Goal: Task Accomplishment & Management: Manage account settings

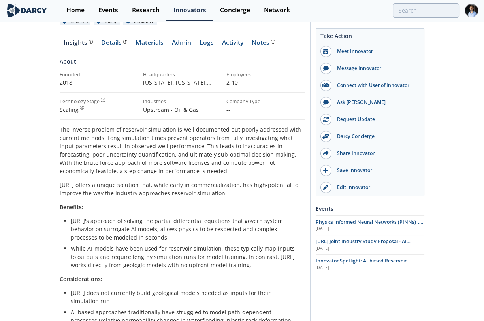
scroll to position [88, 0]
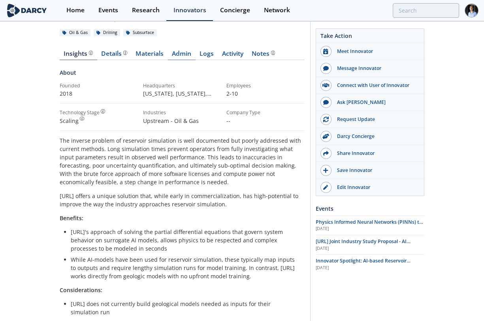
click at [178, 54] on link "Admin" at bounding box center [182, 55] width 28 height 9
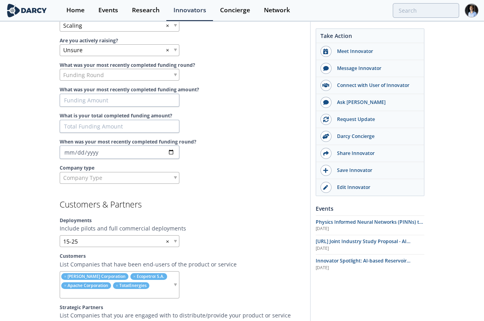
scroll to position [701, 0]
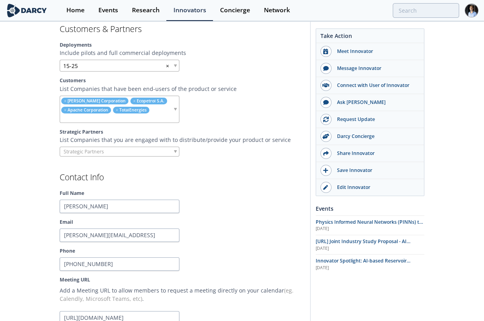
click at [134, 114] on input "search" at bounding box center [116, 118] width 113 height 8
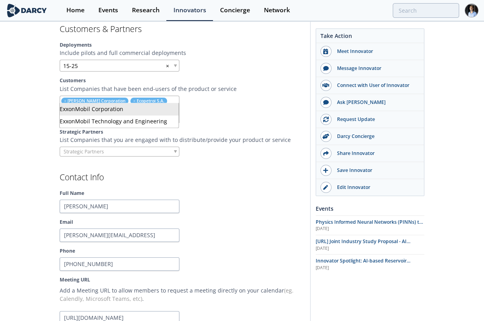
type input "exx"
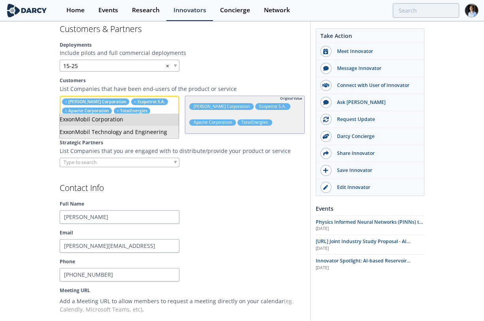
click at [218, 210] on div at bounding box center [245, 216] width 120 height 13
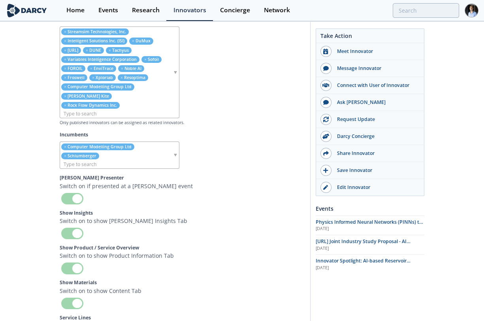
scroll to position [2982, 0]
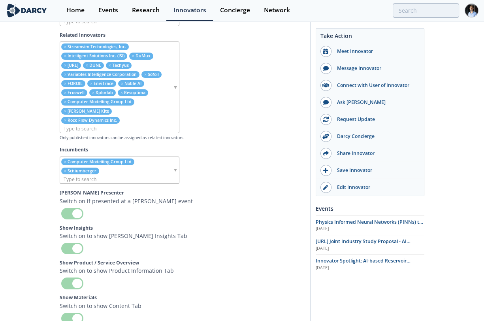
click at [141, 124] on input "search" at bounding box center [116, 128] width 113 height 8
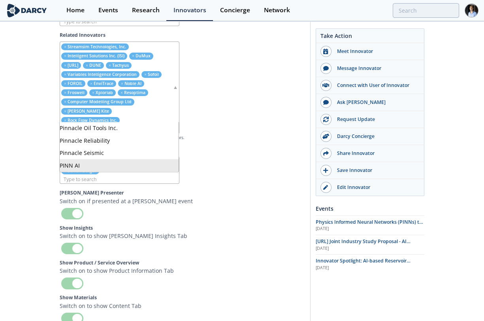
type input "pinn"
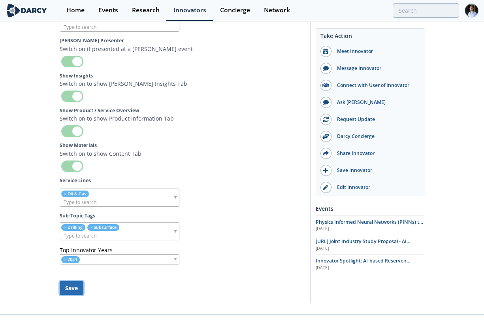
click at [69, 281] on button "Save" at bounding box center [72, 288] width 24 height 14
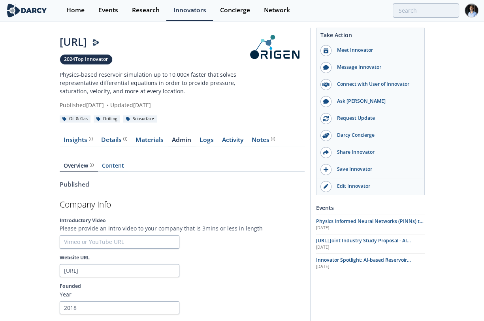
scroll to position [0, 0]
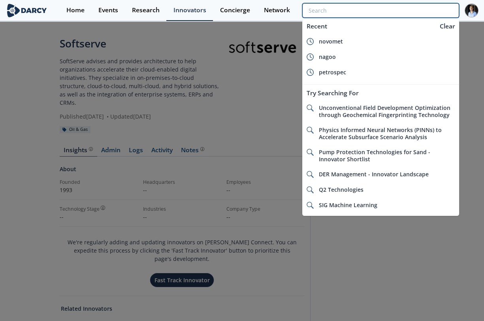
click at [235, 12] on input "search" at bounding box center [380, 10] width 157 height 15
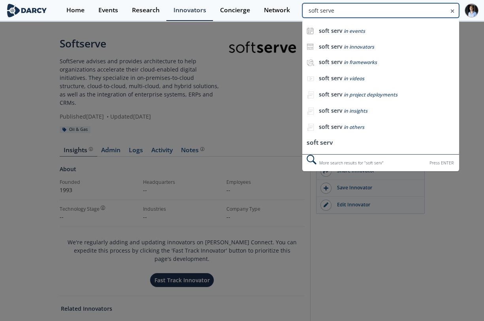
type input "soft serve"
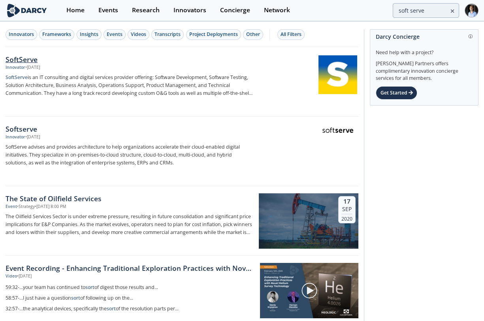
click at [235, 76] on img at bounding box center [337, 74] width 39 height 39
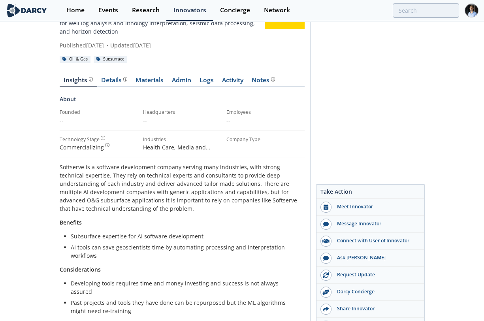
scroll to position [4, 0]
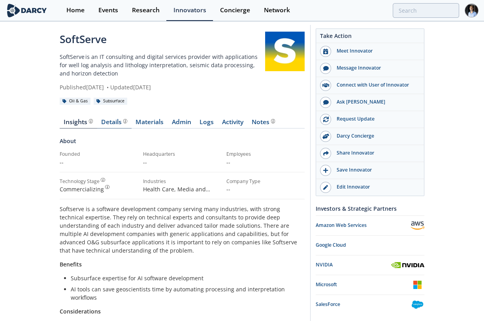
click at [101, 119] on div "Details" at bounding box center [114, 122] width 26 height 6
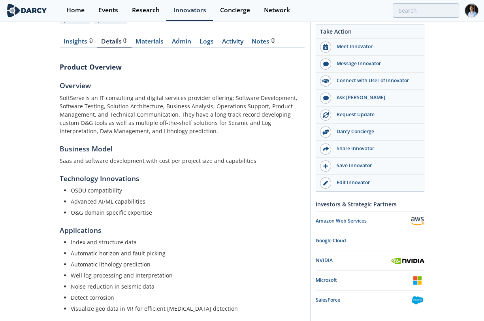
scroll to position [131, 0]
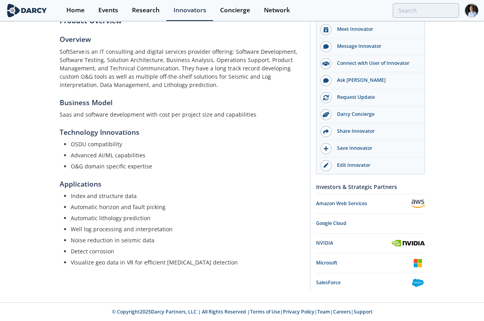
click at [235, 130] on h5 "Technology Innovations" at bounding box center [182, 132] width 245 height 10
click at [235, 140] on div "SoftServe SoftServe is an IT consulting and digital services provider with appl…" at bounding box center [242, 91] width 365 height 400
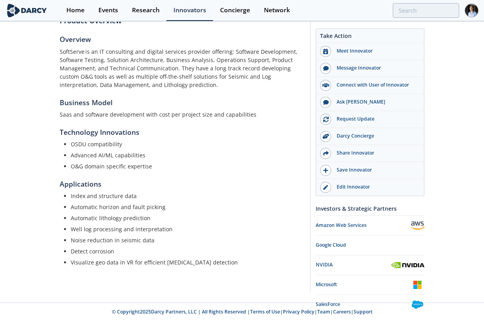
scroll to position [0, 0]
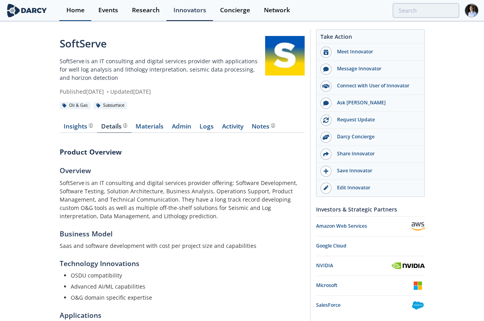
scroll to position [4, 0]
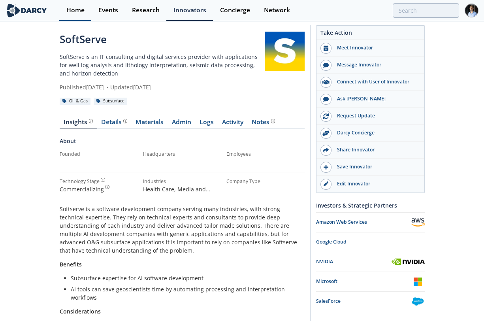
type input "soft serve"
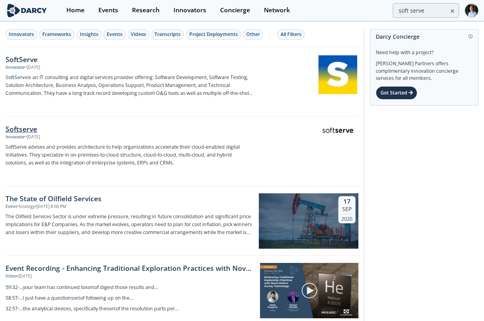
click at [235, 127] on div at bounding box center [308, 144] width 99 height 39
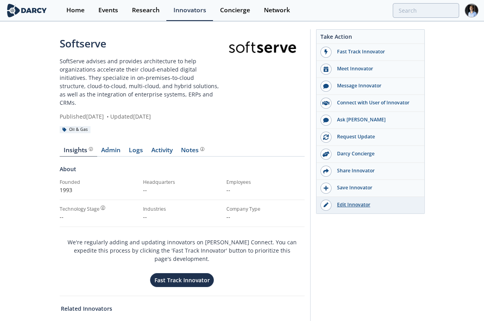
click at [235, 207] on div "Edit Innovator" at bounding box center [375, 204] width 88 height 7
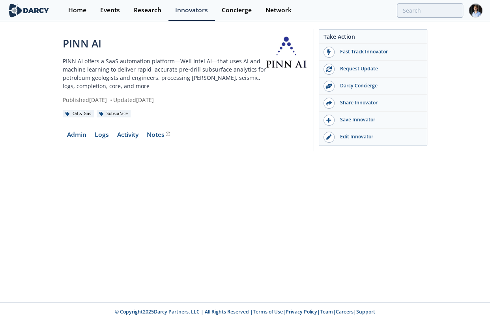
click at [76, 133] on link "Admin" at bounding box center [77, 135] width 28 height 9
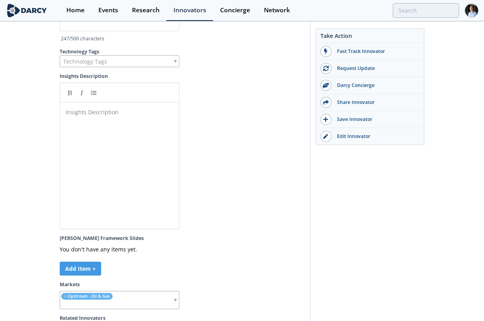
scroll to position [2193, 0]
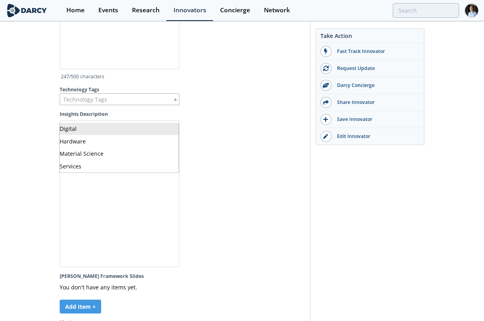
click at [152, 105] on div "Technology Tags" at bounding box center [120, 99] width 120 height 12
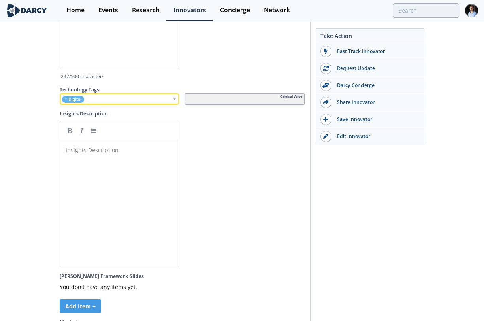
scroll to position [1974, 0]
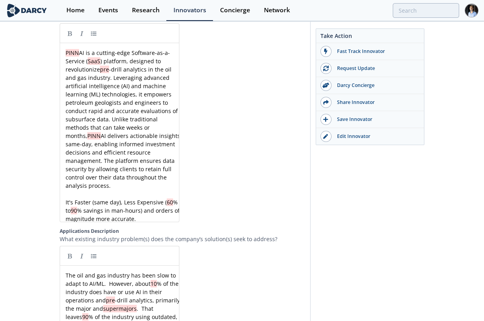
scroll to position [1052, 0]
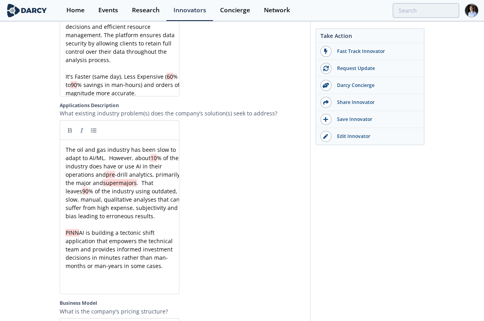
scroll to position [1096, 0]
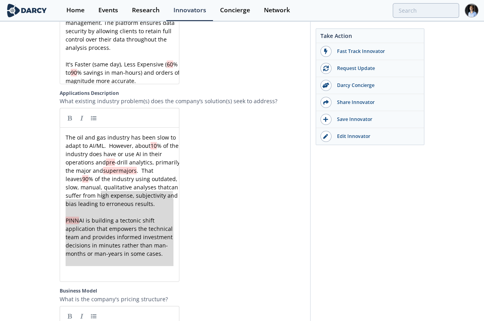
type textarea "adapt to AI/ML. However, about 10% of the industry does have or use AI in their…"
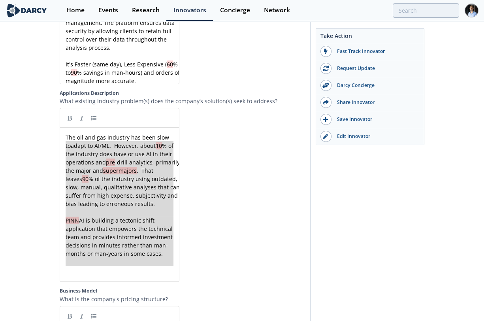
drag, startPoint x: 171, startPoint y: 274, endPoint x: 54, endPoint y: 146, distance: 173.5
paste textarea
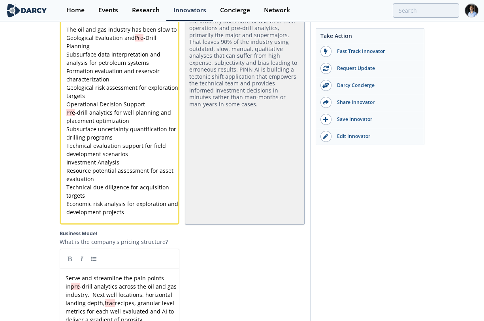
scroll to position [1241, 0]
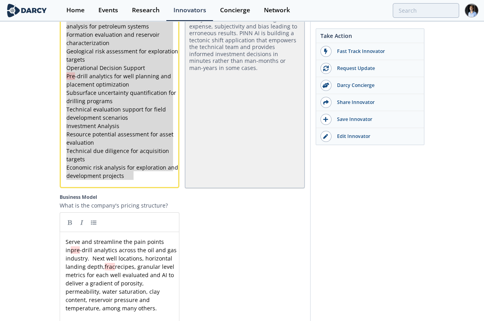
type textarea "The oil and gas industry has been slow to Geological Evaluation and Pre-Drill P…"
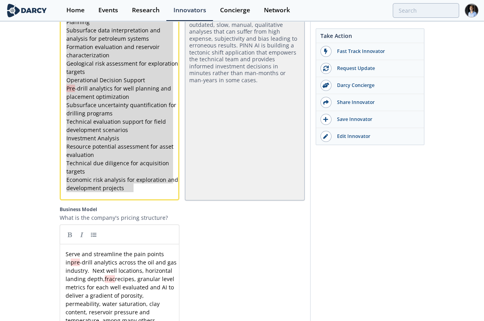
drag, startPoint x: 142, startPoint y: 182, endPoint x: 39, endPoint y: 62, distance: 158.1
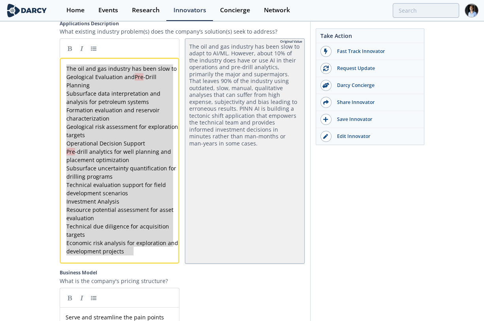
scroll to position [1097, 0]
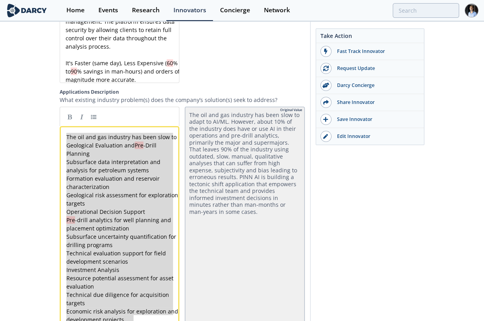
paste textarea
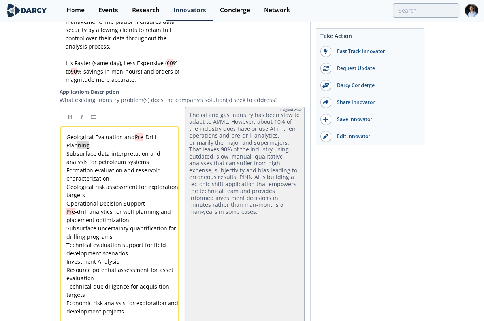
type textarea "Geological Evaluation and Pre-Drill Planning"
drag, startPoint x: 90, startPoint y: 151, endPoint x: 62, endPoint y: 139, distance: 30.3
click at [68, 122] on link at bounding box center [70, 117] width 12 height 12
click at [99, 149] on pre "** Geological Evaluation and Pre -Drill Planning **" at bounding box center [123, 141] width 116 height 17
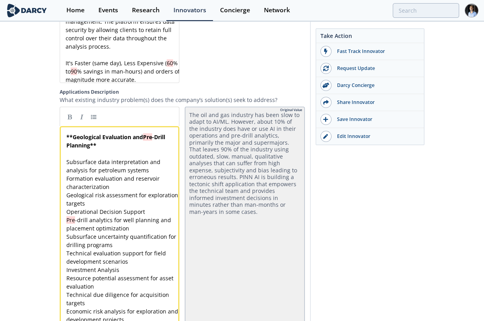
click at [61, 183] on div "x ** Geological Evaluation and Pre -Drill Planning ** ​ Subsurface data interpr…" at bounding box center [120, 229] width 120 height 206
click at [63, 165] on div "x ** Geological Evaluation and Pre -Drill Planning ** ​ Subsurface data interpr…" at bounding box center [120, 229] width 120 height 206
click at [65, 164] on pre "Subsurface data interpretation and analysis for petroleum systems" at bounding box center [123, 166] width 116 height 17
click at [95, 120] on link at bounding box center [94, 117] width 12 height 12
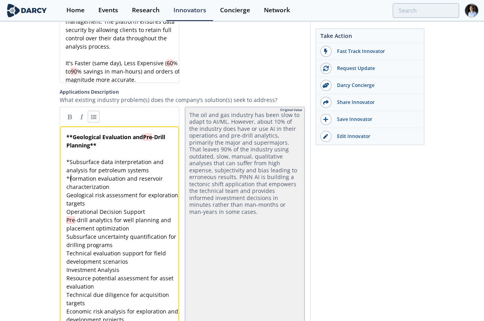
click at [128, 195] on span "Geological risk assessment for exploration targets" at bounding box center [122, 199] width 113 height 16
click at [128, 191] on pre "* Formation evaluation and reservoir characterization" at bounding box center [123, 182] width 116 height 17
click at [129, 206] on pre "* Geological risk assessment for exploration targets" at bounding box center [123, 199] width 116 height 17
type textarea "Operational Decision Support"
drag, startPoint x: 146, startPoint y: 217, endPoint x: 28, endPoint y: 212, distance: 118.1
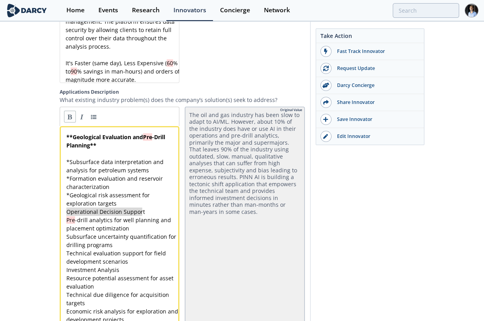
click at [67, 119] on link at bounding box center [70, 117] width 12 height 12
click at [66, 212] on div "x ** Geological Evaluation and Pre -Drill Planning ** ​ * Subsurface data inter…" at bounding box center [123, 232] width 116 height 199
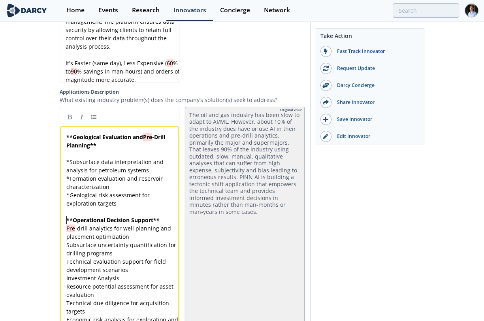
click at [161, 221] on pre "** Operational Decision Support **" at bounding box center [123, 220] width 116 height 8
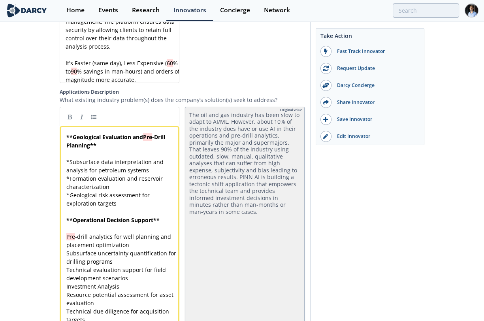
click at [66, 240] on div "x ** Geological Evaluation and Pre -Drill Planning ** ​ * Subsurface data inter…" at bounding box center [123, 241] width 116 height 216
click at [95, 122] on link at bounding box center [94, 117] width 12 height 12
click at [128, 265] on pre "* Subsurface uncertainty quantification for drilling programs" at bounding box center [123, 257] width 116 height 17
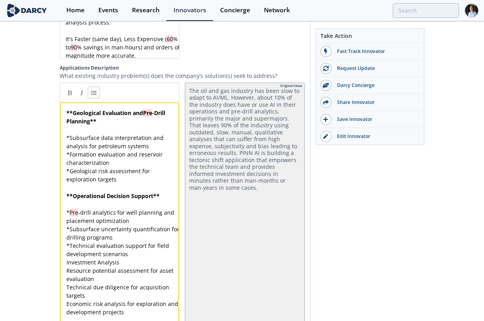
scroll to position [1141, 0]
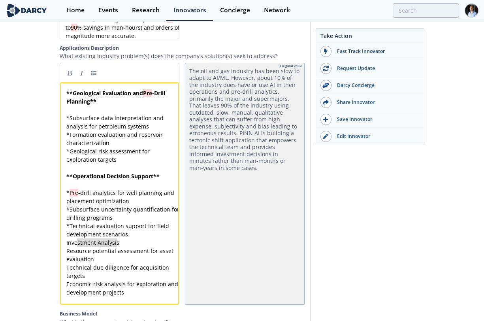
type textarea "Investment Analysis"
drag, startPoint x: 120, startPoint y: 245, endPoint x: 73, endPoint y: 247, distance: 46.6
click at [69, 74] on link at bounding box center [70, 73] width 12 height 12
click at [65, 246] on pre "** Investment Analysis **" at bounding box center [123, 242] width 116 height 8
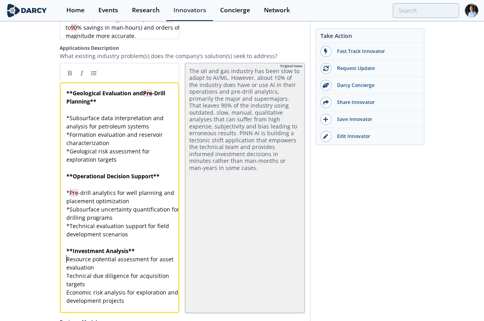
click at [66, 261] on div "x ** Geological Evaluation and Pre -Drill Planning ** ​ * Subsurface data inter…" at bounding box center [123, 201] width 116 height 224
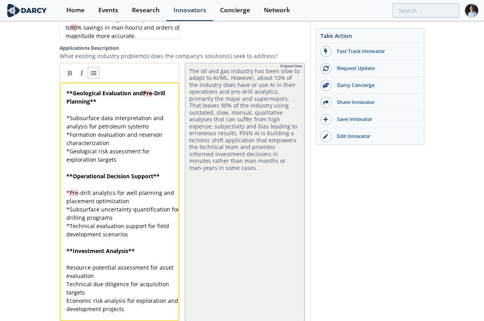
drag, startPoint x: 92, startPoint y: 81, endPoint x: 95, endPoint y: 83, distance: 4.1
click at [92, 79] on link at bounding box center [94, 73] width 12 height 12
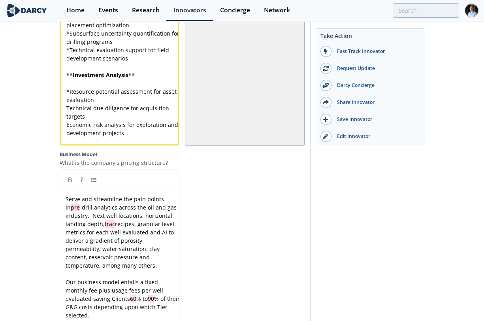
scroll to position [1229, 0]
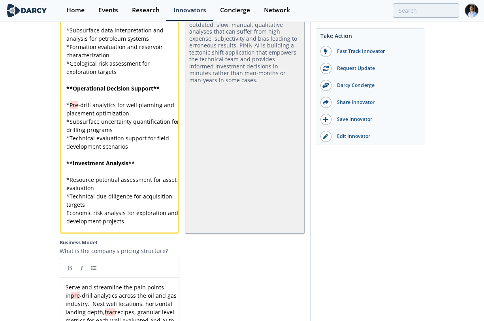
click at [95, 208] on pre "* Technical due diligence for acquisition targets" at bounding box center [123, 200] width 116 height 17
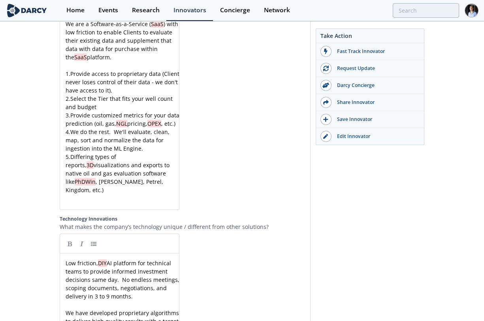
scroll to position [1756, 0]
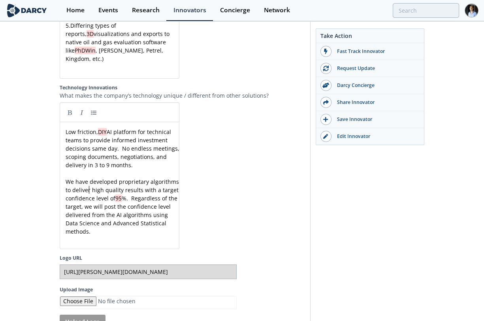
type textarea "We have"
drag, startPoint x: 88, startPoint y: 206, endPoint x: 24, endPoint y: 201, distance: 65.0
click at [82, 212] on div "x Low friction, DIY AI platform for technical teams to provide informed investm…" at bounding box center [123, 182] width 118 height 108
type textarea "We have"
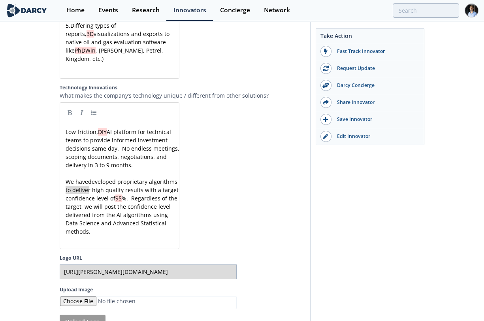
drag, startPoint x: 89, startPoint y: 205, endPoint x: 55, endPoint y: 206, distance: 34.0
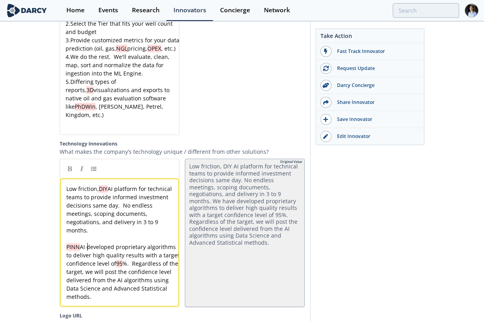
scroll to position [1740, 0]
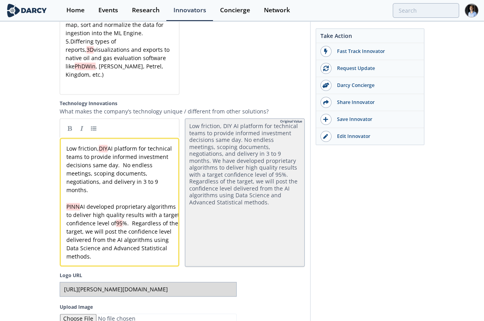
drag, startPoint x: 418, startPoint y: 244, endPoint x: 373, endPoint y: 241, distance: 45.9
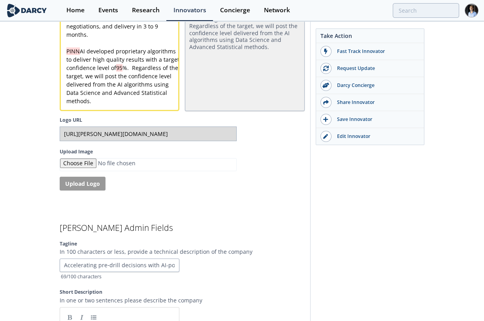
scroll to position [1827, 0]
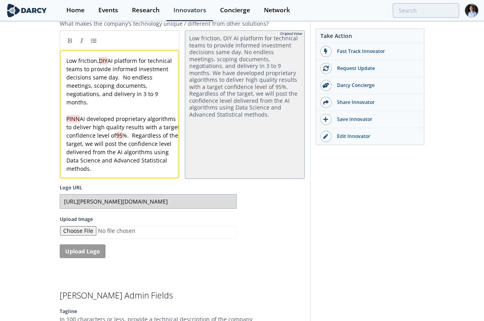
click at [154, 173] on pre "PINN AI developed proprietary algorithms to deliver high quality results with a…" at bounding box center [123, 143] width 116 height 58
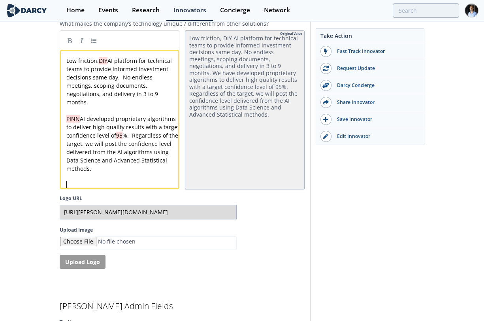
paste textarea "al"
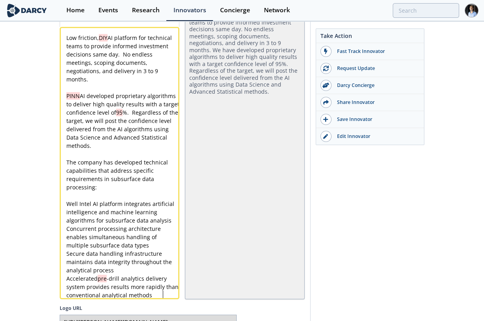
scroll to position [1851, 0]
type textarea "nical"
drag, startPoint x: 160, startPoint y: 177, endPoint x: 144, endPoint y: 174, distance: 16.0
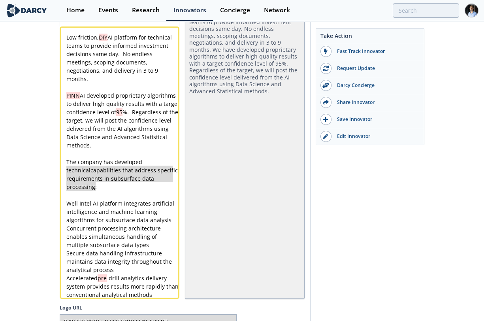
type textarea "The company has developed technical capabilities that address specific requirem…"
drag, startPoint x: 97, startPoint y: 201, endPoint x: 63, endPoint y: 181, distance: 39.1
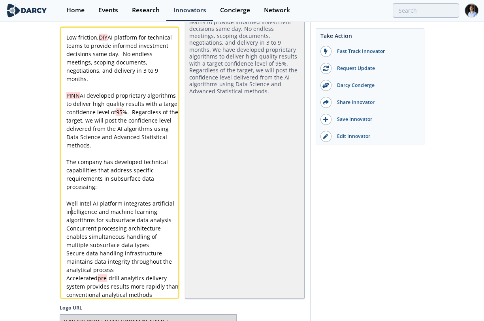
click at [69, 223] on span "Well Intel AI platform integrates artificial intelligence and machine learning …" at bounding box center [120, 211] width 109 height 24
click at [65, 219] on pre "Well Intel AI platform integrates artificial intelligence and machine learning …" at bounding box center [123, 211] width 116 height 25
click at [90, 23] on link at bounding box center [94, 17] width 12 height 12
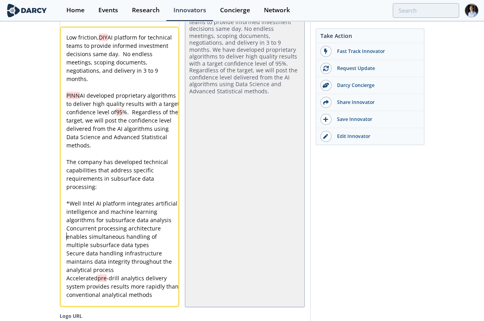
click at [66, 254] on div "x Low friction, DIY AI platform for technical teams to provide informed investm…" at bounding box center [123, 165] width 116 height 265
click at [65, 274] on pre "Secure data handling infrastructure maintains data integrity throughout the ana…" at bounding box center [123, 261] width 116 height 25
click at [65, 298] on pre "Accelerated pre -drill analytics delivery system provides results more rapidly …" at bounding box center [123, 286] width 116 height 25
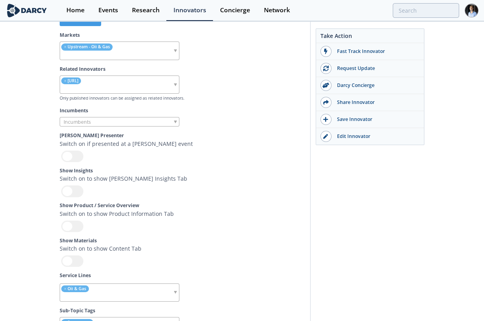
scroll to position [2716, 0]
click at [128, 94] on ul "× OriGen.AI" at bounding box center [101, 85] width 82 height 17
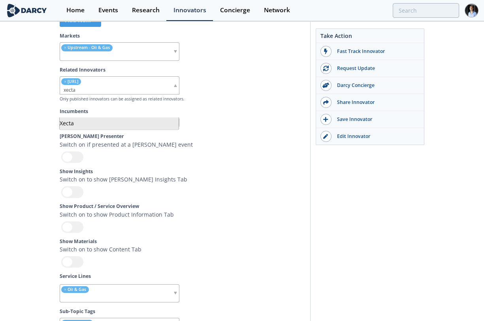
type input "xecta"
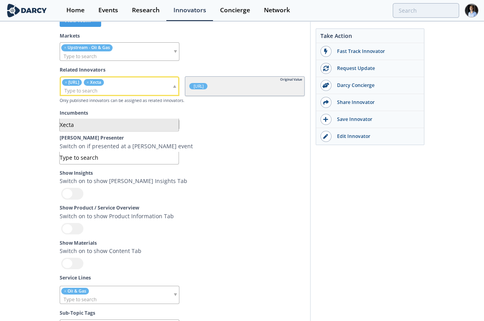
click at [113, 128] on input "search" at bounding box center [90, 124] width 60 height 8
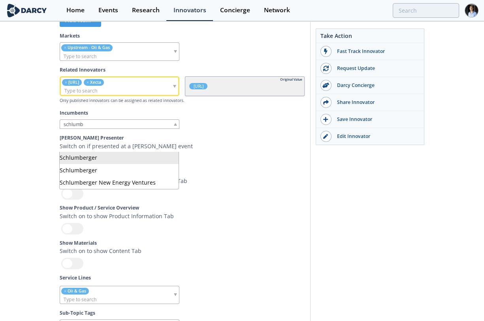
type input "schlumb"
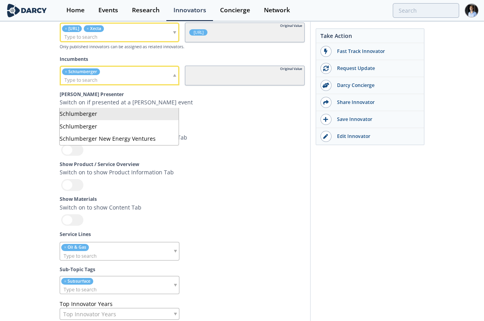
scroll to position [2848, 0]
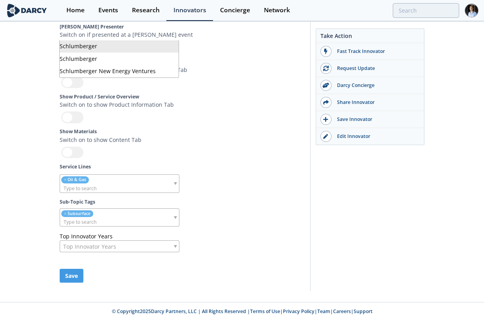
drag, startPoint x: 115, startPoint y: 162, endPoint x: 105, endPoint y: 152, distance: 14.0
click at [115, 157] on div "Show Materials Switch on to show Content Tab" at bounding box center [148, 142] width 177 height 29
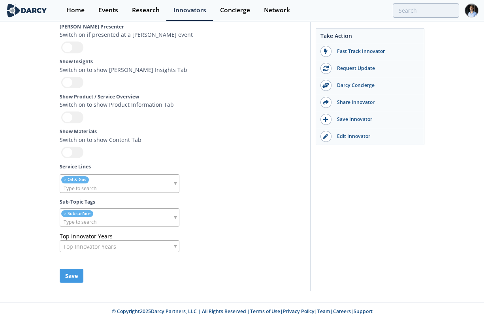
click at [77, 123] on div at bounding box center [72, 116] width 22 height 11
click at [0, 0] on input "checkbox" at bounding box center [0, 0] width 0 height 0
click at [69, 158] on div at bounding box center [72, 151] width 22 height 11
click at [0, 0] on input "checkbox" at bounding box center [0, 0] width 0 height 0
click at [72, 282] on button "Save" at bounding box center [72, 275] width 24 height 14
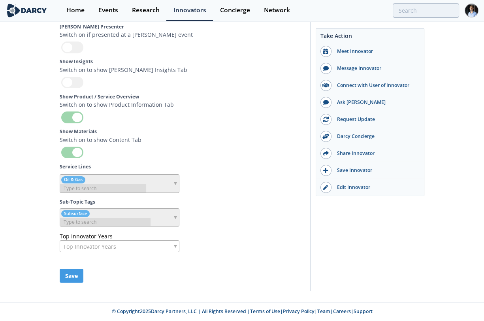
scroll to position [2834, 0]
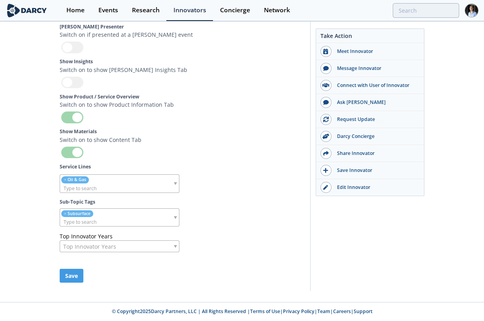
click at [215, 122] on div "Show Product / Service Overview Switch on to show Product Information Tab" at bounding box center [148, 107] width 177 height 29
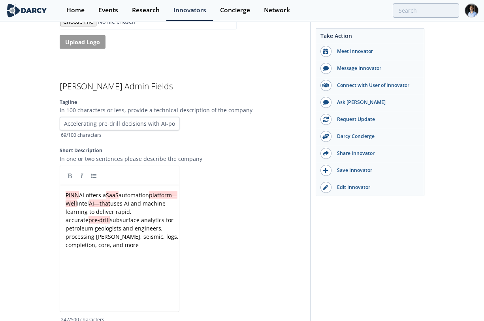
scroll to position [2396, 0]
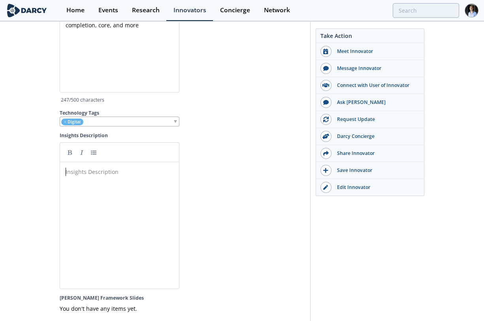
click at [120, 206] on div "Insights Description ​" at bounding box center [125, 231] width 123 height 130
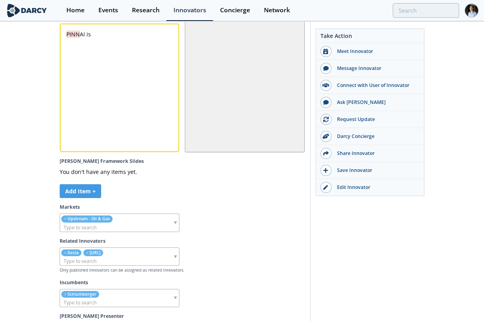
scroll to position [2834, 0]
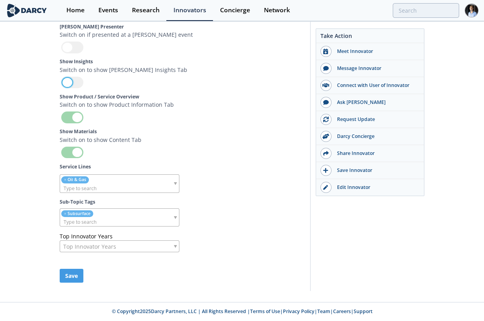
click at [70, 88] on div at bounding box center [72, 82] width 22 height 11
click at [0, 0] on input "checkbox" at bounding box center [0, 0] width 0 height 0
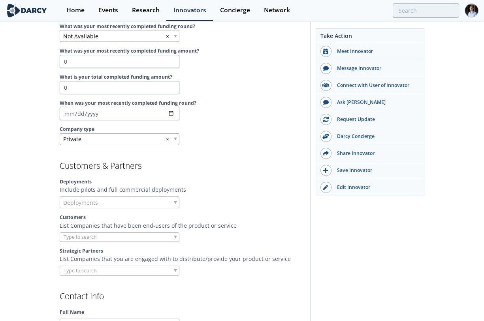
scroll to position [510, 0]
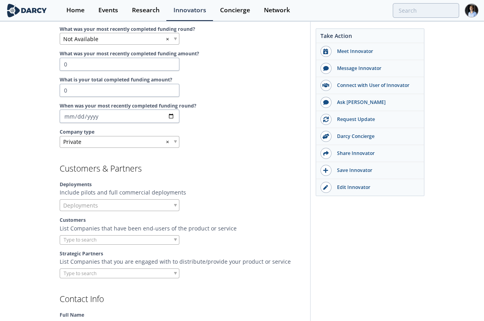
click at [155, 201] on div "Deployments" at bounding box center [120, 205] width 120 height 12
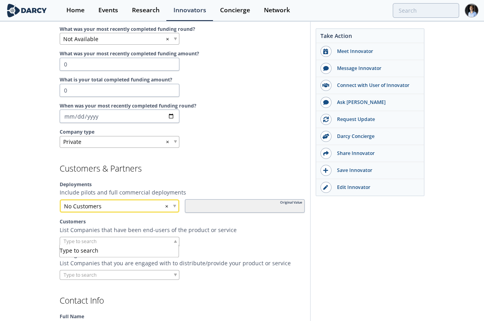
click at [159, 238] on div at bounding box center [120, 241] width 120 height 10
drag, startPoint x: 159, startPoint y: 238, endPoint x: 159, endPoint y: 231, distance: 6.7
click at [159, 237] on div at bounding box center [120, 241] width 120 height 10
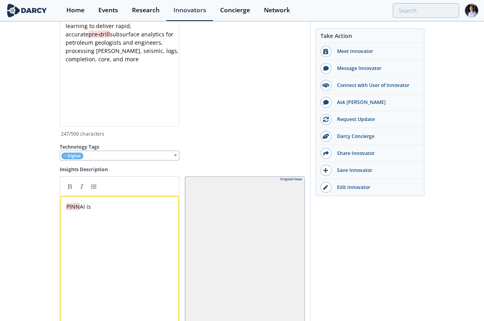
scroll to position [2483, 0]
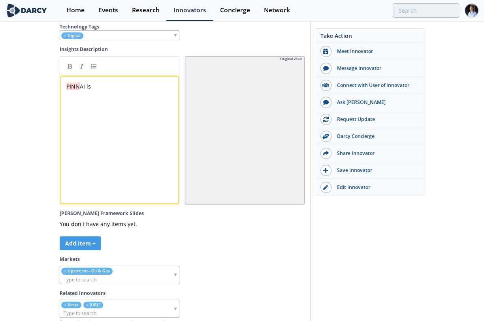
click at [119, 159] on div "xxxxxxxxxx PINN AI is" at bounding box center [125, 146] width 121 height 130
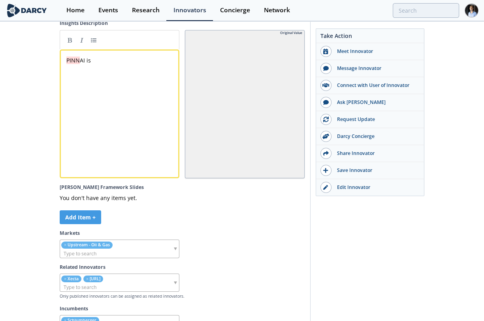
scroll to position [2527, 0]
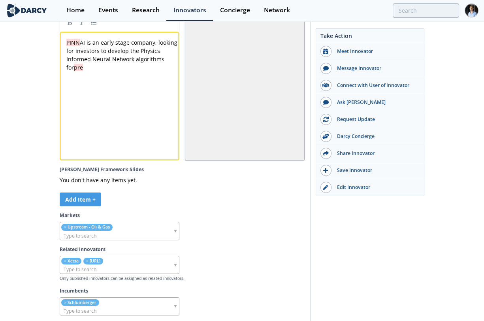
click at [218, 294] on label "Incumbents" at bounding box center [182, 290] width 245 height 7
click at [149, 103] on div "xxxxxxxxxx PINN AI is an early stage company, looking for investors to develop …" at bounding box center [125, 102] width 121 height 130
drag, startPoint x: 143, startPoint y: 97, endPoint x: 103, endPoint y: 94, distance: 39.2
click at [104, 94] on div "x PINN AI is an early stage company, looking for investors to develop the Physi…" at bounding box center [125, 102] width 121 height 130
paste textarea
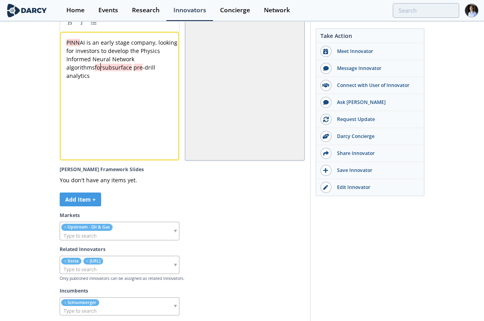
click at [101, 80] on div "x PINN AI is an early stage company, looking for investors to develop the Physi…" at bounding box center [123, 58] width 116 height 41
click at [103, 80] on div "x PINN AI is an early stage company, looking for investors to develop the Physi…" at bounding box center [123, 58] width 116 height 41
click at [114, 108] on div "x PINN AI is an early stage company, looking for investors to develop the Physi…" at bounding box center [125, 102] width 121 height 130
click at [158, 71] on pre "PINN AI is an early stage company, looking for investors to develop the Physics…" at bounding box center [123, 54] width 116 height 33
click at [148, 80] on pre "PINN AI is an early stage company, looking for investors to develop the Physics…" at bounding box center [123, 58] width 116 height 41
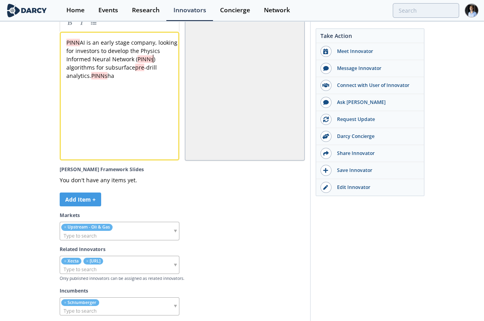
click at [154, 79] on pre "PINN AI is an early stage company, looking for investors to develop the Physics…" at bounding box center [123, 58] width 116 height 41
click at [84, 80] on div "x PINN AI is an early stage company, looking for investors to develop the Physi…" at bounding box center [123, 58] width 116 height 41
click at [135, 80] on pre "PINN AI is an early stage company, looking for investors to develop the Physics…" at bounding box center [123, 58] width 116 height 41
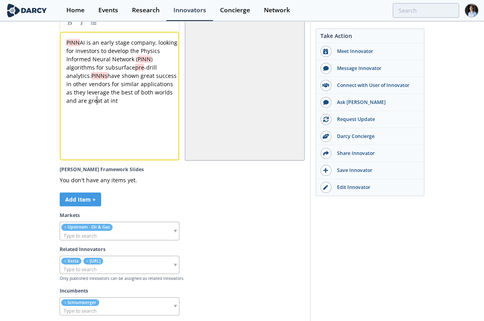
click at [96, 104] on span "PINN AI is an early stage company, looking for investors to develop the Physics…" at bounding box center [122, 72] width 113 height 66
click at [160, 137] on div "x PINN AI is an early stage company, looking for investors to develop the Physi…" at bounding box center [125, 102] width 121 height 130
click at [81, 129] on div "x PINN AI is an early stage company, looking for investors to develop the Physi…" at bounding box center [123, 83] width 116 height 91
click at [73, 28] on link at bounding box center [70, 22] width 12 height 12
click at [113, 163] on div "x PINN AI is an early stage company, looking for investors to develop the Physi…" at bounding box center [125, 102] width 121 height 130
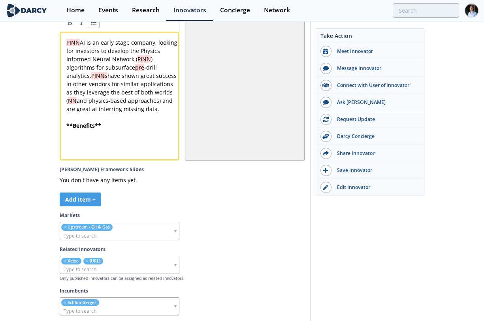
click at [90, 28] on link at bounding box center [94, 22] width 12 height 12
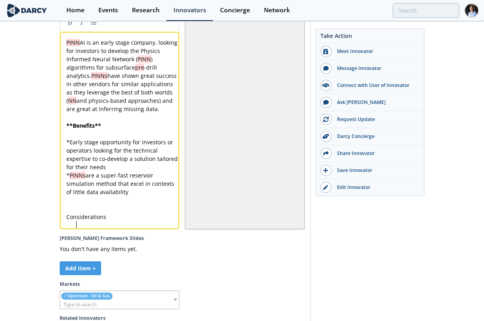
click at [77, 221] on div "x PINN AI is an early stage company, looking for investors to develop the Physi…" at bounding box center [123, 129] width 116 height 182
click at [70, 28] on link at bounding box center [70, 22] width 12 height 12
click at [133, 229] on div "x PINN AI is an early stage company, looking for investors to develop the Physi…" at bounding box center [120, 130] width 120 height 197
click at [132, 221] on pre "** Considerations **" at bounding box center [123, 216] width 116 height 8
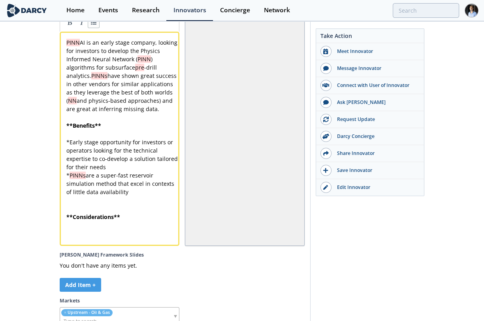
click at [96, 28] on link at bounding box center [94, 22] width 12 height 12
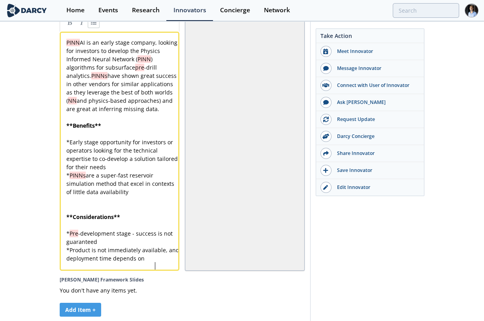
click at [163, 262] on span "Product is not immediately available, and deployment time depends on" at bounding box center [123, 254] width 114 height 16
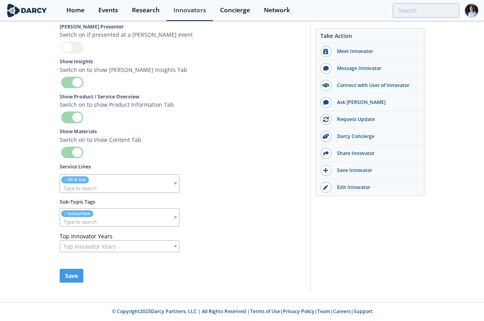
scroll to position [2964, 0]
click at [73, 277] on button "Save" at bounding box center [72, 275] width 24 height 14
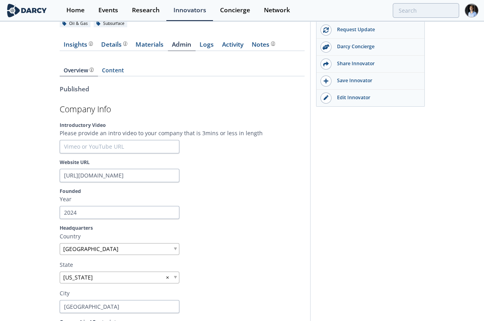
scroll to position [0, 0]
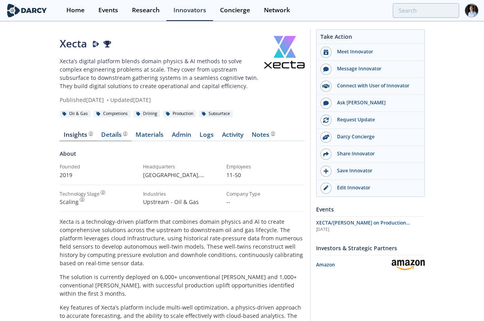
click at [106, 135] on div "Details" at bounding box center [114, 134] width 26 height 6
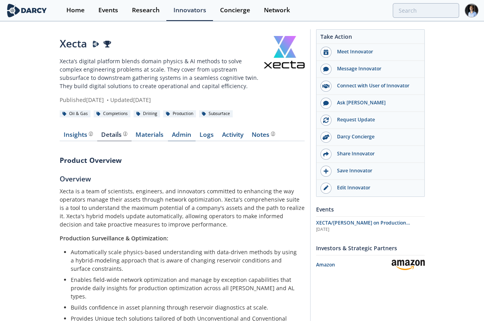
click at [180, 135] on link "Admin" at bounding box center [182, 135] width 28 height 9
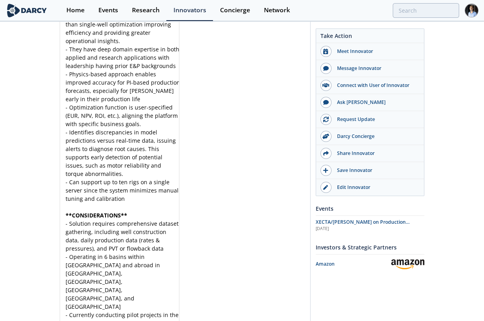
scroll to position [2807, 0]
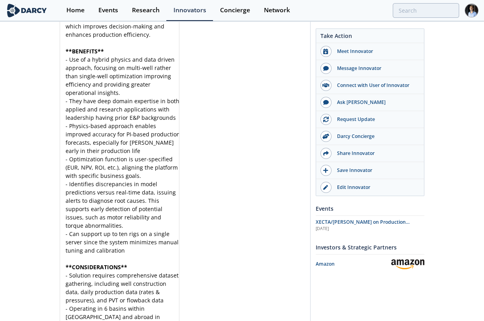
click at [224, 221] on div at bounding box center [245, 100] width 120 height 671
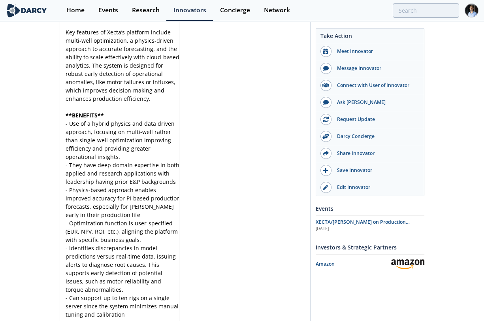
scroll to position [2742, 0]
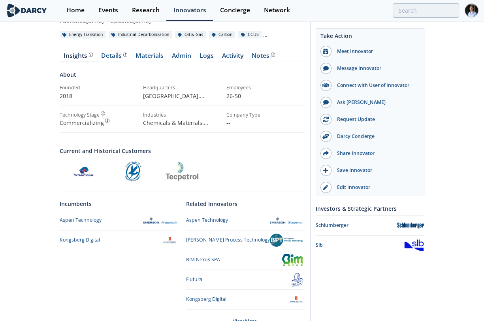
scroll to position [88, 0]
click at [113, 58] on div "Details" at bounding box center [114, 55] width 26 height 6
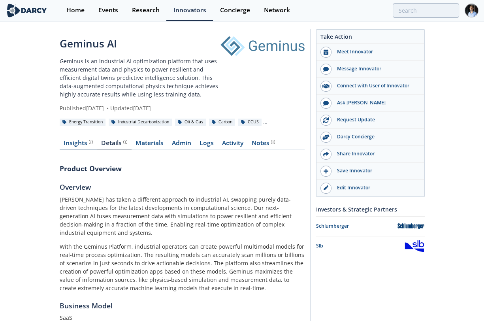
click at [83, 145] on div "Insights" at bounding box center [78, 143] width 29 height 6
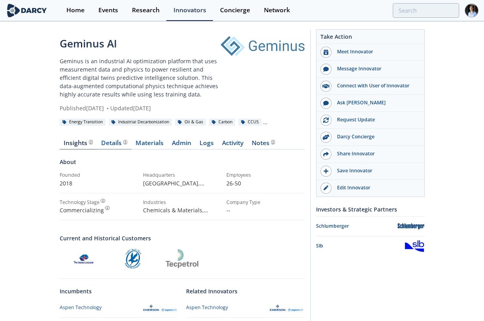
click at [118, 141] on div "Details Product overview, business model, technology and applications as added …" at bounding box center [114, 143] width 26 height 6
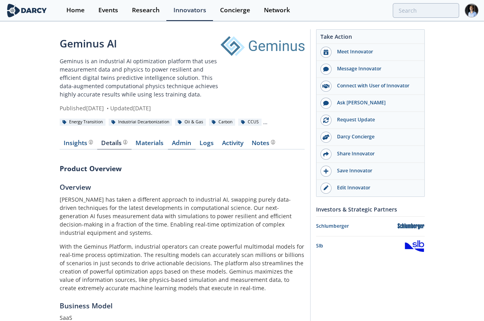
click at [188, 145] on link "Admin" at bounding box center [182, 144] width 28 height 9
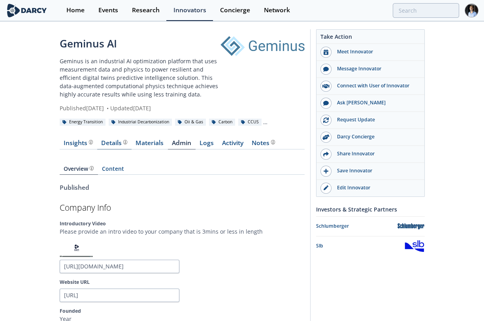
click at [119, 148] on link "Details Product overview, business model, technology and applications as added …" at bounding box center [114, 144] width 34 height 9
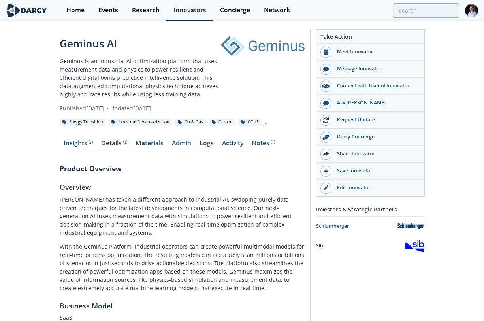
click at [145, 142] on link "Materials" at bounding box center [149, 144] width 36 height 9
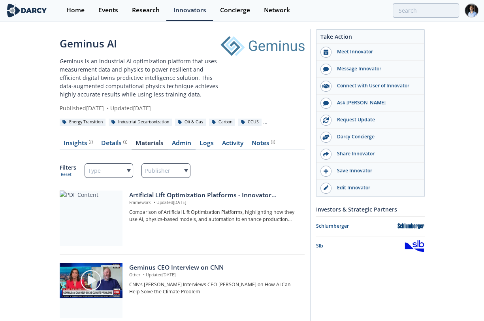
click at [179, 146] on link "Admin" at bounding box center [182, 144] width 28 height 9
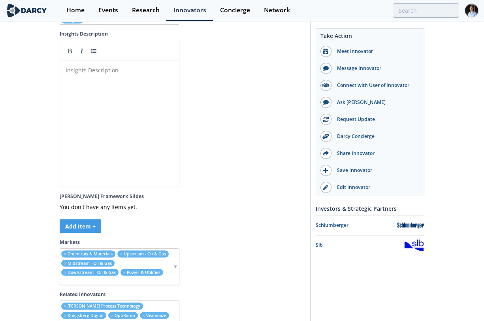
scroll to position [2149, 0]
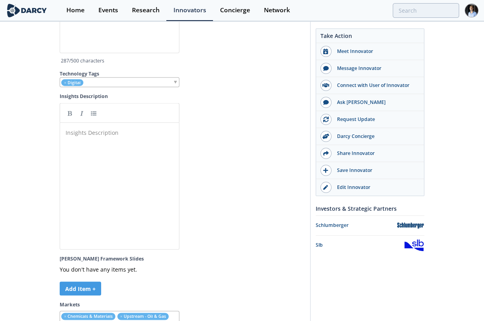
click at [115, 176] on div "Insights Description ​" at bounding box center [125, 191] width 123 height 130
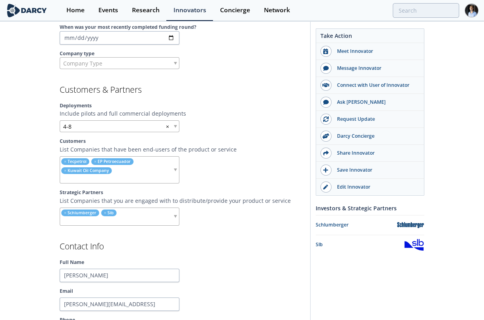
scroll to position [570, 0]
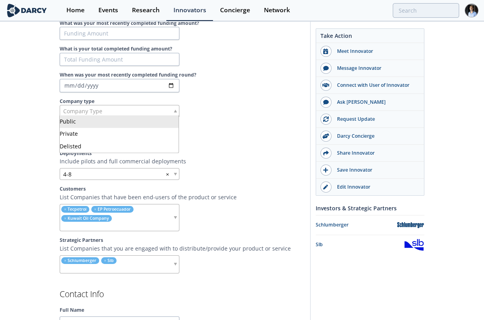
click at [134, 105] on div "Company Type" at bounding box center [120, 111] width 120 height 12
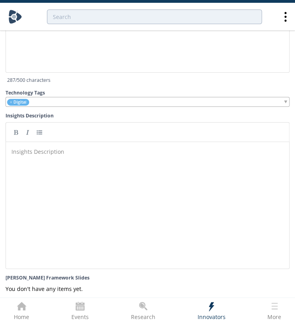
scroll to position [1954, 0]
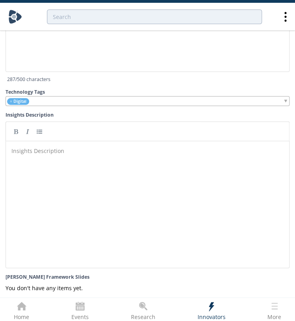
click at [150, 178] on div "Insights Description ​" at bounding box center [153, 210] width 287 height 130
click at [49, 154] on div "Insights Description ​" at bounding box center [153, 210] width 287 height 130
paste textarea
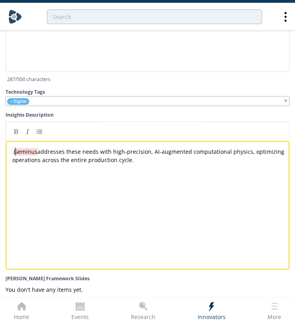
type textarea "."
drag, startPoint x: 15, startPoint y: 149, endPoint x: -4, endPoint y: 144, distance: 19.1
click at [186, 154] on pre "Geminus addresses the needs for high-precision, AI-augmented computational phys…" at bounding box center [151, 155] width 281 height 17
click at [169, 158] on span "renewables" at bounding box center [169, 160] width 31 height 8
type textarea "​"
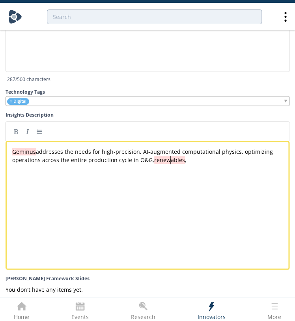
click at [160, 154] on div "x Geminus addresses the needs for high-precision, AI-augmented computational ph…" at bounding box center [151, 155] width 281 height 17
type textarea "renewables"
click at [202, 198] on div "x Geminus addresses the needs for high-precision, AI-augmented computational ph…" at bounding box center [154, 211] width 286 height 130
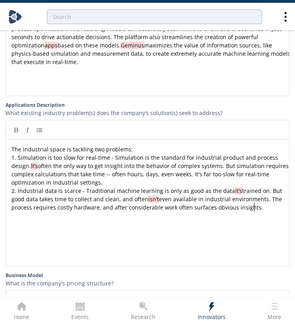
scroll to position [3, 0]
click at [235, 206] on pre "2. Industrial data is scarce - Traditional machine learning is only as good as …" at bounding box center [151, 198] width 282 height 25
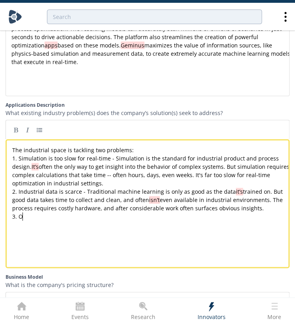
scroll to position [0, 0]
paste textarea "ses"
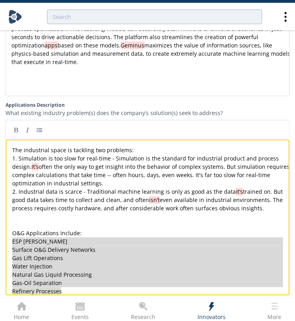
drag, startPoint x: 66, startPoint y: 291, endPoint x: -19, endPoint y: 241, distance: 98.4
click at [39, 125] on link at bounding box center [40, 130] width 12 height 12
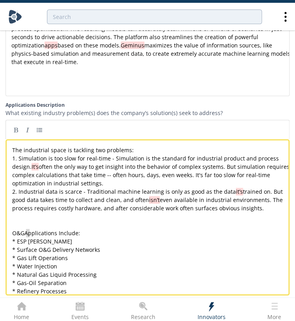
drag, startPoint x: 30, startPoint y: 230, endPoint x: 25, endPoint y: 231, distance: 5.0
click at [56, 229] on span "applicationsinclude" at bounding box center [50, 233] width 52 height 8
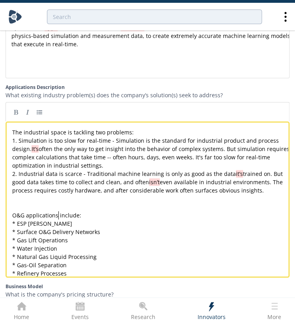
scroll to position [1120, 0]
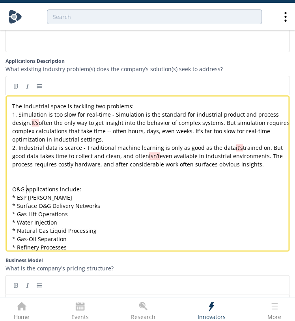
drag, startPoint x: 26, startPoint y: 187, endPoint x: 48, endPoint y: 190, distance: 22.4
click at [25, 186] on span "O&G applications include:" at bounding box center [46, 189] width 69 height 8
click at [47, 188] on span "optimizapplications" at bounding box center [50, 189] width 52 height 8
click at [133, 187] on pre "O&G optimization applications include:" at bounding box center [151, 189] width 281 height 8
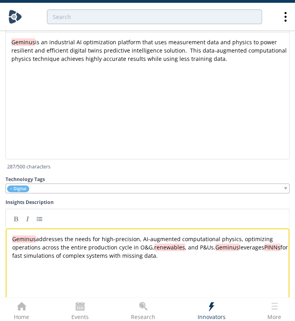
scroll to position [1998, 0]
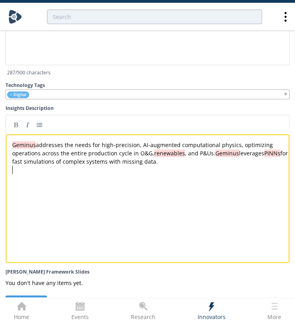
click at [176, 180] on div "x Geminus addresses the needs for high-precision, AI-augmented computational ph…" at bounding box center [154, 204] width 286 height 130
click at [14, 185] on pre "​" at bounding box center [151, 186] width 281 height 8
click at [23, 173] on pre "​" at bounding box center [151, 169] width 281 height 8
paste textarea "ion Refinery Processes"
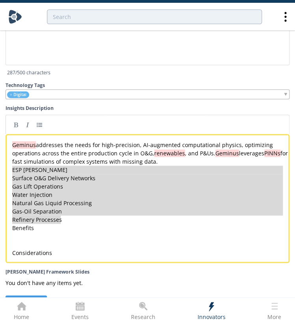
drag, startPoint x: 68, startPoint y: 220, endPoint x: 5, endPoint y: 171, distance: 79.3
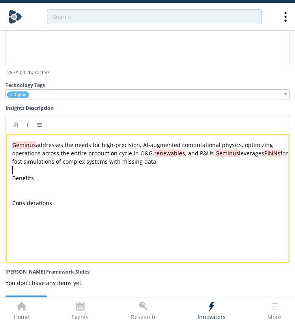
click at [38, 203] on div "x Geminus addresses the needs for high-precision, AI-augmented computational ph…" at bounding box center [151, 174] width 281 height 66
click at [13, 124] on link at bounding box center [16, 124] width 12 height 12
click at [26, 180] on div "x Geminus addresses the needs for high-precision, AI-augmented computational ph…" at bounding box center [151, 174] width 281 height 66
click at [16, 127] on link at bounding box center [16, 124] width 12 height 12
click at [48, 233] on div "x Geminus addresses the needs for high-precision, AI-augmented computational ph…" at bounding box center [154, 204] width 286 height 130
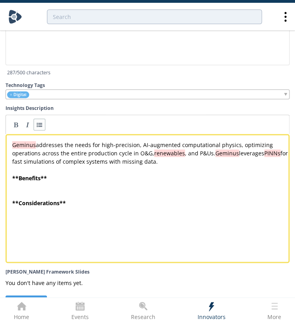
click at [40, 126] on link at bounding box center [40, 124] width 12 height 12
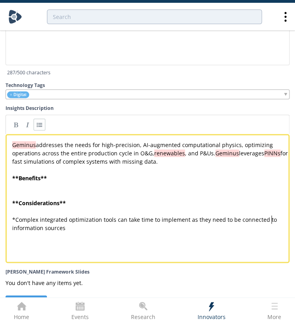
click at [235, 223] on pre "* Complex integrated optimization tools can take time to implement as they need…" at bounding box center [151, 223] width 281 height 17
click at [192, 249] on div "x Geminus addresses the needs for high-precision, AI-augmented computational ph…" at bounding box center [154, 204] width 286 height 130
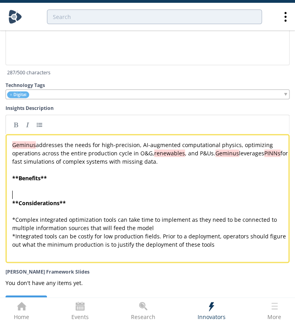
click at [44, 195] on pre "​" at bounding box center [151, 194] width 281 height 8
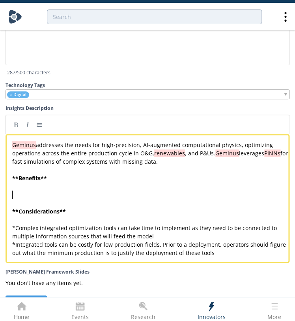
click at [50, 195] on pre "​" at bounding box center [151, 194] width 281 height 8
drag, startPoint x: 38, startPoint y: 129, endPoint x: 53, endPoint y: 125, distance: 15.4
click at [39, 128] on link at bounding box center [40, 124] width 12 height 12
click at [16, 174] on pre "​" at bounding box center [151, 169] width 281 height 8
paste textarea
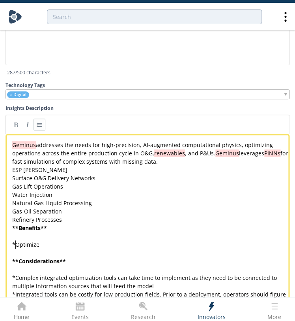
click at [14, 247] on span "*" at bounding box center [13, 244] width 3 height 8
click at [101, 240] on pre "​" at bounding box center [151, 236] width 281 height 8
click at [100, 246] on pre "* Integrated system optimize" at bounding box center [151, 244] width 281 height 8
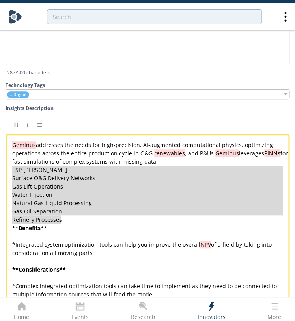
drag, startPoint x: 70, startPoint y: 220, endPoint x: 11, endPoint y: 173, distance: 76.1
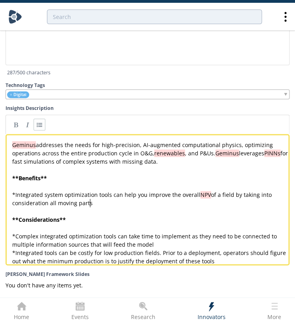
click at [113, 204] on pre "* Integrated system optimization tools can help you improve the overall NPV of …" at bounding box center [151, 198] width 281 height 17
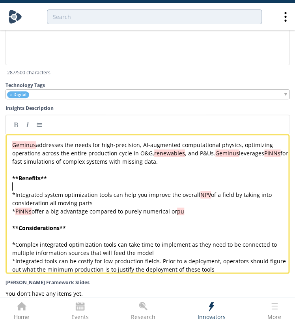
click at [235, 187] on pre "​" at bounding box center [151, 186] width 281 height 8
click at [199, 215] on pre "* PINNs offer a big advantage compared to purely numerical or pu" at bounding box center [151, 211] width 281 height 8
click at [177, 174] on pre "​" at bounding box center [151, 169] width 281 height 8
click at [235, 218] on pre "​" at bounding box center [151, 219] width 281 height 8
click at [235, 214] on pre "* PINNs offer a big advantage compared to purely numerical or purely data driven" at bounding box center [151, 211] width 281 height 8
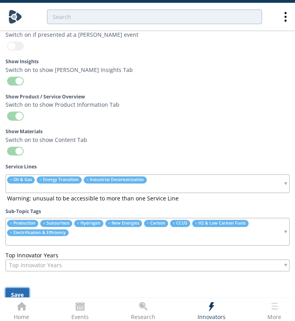
click at [17, 289] on button "Save" at bounding box center [18, 294] width 24 height 14
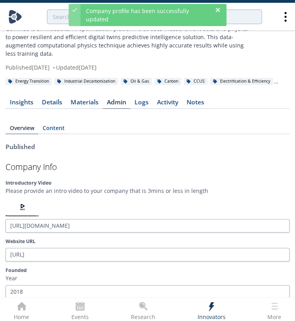
scroll to position [0, 0]
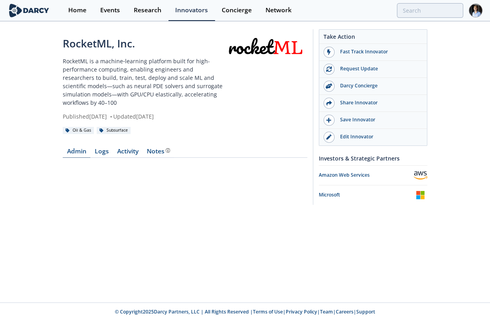
click at [79, 154] on link "Admin" at bounding box center [77, 152] width 28 height 9
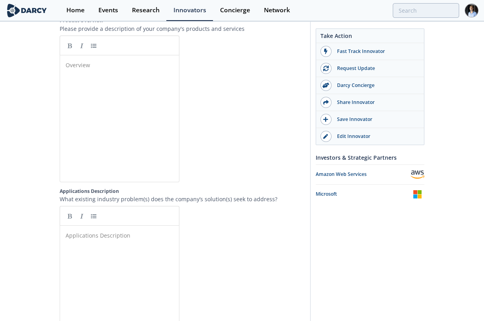
scroll to position [921, 0]
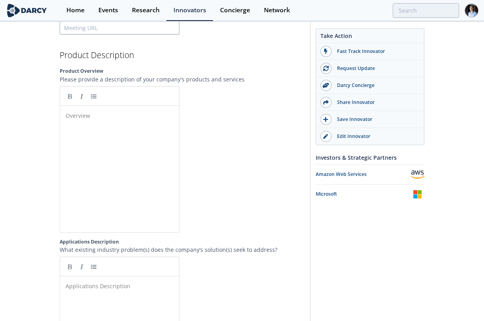
click at [111, 160] on div "Overview ​" at bounding box center [125, 175] width 123 height 130
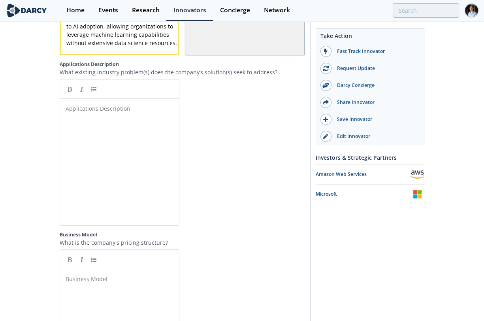
scroll to position [1202, 0]
click at [135, 159] on div "Applications Description ​" at bounding box center [125, 167] width 123 height 130
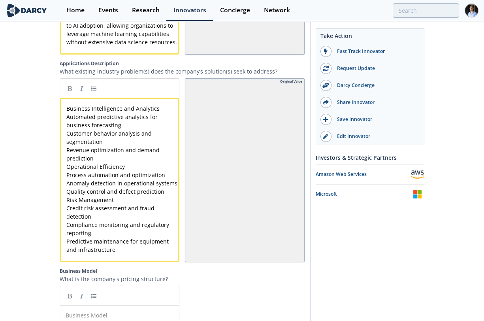
click at [63, 112] on div "xxxxxxxxxx Business Intelligence and Analytics Automated predictive analytics f…" at bounding box center [120, 180] width 120 height 164
click at [66, 109] on div "xxxxxxxxxx Business Intelligence and Analytics Automated predictive analytics f…" at bounding box center [123, 178] width 116 height 149
type textarea "Business Intelligence and Analytics"
click at [72, 90] on link at bounding box center [70, 88] width 12 height 12
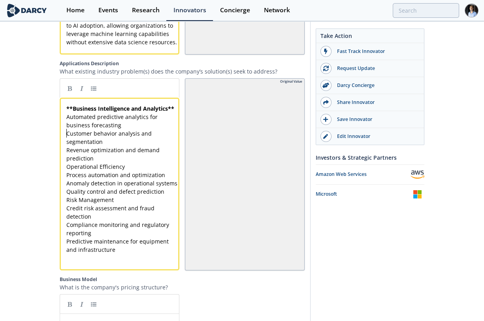
click at [66, 133] on div "x ** Business Intelligence and Analytics ** Automated predictive analytics for …" at bounding box center [123, 178] width 116 height 149
click at [64, 128] on div "x ** Business Intelligence and Analytics ** Automated predictive analytics for …" at bounding box center [120, 184] width 120 height 173
click at [68, 129] on span "Automated predictive analytics for business forecasting" at bounding box center [112, 121] width 93 height 16
click at [66, 127] on pre "Automated predictive analytics for business forecasting" at bounding box center [123, 121] width 116 height 17
click at [90, 92] on link at bounding box center [94, 88] width 12 height 12
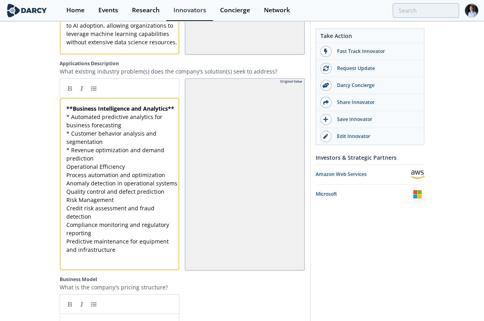
click at [65, 171] on pre "Operational Efficiency" at bounding box center [123, 166] width 116 height 8
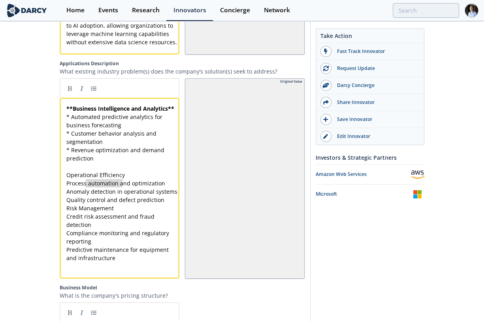
type textarea "Operational Efficiency"
drag, startPoint x: 126, startPoint y: 186, endPoint x: 56, endPoint y: 186, distance: 69.9
click at [68, 94] on link at bounding box center [70, 88] width 12 height 12
click at [100, 113] on pre "** Business Intelligence and Analytics **" at bounding box center [123, 108] width 116 height 8
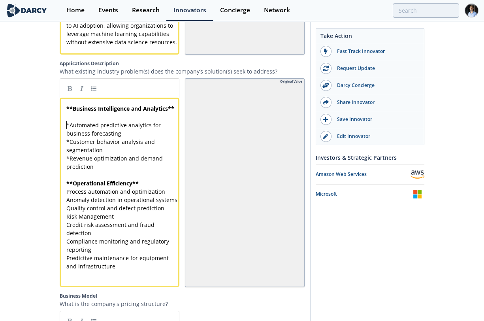
click at [148, 187] on pre "** Operational Efficiency **" at bounding box center [123, 183] width 116 height 8
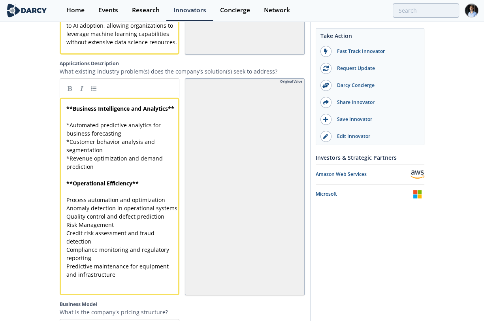
click at [75, 179] on pre "​" at bounding box center [123, 175] width 116 height 8
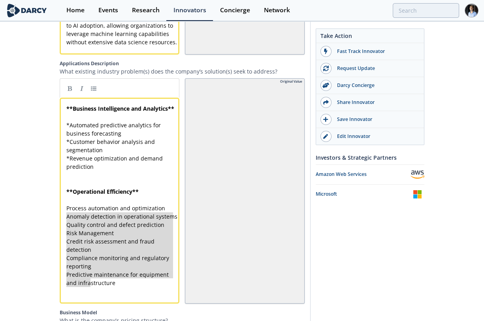
type textarea "Process automation and optimization Anomaly detection in operational systems Qu…"
drag, startPoint x: 67, startPoint y: 218, endPoint x: 119, endPoint y: 273, distance: 75.4
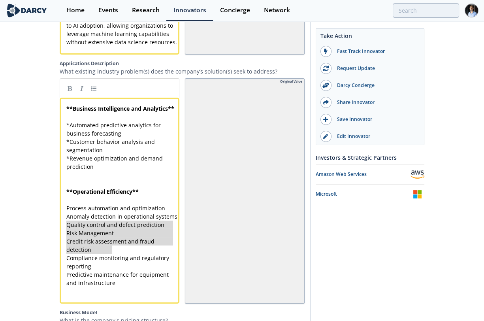
type textarea "Process automation and optimization Anomaly detection in operational systems Qu…"
drag, startPoint x: 126, startPoint y: 255, endPoint x: 61, endPoint y: 220, distance: 74.2
click at [94, 93] on link at bounding box center [94, 88] width 12 height 12
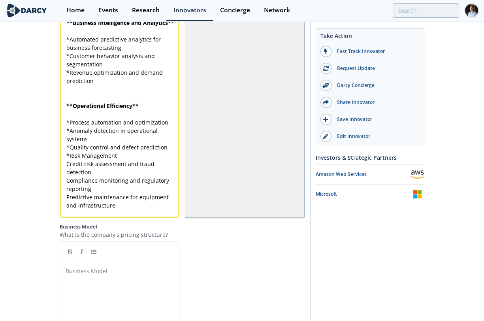
scroll to position [1290, 0]
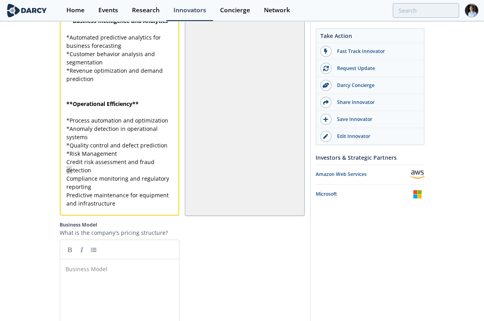
type textarea "Credit risk assessment and fraud detection"
drag, startPoint x: 66, startPoint y: 174, endPoint x: 97, endPoint y: 181, distance: 31.8
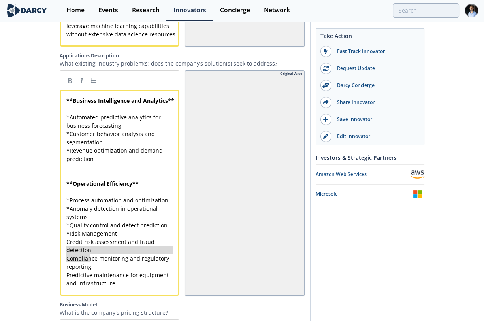
scroll to position [1159, 0]
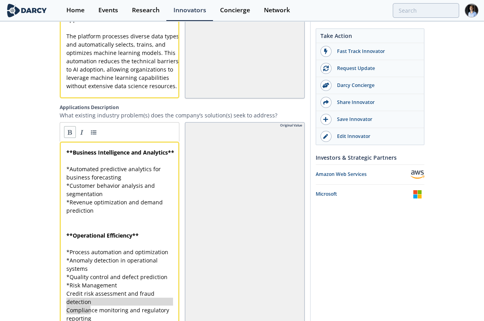
click at [73, 136] on link at bounding box center [70, 132] width 12 height 12
click at [65, 306] on pre "** Credit risk assessment and fraud detection **" at bounding box center [123, 297] width 116 height 17
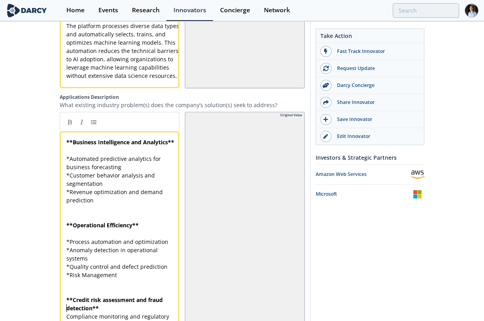
scroll to position [1213, 0]
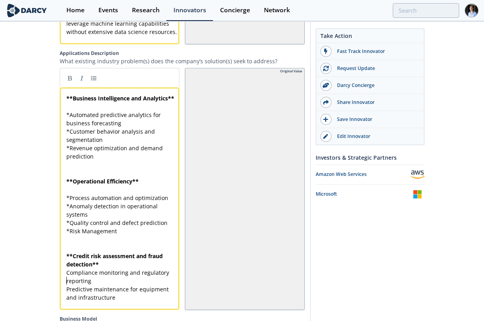
type textarea "Compliance monitoring and regulatory reporting Predictive maintenance for equip…"
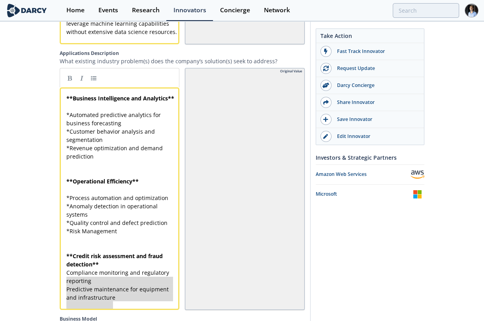
drag, startPoint x: 66, startPoint y: 285, endPoint x: 143, endPoint y: 328, distance: 88.0
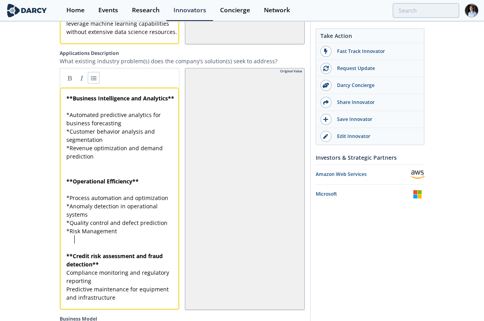
type textarea "isk Management"
drag, startPoint x: 72, startPoint y: 244, endPoint x: 78, endPoint y: 243, distance: 6.0
click at [67, 244] on div "x ** Business Intelligence and Analytics ** ​ * Automated predictive analytics …" at bounding box center [123, 197] width 116 height 207
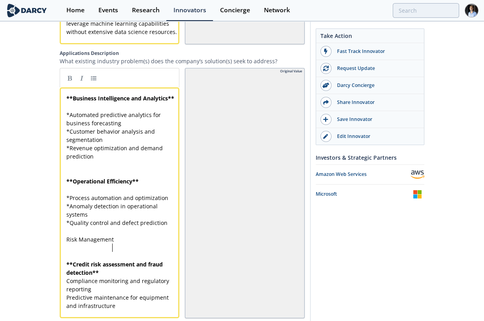
type textarea "ent"
type textarea "Risk Management"
drag, startPoint x: 111, startPoint y: 251, endPoint x: 65, endPoint y: 220, distance: 55.7
click at [69, 83] on link at bounding box center [70, 78] width 12 height 12
click at [79, 260] on pre "​" at bounding box center [123, 255] width 116 height 8
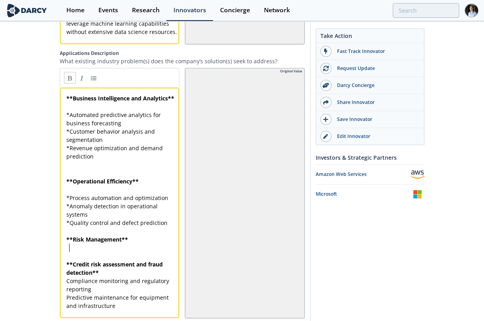
click at [69, 248] on div "x ** Business Intelligence and Analytics ** ​ * Automated predictive analytics …" at bounding box center [123, 202] width 116 height 216
click at [70, 235] on pre "​" at bounding box center [123, 231] width 116 height 8
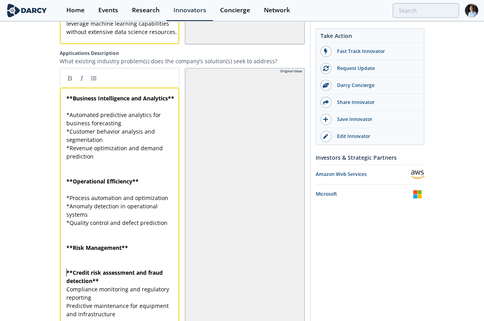
click at [73, 268] on pre "​" at bounding box center [123, 264] width 116 height 8
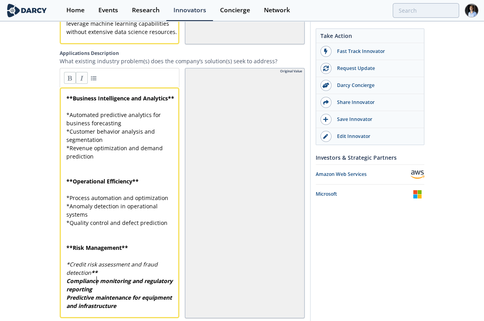
click at [96, 286] on div "x ** Business Intelligence and Analytics ** ​ * Automated predictive analytics …" at bounding box center [123, 202] width 116 height 216
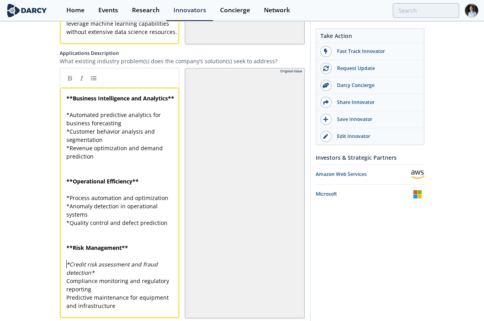
click at [93, 260] on pre "​" at bounding box center [123, 255] width 116 height 8
click at [69, 276] on div "x ** Business Intelligence and Analytics ** ​ * Automated predictive analytics …" at bounding box center [123, 202] width 116 height 216
click at [94, 285] on div "x ** Business Intelligence and Analytics ** ​ * Automated predictive analytics …" at bounding box center [123, 202] width 116 height 216
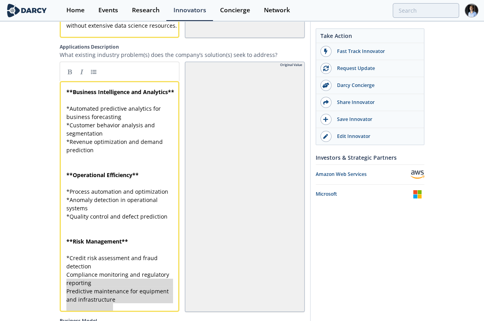
drag, startPoint x: 67, startPoint y: 294, endPoint x: 99, endPoint y: 316, distance: 39.2
type textarea "Compliance monitoring and regulatory reporting Predictive maintenance for equip…"
click at [91, 77] on link at bounding box center [94, 72] width 12 height 12
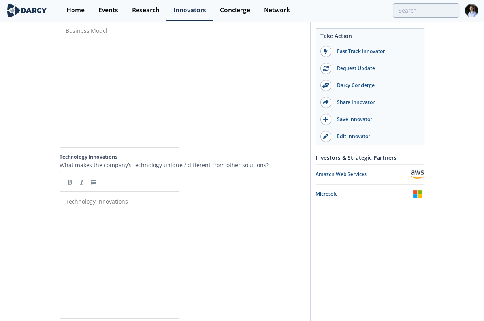
scroll to position [1526, 0]
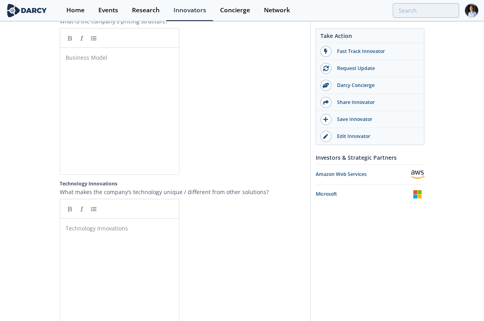
click at [131, 136] on div "Business Model ​" at bounding box center [125, 117] width 123 height 130
click at [87, 150] on div "Business Model ​" at bounding box center [125, 117] width 123 height 130
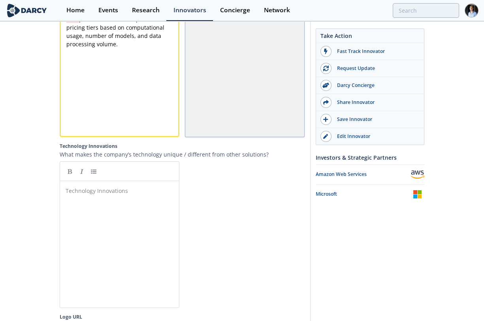
scroll to position [1570, 0]
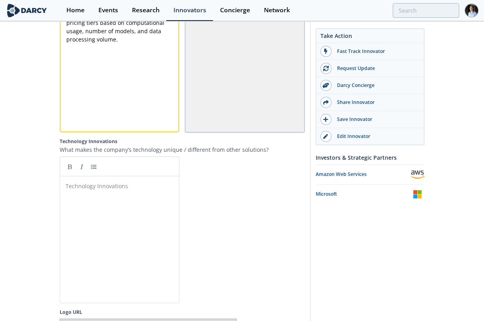
click at [123, 233] on div "Technology Innovations ​" at bounding box center [125, 245] width 123 height 130
click at [114, 221] on div "Technology Innovations ​" at bounding box center [125, 245] width 123 height 130
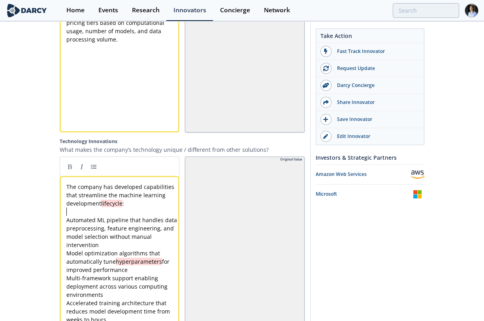
drag, startPoint x: 108, startPoint y: 219, endPoint x: 107, endPoint y: 213, distance: 6.1
click at [108, 216] on pre "​" at bounding box center [123, 211] width 116 height 8
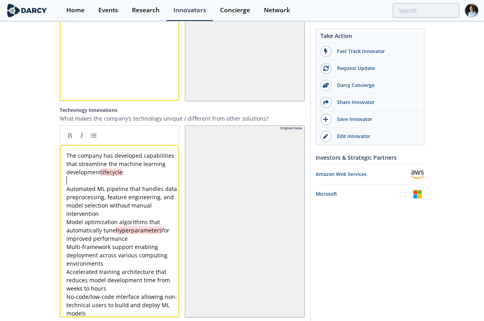
scroll to position [1613, 0]
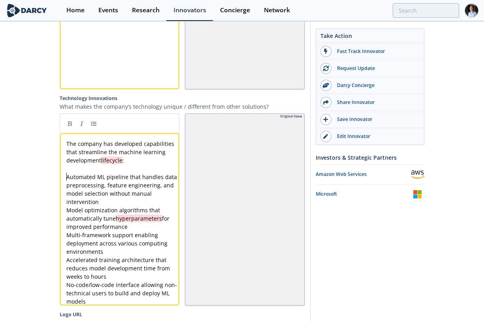
type textarea "Automated ML pipeline that handles data preprocessing, feature engineering, and…"
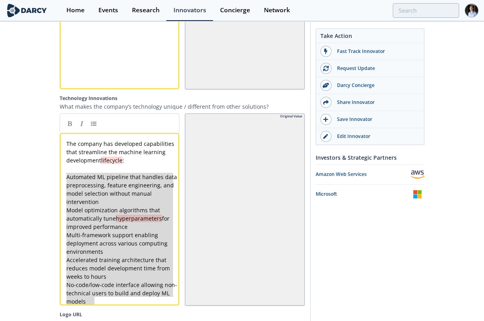
drag, startPoint x: 67, startPoint y: 188, endPoint x: 113, endPoint y: 176, distance: 46.9
click at [92, 129] on link at bounding box center [94, 123] width 12 height 12
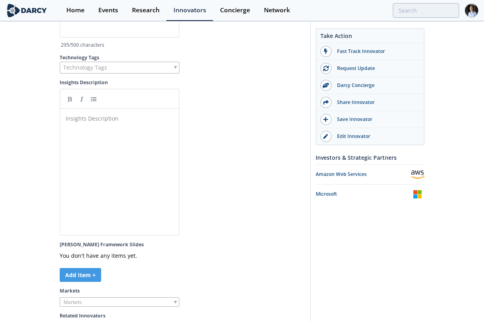
scroll to position [2227, 0]
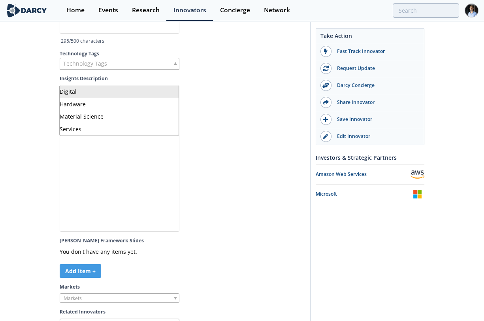
click at [112, 69] on div "Technology Tags" at bounding box center [120, 64] width 120 height 12
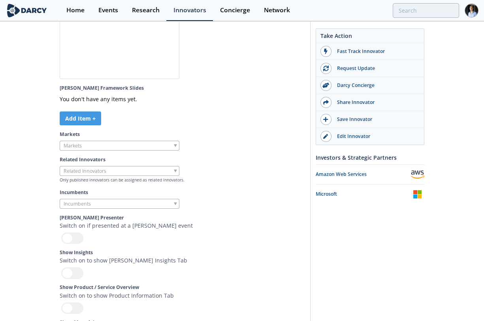
scroll to position [2490, 0]
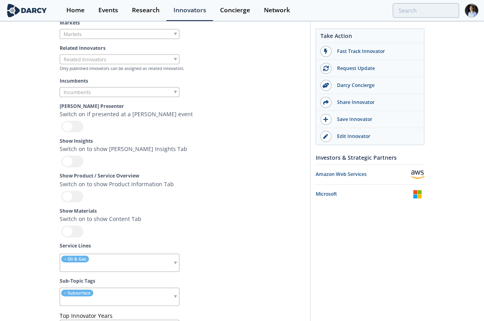
click at [112, 39] on div at bounding box center [120, 34] width 120 height 10
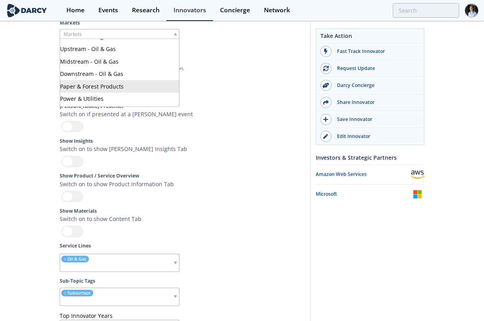
scroll to position [149, 0]
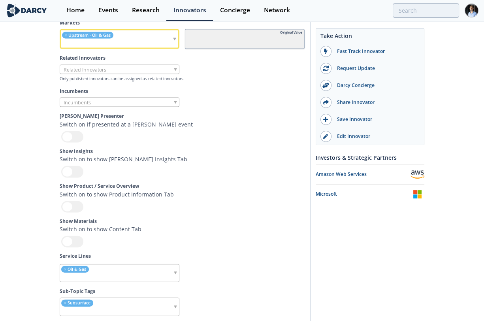
click at [111, 74] on input "search" at bounding box center [90, 70] width 60 height 8
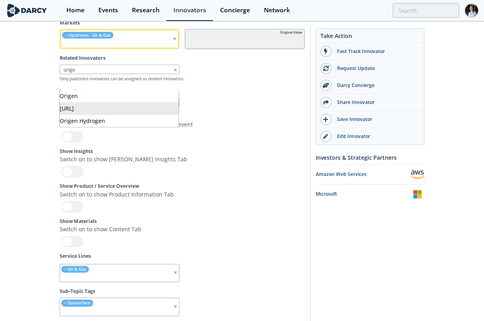
type input "orige"
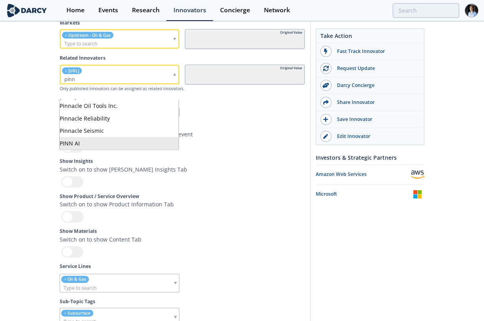
type input "pinn"
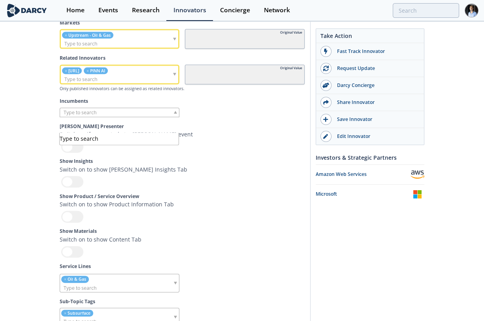
click at [131, 118] on div at bounding box center [120, 113] width 120 height 10
click at [218, 118] on div at bounding box center [245, 113] width 120 height 10
click at [95, 116] on input "search" at bounding box center [90, 112] width 60 height 8
type input "softser"
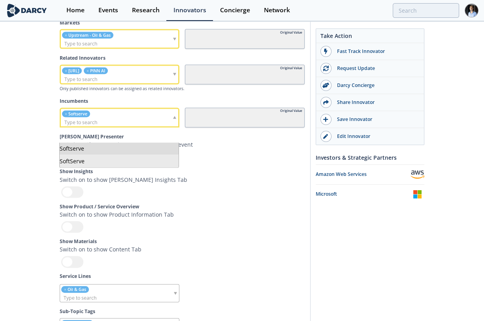
click at [221, 197] on div "Show Insights Switch on to show Darcy Insights Tab" at bounding box center [148, 182] width 177 height 29
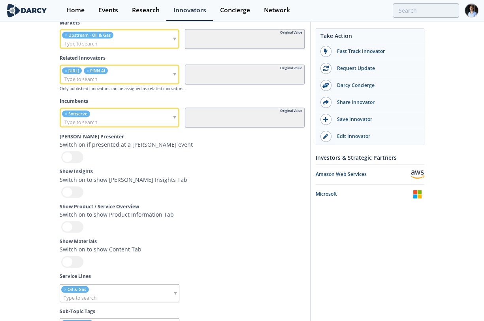
click at [72, 233] on div at bounding box center [72, 226] width 22 height 11
click at [0, 0] on input "checkbox" at bounding box center [0, 0] width 0 height 0
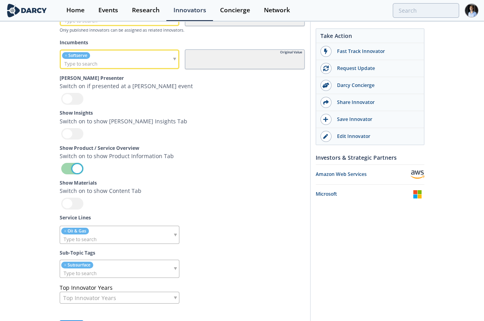
scroll to position [2615, 0]
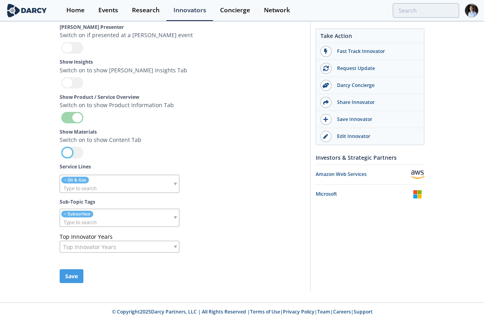
click at [81, 155] on div at bounding box center [72, 151] width 22 height 11
click at [0, 0] on input "checkbox" at bounding box center [0, 0] width 0 height 0
click at [80, 156] on div at bounding box center [72, 151] width 22 height 11
click at [0, 0] on input "checkbox" at bounding box center [0, 0] width 0 height 0
click at [67, 81] on div at bounding box center [72, 82] width 22 height 11
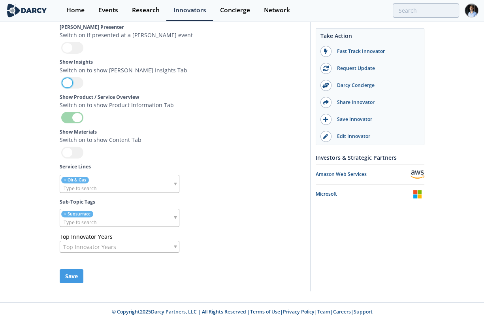
click at [0, 0] on input "checkbox" at bounding box center [0, 0] width 0 height 0
click at [78, 274] on button "Save" at bounding box center [72, 276] width 24 height 14
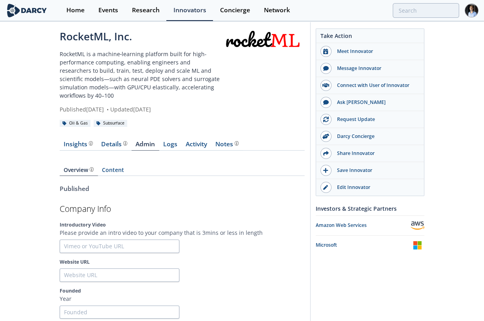
scroll to position [0, 0]
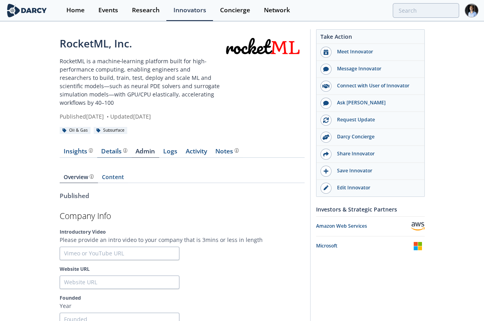
click at [109, 153] on div "Details" at bounding box center [114, 151] width 26 height 6
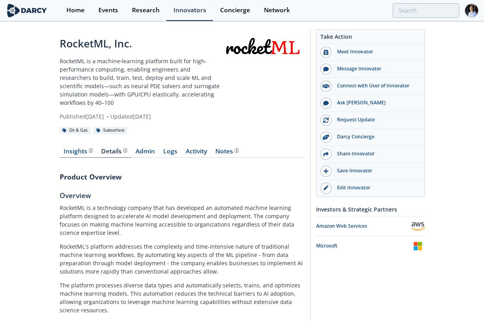
click at [79, 148] on div "Insights" at bounding box center [78, 151] width 29 height 6
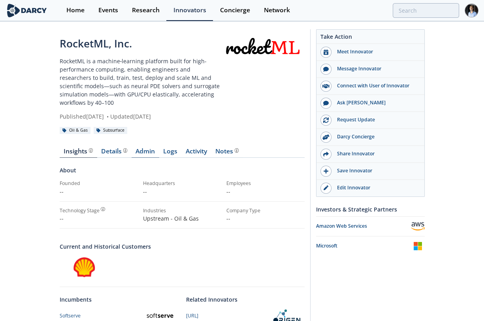
click at [147, 150] on link "Admin" at bounding box center [145, 152] width 28 height 9
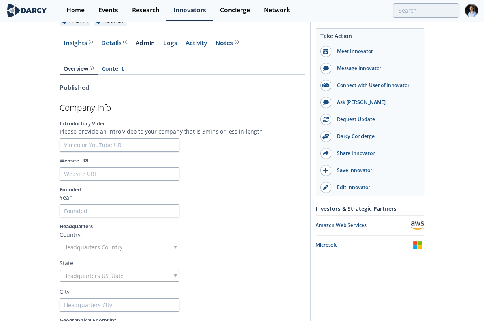
scroll to position [175, 0]
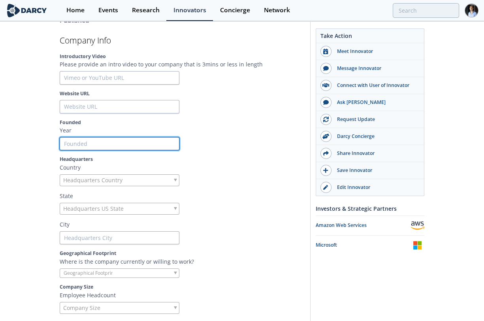
click at [103, 143] on input "Founded" at bounding box center [120, 143] width 120 height 13
paste input "2017"
type input "2017"
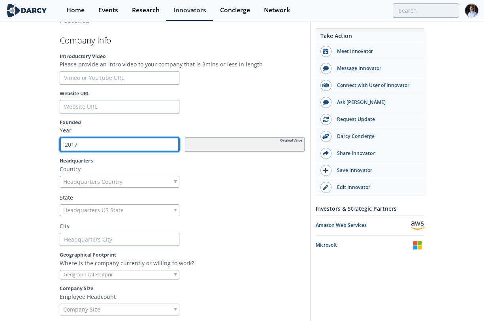
type input "2017"
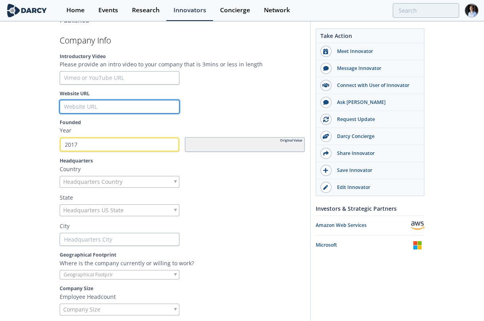
click at [99, 102] on input "Website URL" at bounding box center [120, 106] width 120 height 13
paste input "https://rocketml.net/"
type input "https://rocketml.net/"
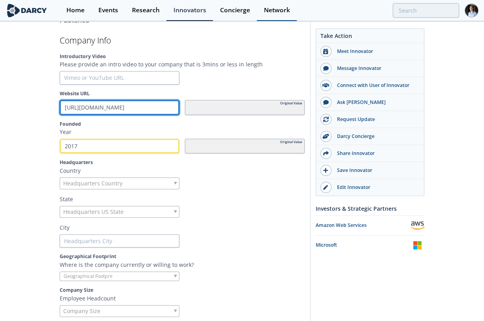
type input "https://rocketml.net/"
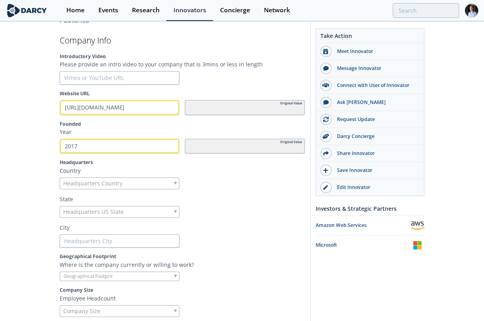
click at [69, 182] on span "Headquarters Country" at bounding box center [92, 183] width 59 height 11
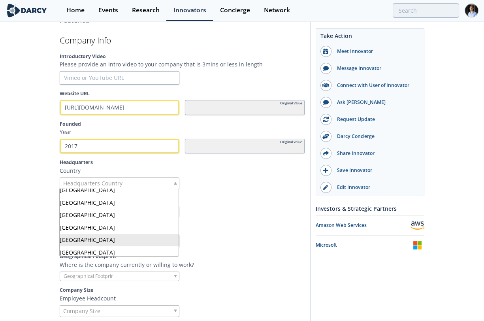
scroll to position [0, 0]
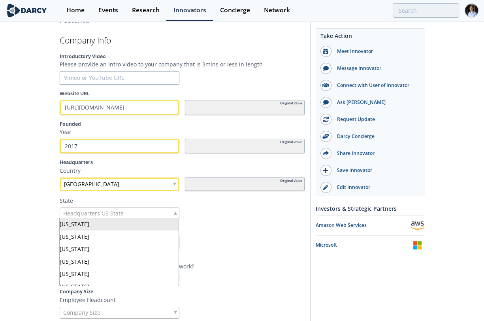
click at [138, 214] on div "Headquarters US State" at bounding box center [120, 213] width 120 height 12
drag, startPoint x: 216, startPoint y: 219, endPoint x: 171, endPoint y: 228, distance: 45.8
click at [214, 219] on section "Company Info Introductory Video Please provide an intro video to your company t…" at bounding box center [182, 265] width 245 height 458
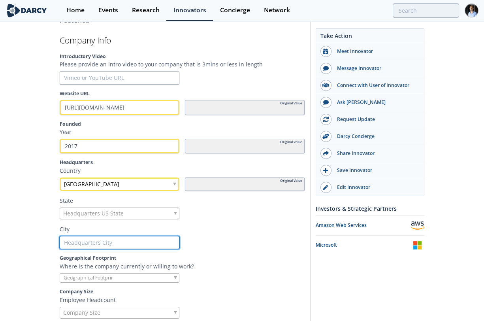
click at [137, 242] on input "text" at bounding box center [120, 242] width 120 height 13
paste input "Beaverton, Oregon"
type input "Beaverton, Oregon"
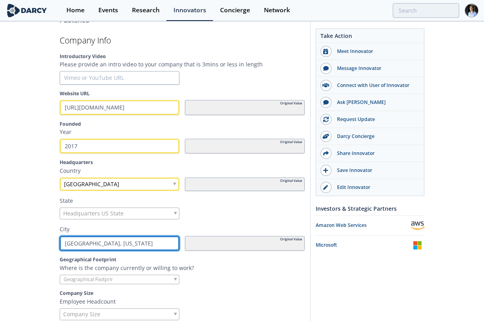
type input "Beaverton, Oregon"
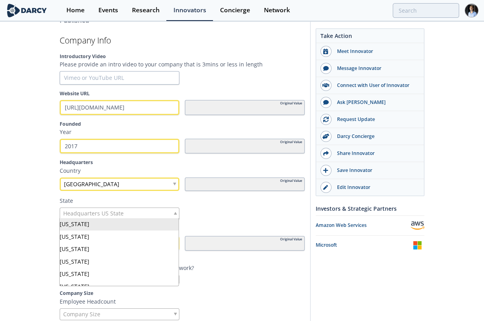
click at [105, 209] on span "Headquarters US State" at bounding box center [93, 213] width 60 height 11
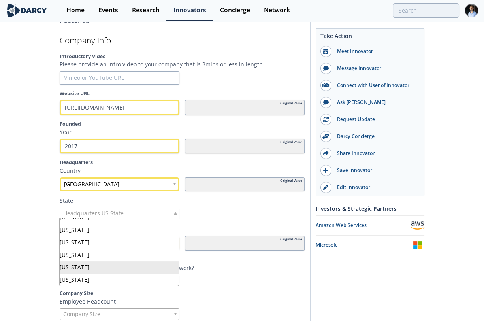
scroll to position [430, 0]
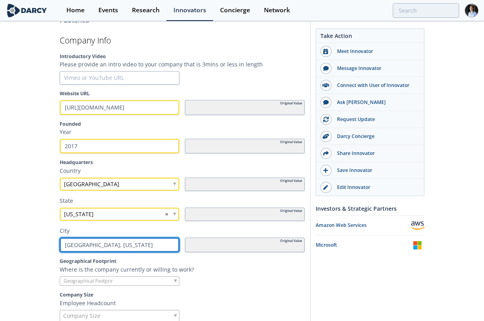
drag, startPoint x: 125, startPoint y: 246, endPoint x: 91, endPoint y: 243, distance: 34.5
click at [91, 243] on input "Beaverton, Oregon" at bounding box center [120, 244] width 120 height 15
type input "Beaverton"
click at [205, 265] on p "Where is the company currently or willing to work?" at bounding box center [182, 269] width 245 height 8
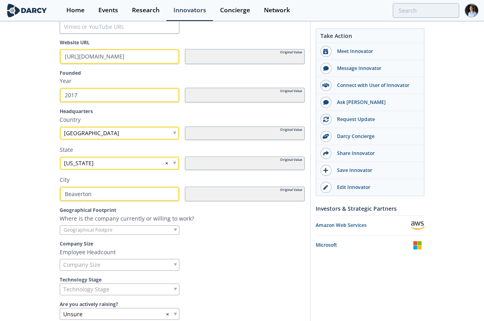
scroll to position [263, 0]
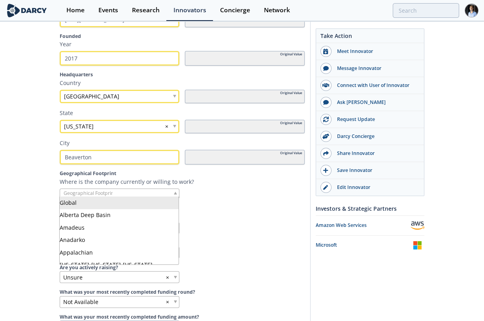
click at [115, 195] on input "search" at bounding box center [90, 193] width 60 height 8
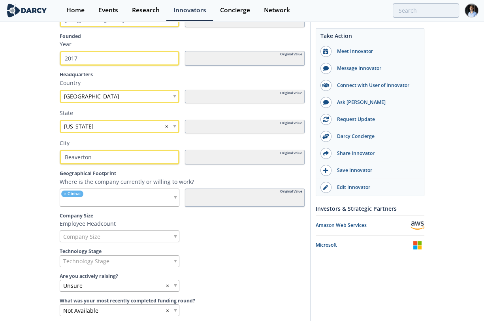
click at [136, 238] on div "Company Size" at bounding box center [120, 236] width 120 height 12
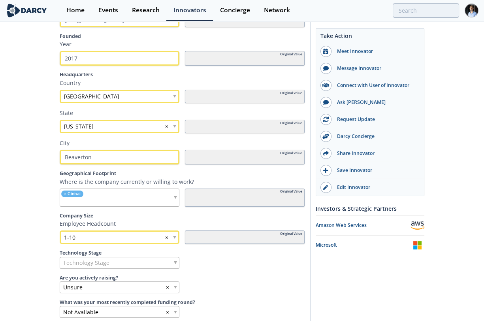
click at [91, 236] on div "1-10 ×" at bounding box center [120, 236] width 120 height 13
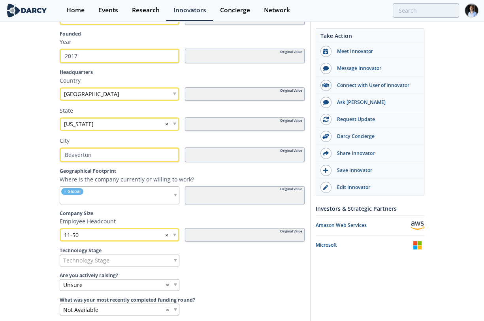
scroll to position [351, 0]
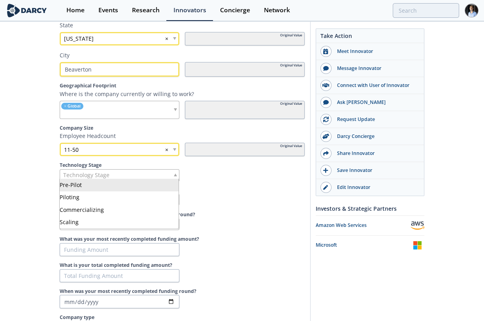
click at [107, 171] on span "Technology Stage" at bounding box center [86, 174] width 46 height 11
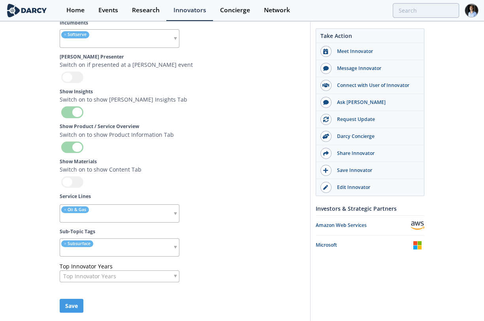
scroll to position [2621, 0]
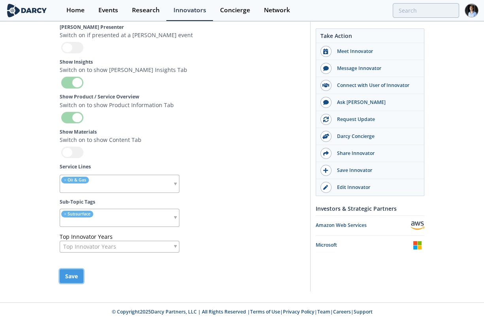
drag, startPoint x: 75, startPoint y: 276, endPoint x: 88, endPoint y: 252, distance: 27.2
click at [75, 271] on button "Save" at bounding box center [72, 276] width 24 height 14
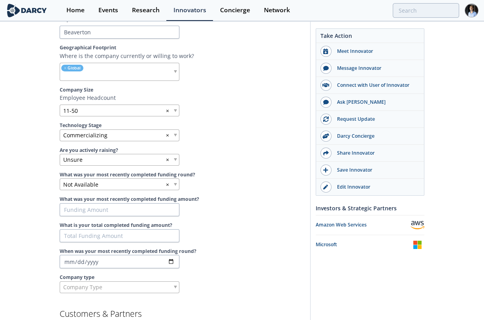
scroll to position [331, 0]
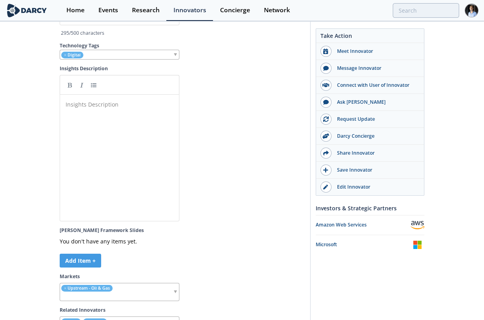
scroll to position [2193, 0]
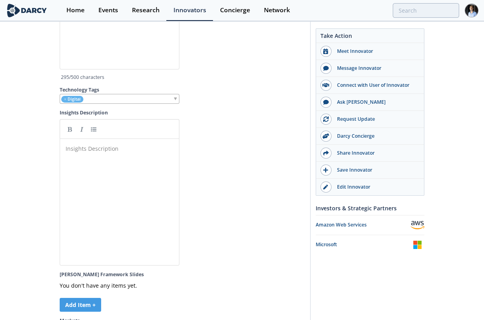
drag, startPoint x: 141, startPoint y: 200, endPoint x: 142, endPoint y: 196, distance: 4.3
click at [141, 197] on div "Insights Description ​" at bounding box center [125, 208] width 123 height 130
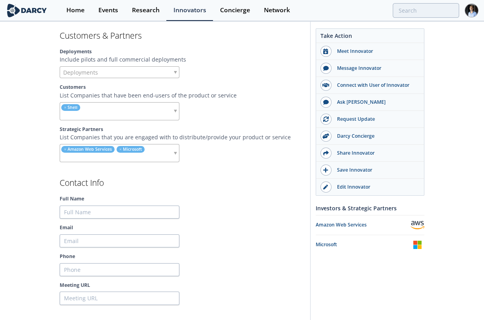
scroll to position [570, 0]
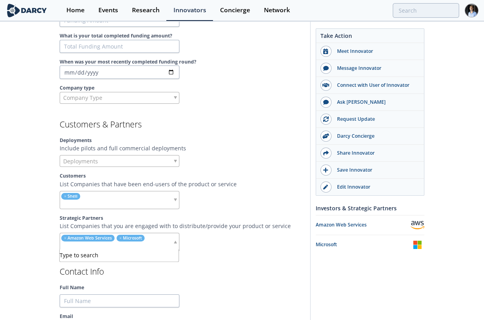
click at [164, 244] on input "search" at bounding box center [116, 246] width 113 height 8
type input "t"
type input "nsf"
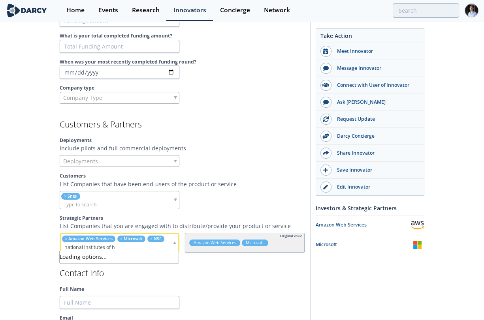
type input "national institutes of he"
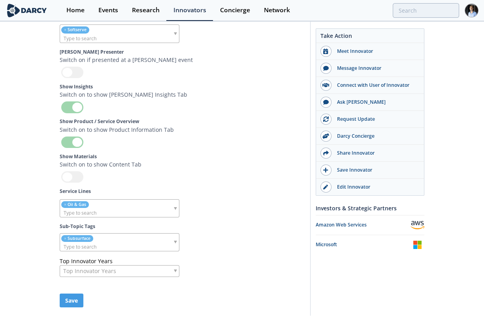
scroll to position [2612, 0]
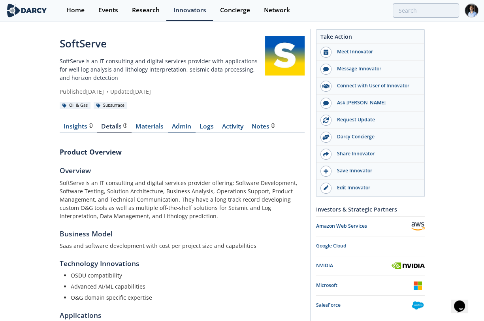
click at [182, 129] on link "Admin" at bounding box center [182, 127] width 28 height 9
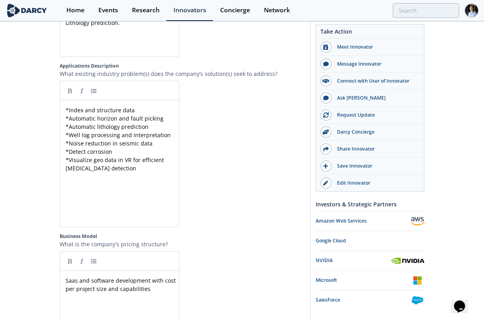
scroll to position [1140, 0]
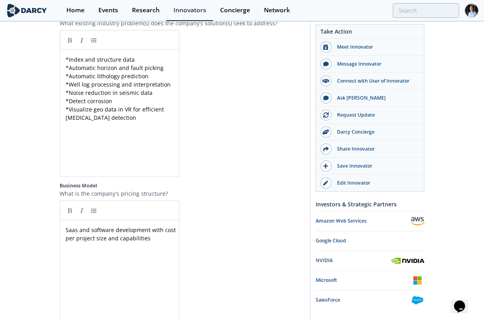
click at [145, 126] on div "* Index and structure data * Automatic horizon and fault picking * Automatic li…" at bounding box center [125, 119] width 123 height 130
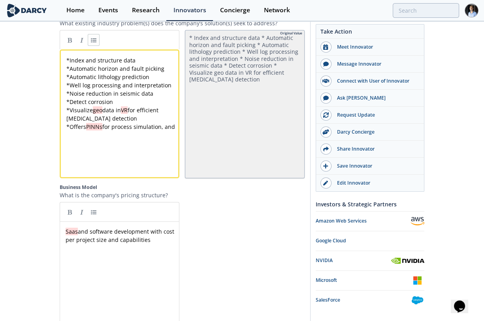
click at [272, 179] on section "Product Description Product Overview Please provide a description of your compa…" at bounding box center [182, 220] width 245 height 790
click at [112, 131] on pre "* Offers PINNs for process simulation, and" at bounding box center [123, 126] width 116 height 8
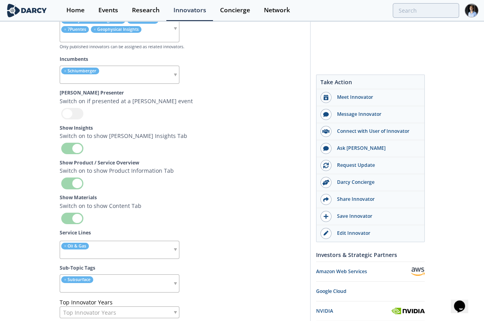
scroll to position [2490, 0]
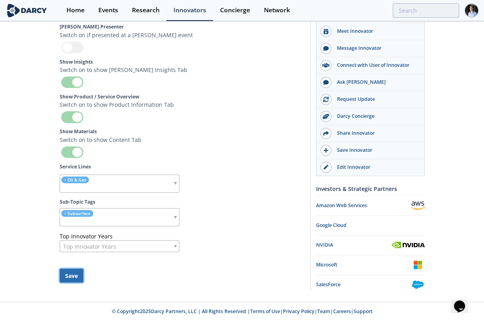
click at [64, 272] on button "Save" at bounding box center [72, 275] width 24 height 14
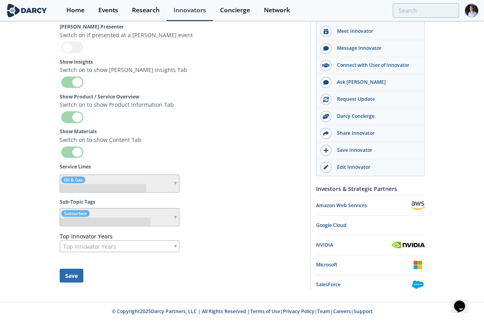
scroll to position [2489, 0]
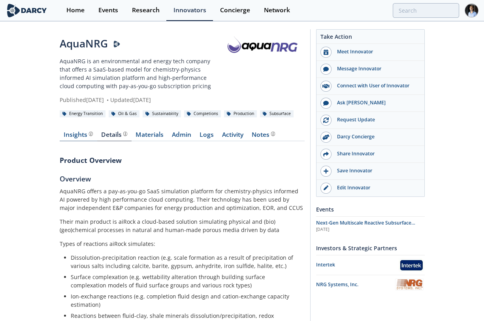
click at [87, 136] on div "The [PERSON_NAME] Research team’s summarized opinion of the innovator, the comp…" at bounding box center [90, 133] width 6 height 4
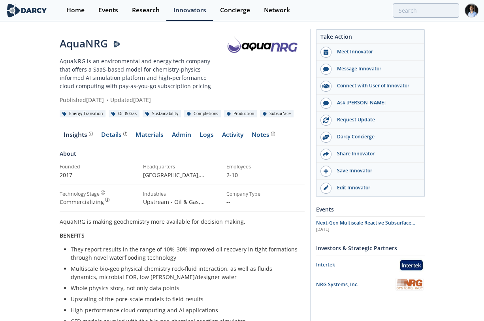
click at [178, 141] on link "Admin" at bounding box center [182, 135] width 28 height 9
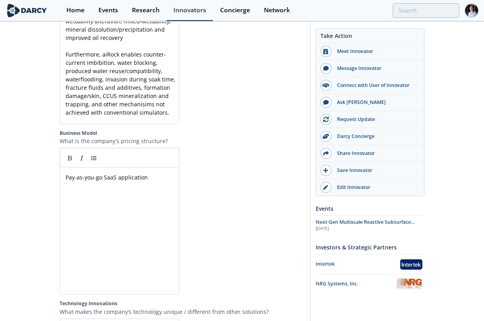
scroll to position [2149, 0]
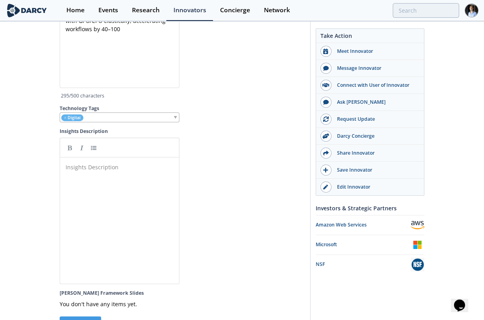
scroll to position [2173, 0]
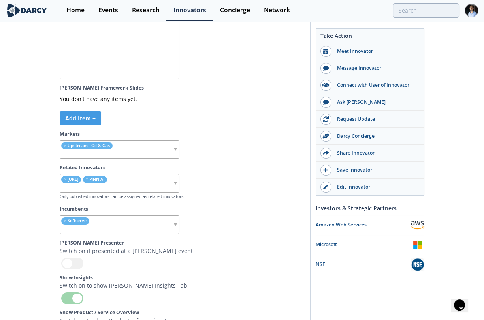
scroll to position [2254, 0]
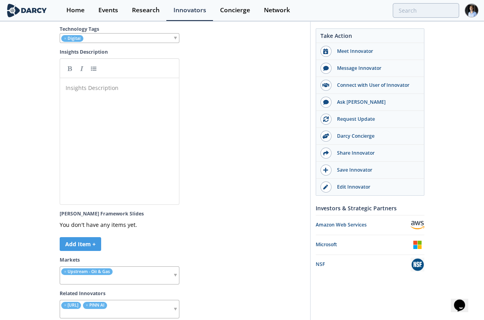
click at [134, 157] on div "Insights Description ​" at bounding box center [125, 147] width 123 height 130
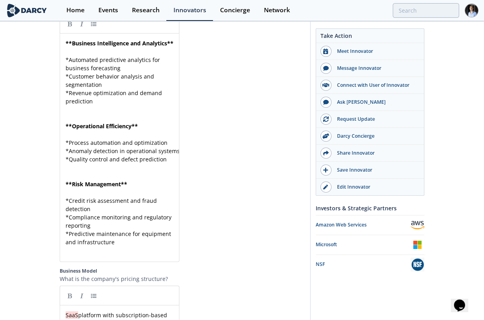
scroll to position [1316, 0]
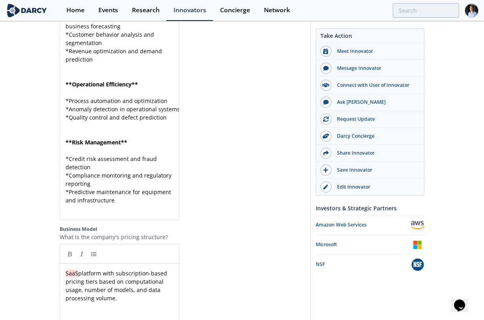
click at [135, 204] on pre "* Predictive maintenance for equipment and infrastructure" at bounding box center [123, 196] width 118 height 17
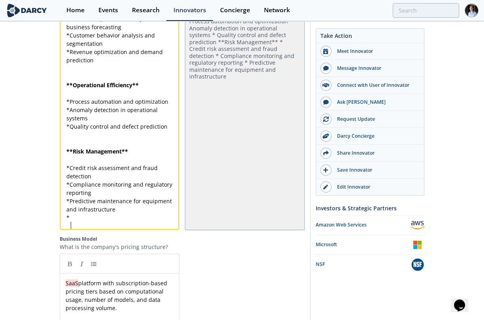
scroll to position [1317, 0]
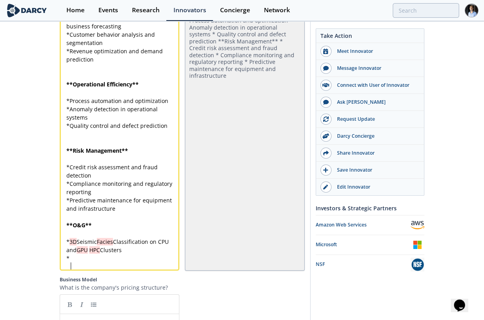
paste textarea "f"
type textarea "f"
click at [135, 254] on pre "* 3D Seismic Facies Classification on CPU and GPU HPC Clusters" at bounding box center [123, 246] width 116 height 17
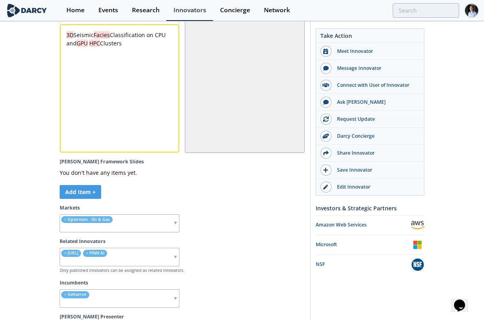
scroll to position [2238, 0]
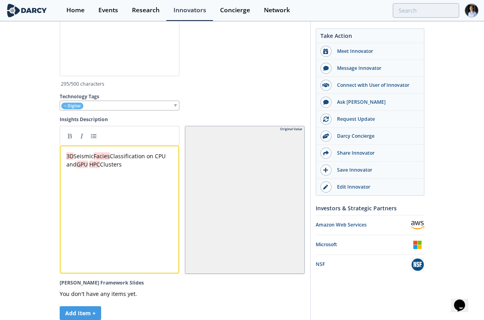
click at [129, 254] on div "xxxxxxxxxx 3D Seismic Facies Classification on CPU and GPU HPC Clusters" at bounding box center [125, 215] width 121 height 130
type textarea "3D Seismic Facies Classification on CPU and GPU HPC Clusters"
drag, startPoint x: 66, startPoint y: 173, endPoint x: 139, endPoint y: 184, distance: 73.1
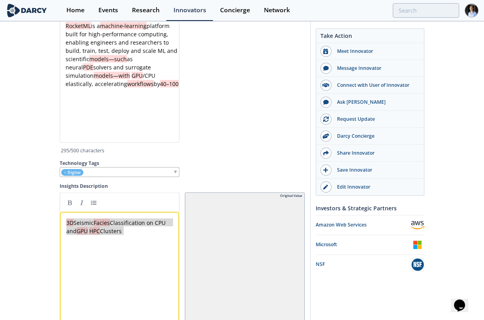
scroll to position [2238, 0]
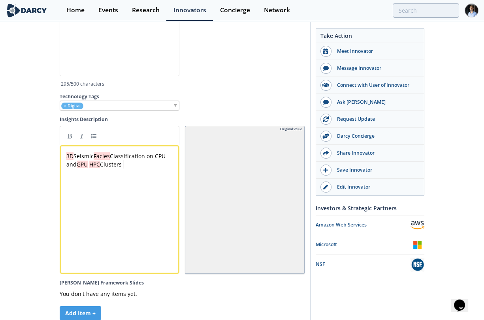
click at [131, 213] on div "x 3D Seismic Facies Classification on CPU and GPU HPC Clusters" at bounding box center [125, 215] width 121 height 130
click at [65, 169] on pre "3D Seismic Facies Classification on CPU and GPU HPC Clusters" at bounding box center [123, 160] width 116 height 17
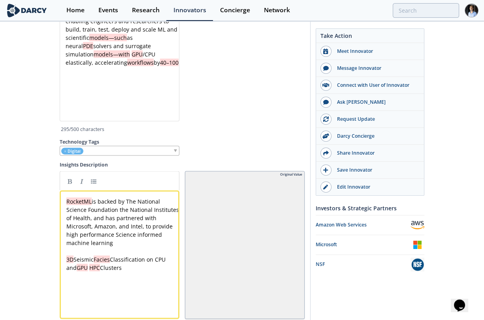
scroll to position [2150, 0]
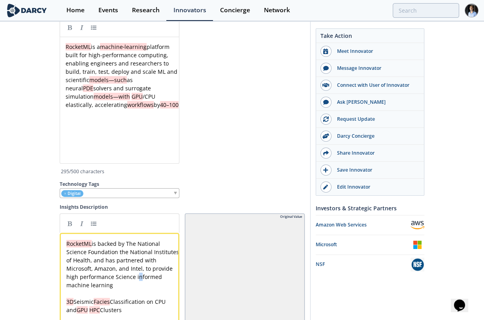
click at [67, 302] on div "x RocketML is backed by The National Science Foundation the National Institutes…" at bounding box center [120, 297] width 120 height 129
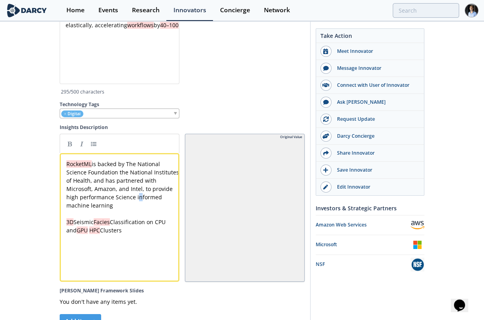
scroll to position [2238, 0]
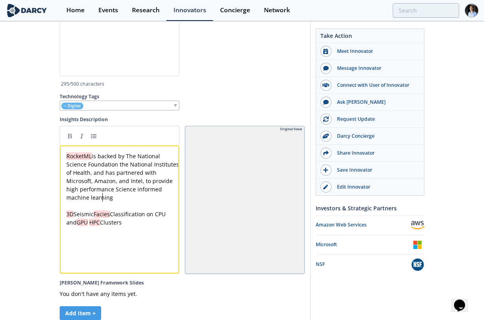
click at [98, 216] on div "RocketML is backed by The National Science Foundation the National Institutes o…" at bounding box center [123, 189] width 116 height 75
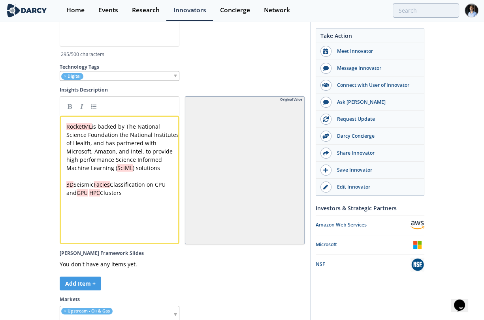
scroll to position [2281, 0]
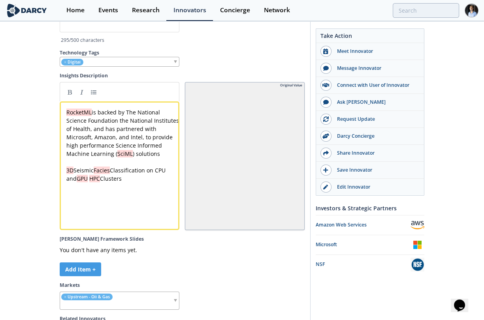
click at [131, 216] on div "x RocketML is backed by The National Science Foundation the National Institutes…" at bounding box center [125, 172] width 121 height 130
click at [89, 98] on link at bounding box center [94, 92] width 12 height 12
drag, startPoint x: 93, startPoint y: 218, endPoint x: 68, endPoint y: 219, distance: 25.7
click at [69, 98] on link at bounding box center [70, 92] width 12 height 12
click at [119, 199] on pre "** Benefits **" at bounding box center [123, 195] width 116 height 8
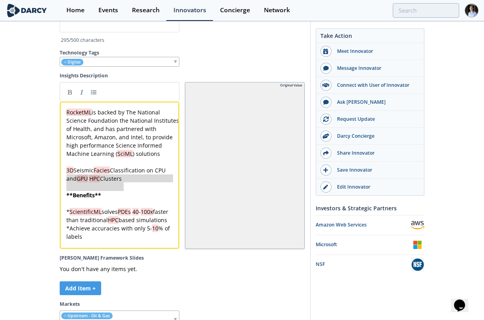
drag, startPoint x: 133, startPoint y: 207, endPoint x: 57, endPoint y: 195, distance: 76.8
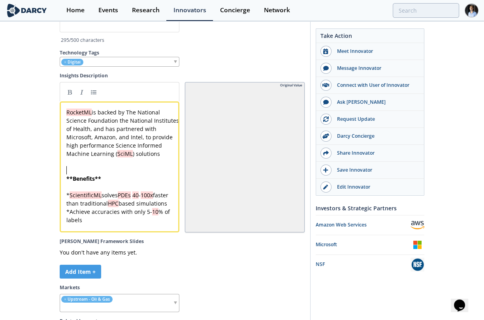
click at [105, 166] on pre "​" at bounding box center [123, 162] width 116 height 8
click at [106, 158] on pre "RocketML is backed by The National Science Foundation the National Institutes o…" at bounding box center [123, 133] width 116 height 50
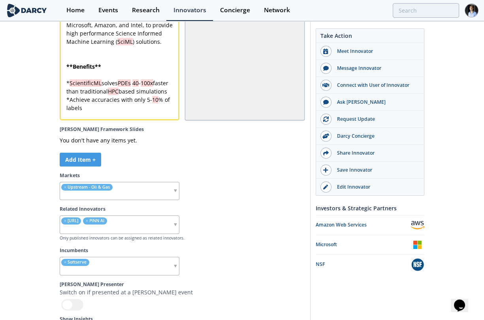
scroll to position [2457, 0]
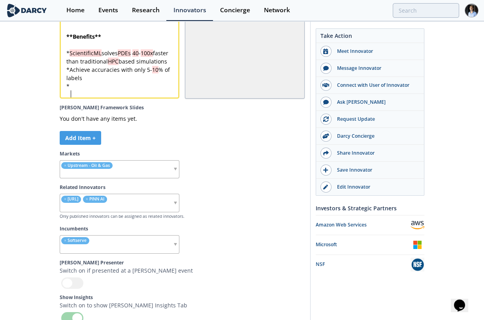
scroll to position [2400, 0]
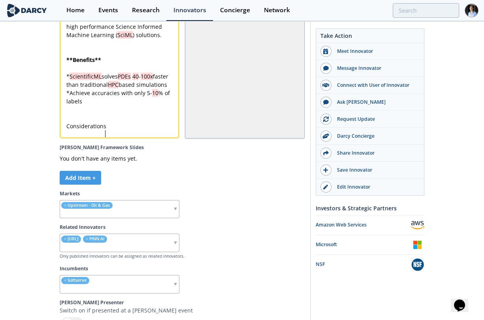
click at [69, 132] on div "x RocketML is backed by The National Science Foundation the National Institutes…" at bounding box center [123, 60] width 116 height 144
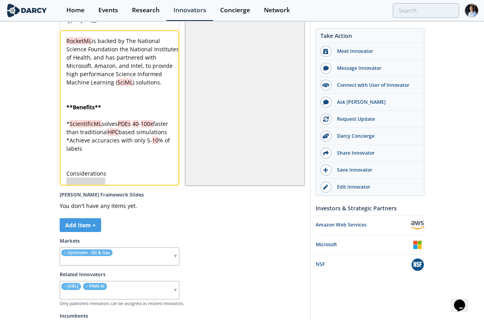
scroll to position [2313, 0]
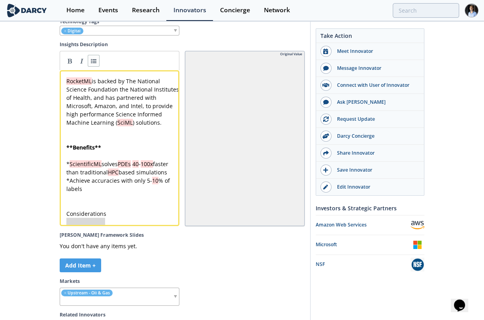
click at [94, 67] on link at bounding box center [94, 61] width 12 height 12
drag, startPoint x: 71, startPoint y: 237, endPoint x: 64, endPoint y: 235, distance: 7.7
click at [72, 67] on link at bounding box center [70, 61] width 12 height 12
click at [88, 218] on div "x RocketML is backed by The National Science Foundation the National Institutes…" at bounding box center [123, 147] width 116 height 141
click at [72, 218] on div "x RocketML is backed by The National Science Foundation the National Institutes…" at bounding box center [123, 147] width 116 height 141
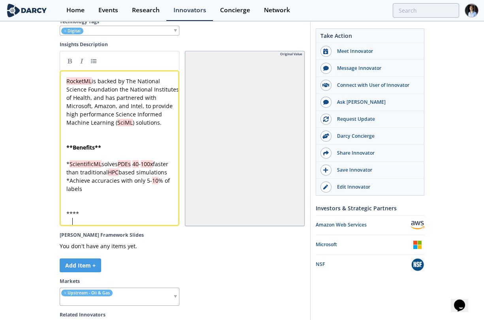
paste textarea
click at [149, 250] on section "Darcy Admin Fields Tagline In 100 characters or less, provide a technical descr…" at bounding box center [182, 193] width 245 height 844
click at [145, 233] on div "x RocketML is backed by The National Science Foundation the National Institutes…" at bounding box center [125, 154] width 121 height 158
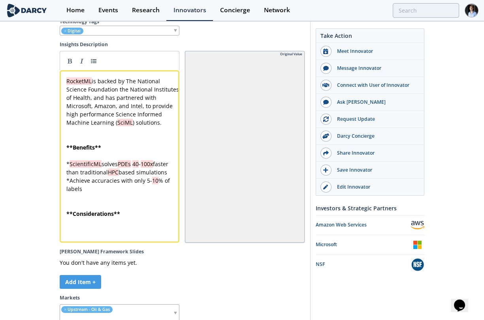
click at [88, 70] on div at bounding box center [120, 60] width 120 height 19
click at [94, 67] on link at bounding box center [94, 61] width 12 height 12
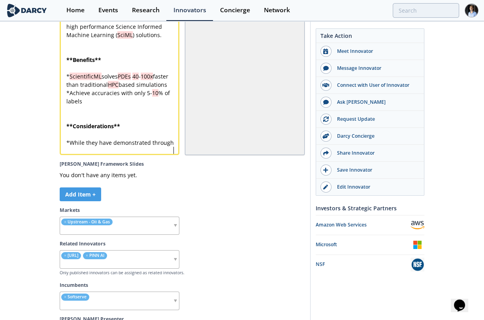
scroll to position [0, 0]
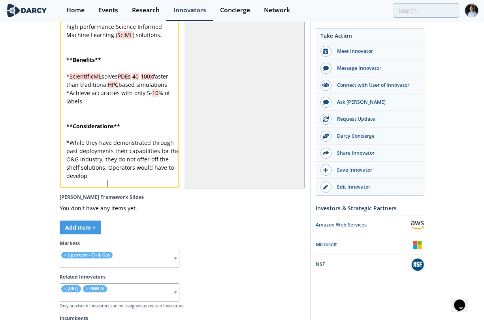
click at [128, 180] on pre "* While they have demonstrated through past deployments their capabilities for …" at bounding box center [123, 159] width 116 height 41
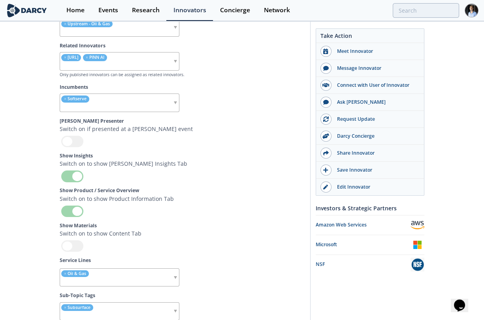
scroll to position [2751, 0]
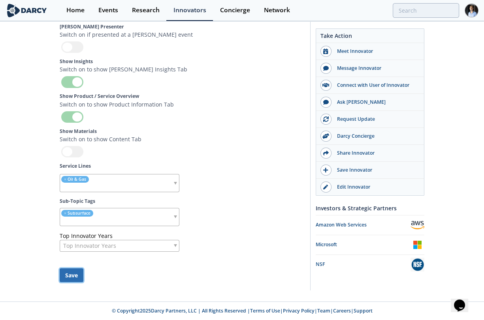
click at [74, 282] on button "Save" at bounding box center [72, 275] width 24 height 14
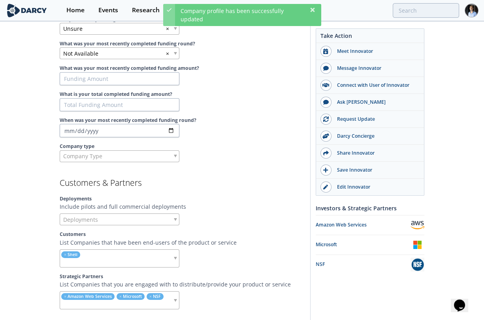
scroll to position [557, 0]
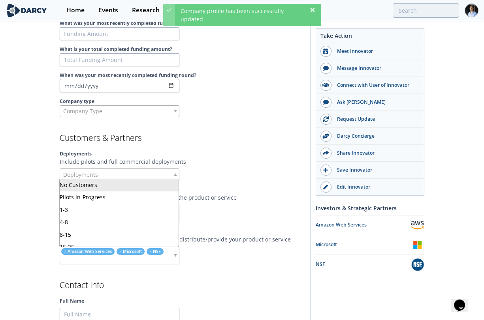
click at [122, 177] on div "Deployments" at bounding box center [120, 175] width 120 height 12
click at [227, 172] on div at bounding box center [245, 175] width 120 height 12
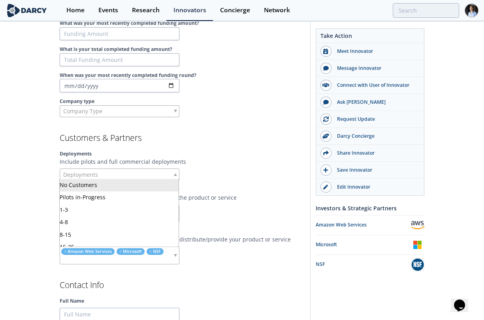
click at [99, 172] on div "Deployments" at bounding box center [120, 175] width 120 height 12
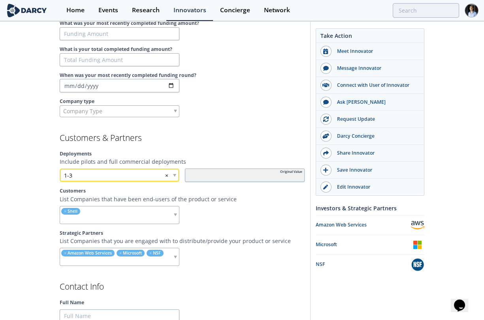
click at [272, 150] on label "Deployments" at bounding box center [182, 153] width 245 height 7
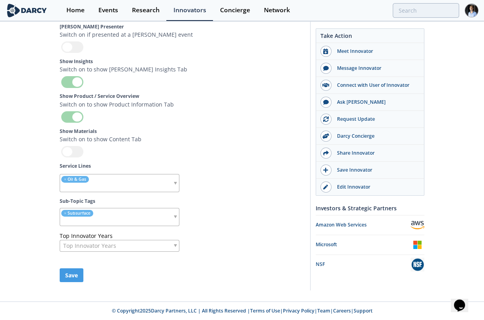
scroll to position [2763, 0]
click at [80, 270] on button "Save" at bounding box center [72, 275] width 24 height 14
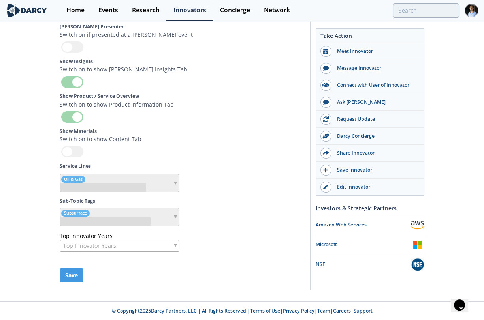
scroll to position [2762, 0]
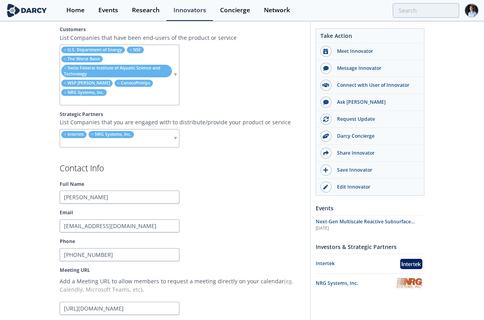
scroll to position [632, 0]
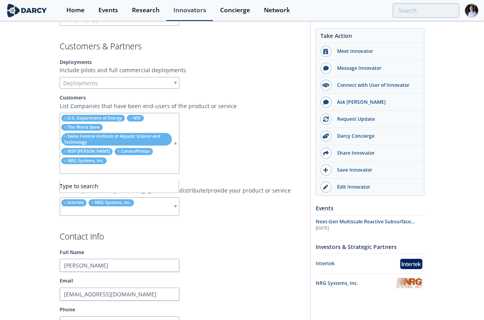
click at [158, 173] on input "search" at bounding box center [116, 169] width 113 height 8
type input "goldh2"
click at [71, 173] on input "search" at bounding box center [116, 169] width 113 height 8
type input "o"
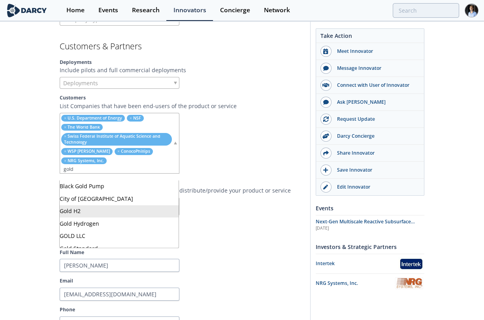
type input "gold"
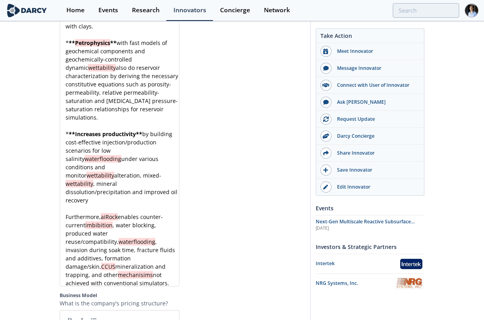
scroll to position [1816, 0]
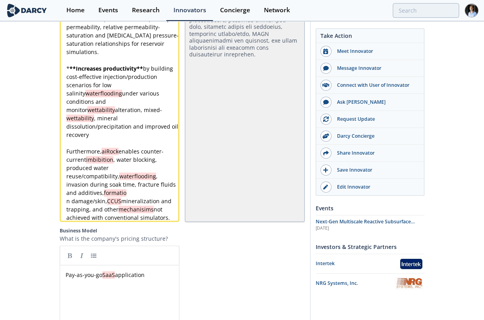
scroll to position [0, 0]
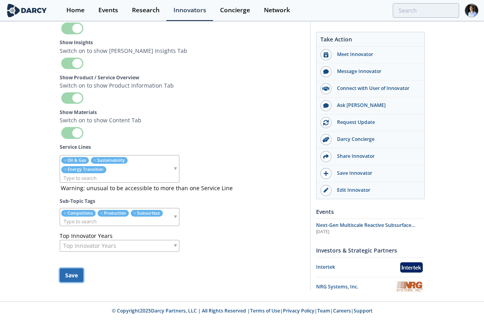
click at [76, 279] on button "Save" at bounding box center [72, 275] width 24 height 14
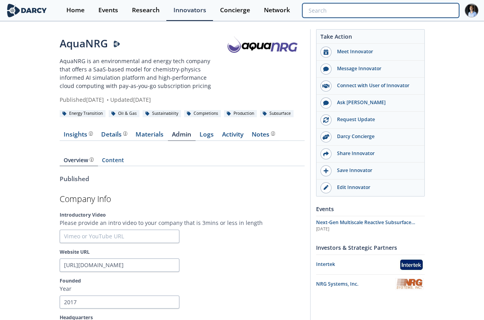
click at [408, 7] on input "search" at bounding box center [380, 10] width 157 height 15
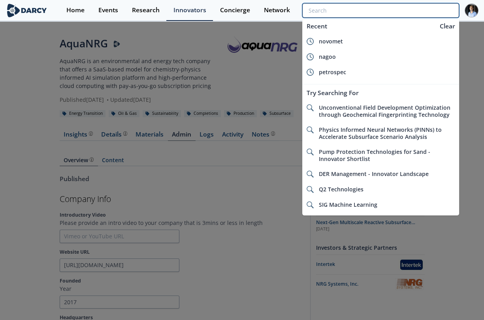
paste input "[DOMAIN_NAME]"
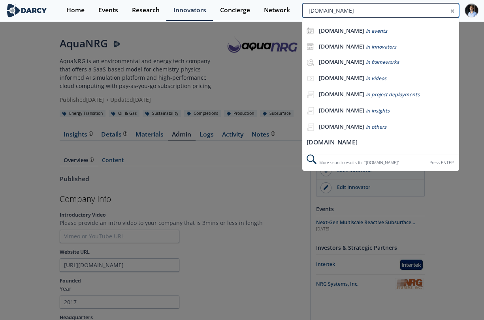
type input "[DOMAIN_NAME]"
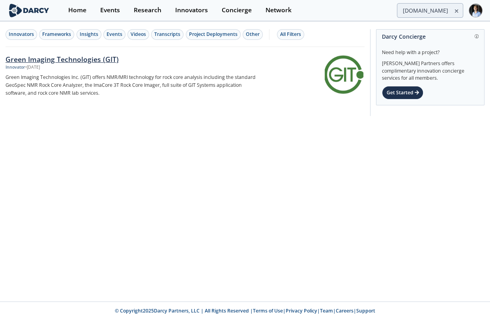
click at [224, 95] on p "Green Imaging Technologies Inc. (GIT) offers NMR/MRI technology for rock core a…" at bounding box center [133, 85] width 254 height 24
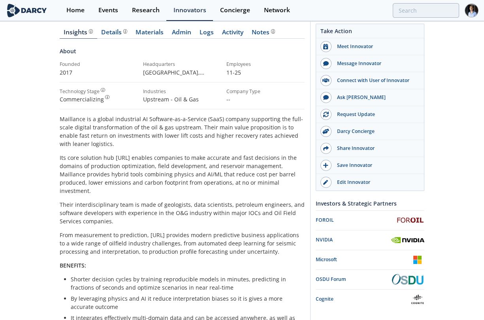
scroll to position [131, 0]
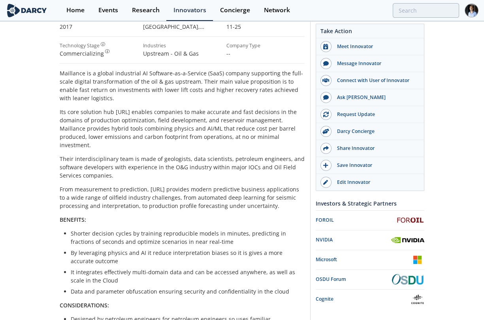
click at [215, 158] on p "Their interdisciplinary team is made of geologists, data scientists, petroleum …" at bounding box center [182, 167] width 245 height 25
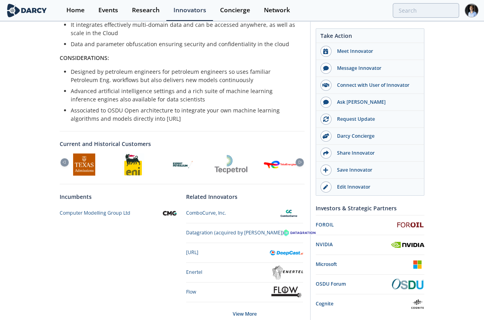
scroll to position [287, 0]
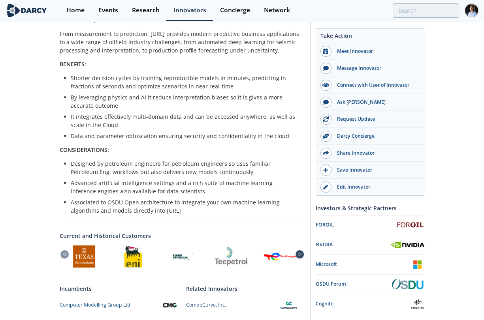
click at [300, 250] on div at bounding box center [299, 254] width 8 height 8
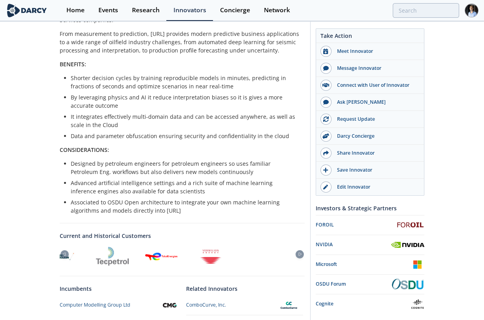
click at [85, 252] on div at bounding box center [63, 257] width 245 height 22
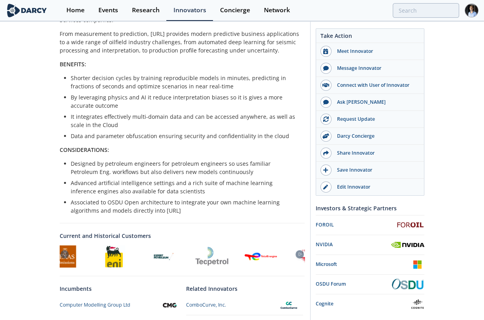
click at [206, 255] on div at bounding box center [162, 257] width 245 height 22
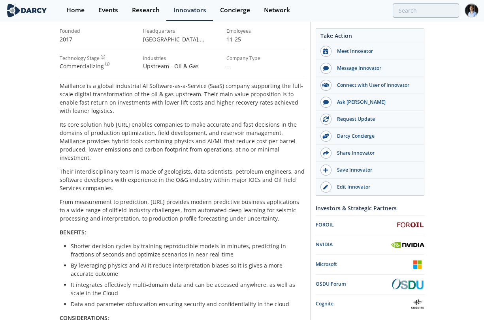
scroll to position [68, 0]
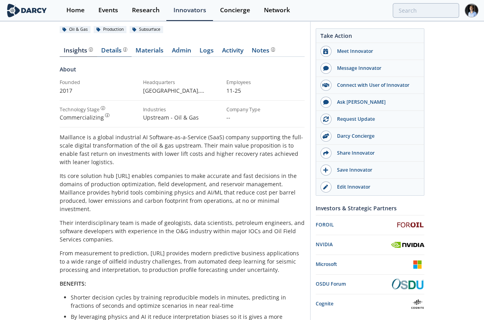
click at [118, 49] on div "Details Product overview, business model, technology and applications as added …" at bounding box center [114, 50] width 26 height 6
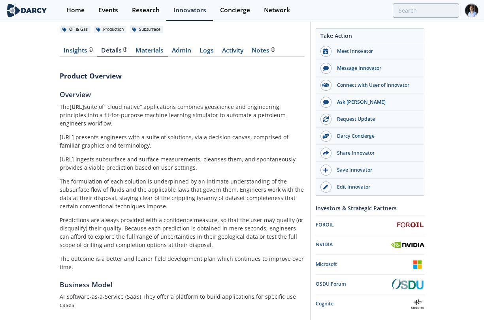
click at [141, 47] on link "Materials" at bounding box center [149, 51] width 36 height 9
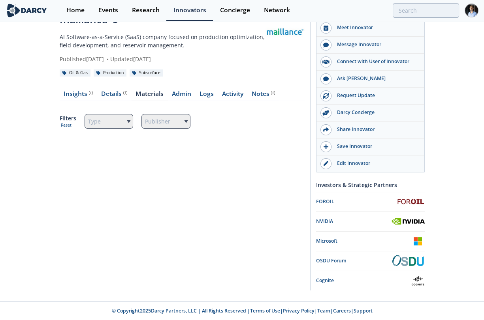
scroll to position [23, 0]
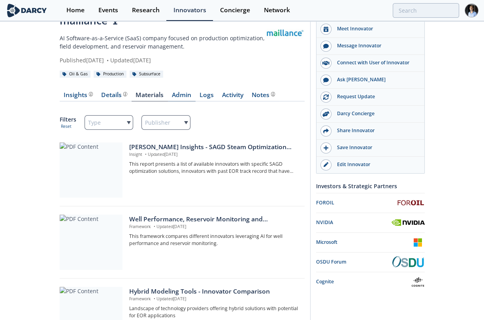
click at [180, 96] on link "Admin" at bounding box center [182, 96] width 28 height 9
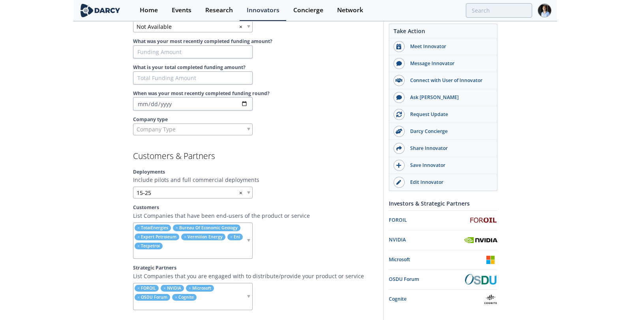
scroll to position [593, 0]
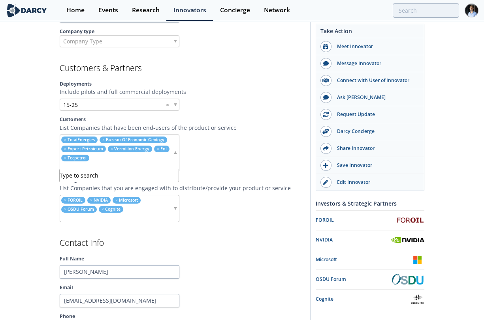
click at [141, 162] on input "search" at bounding box center [116, 166] width 113 height 8
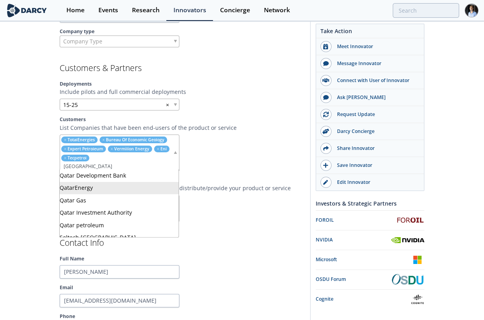
type input "[GEOGRAPHIC_DATA]"
drag, startPoint x: 114, startPoint y: 184, endPoint x: 117, endPoint y: 180, distance: 4.8
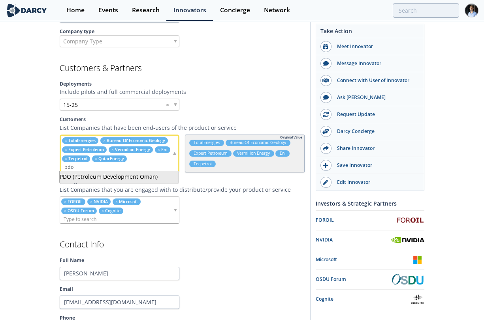
type input "pdo"
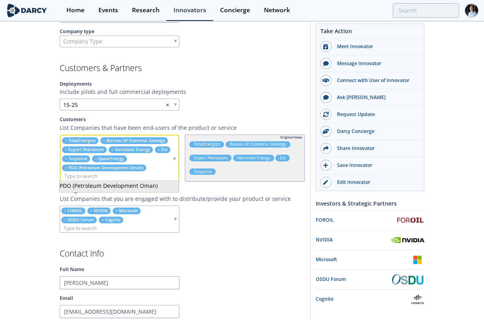
click at [261, 219] on div at bounding box center [245, 219] width 120 height 27
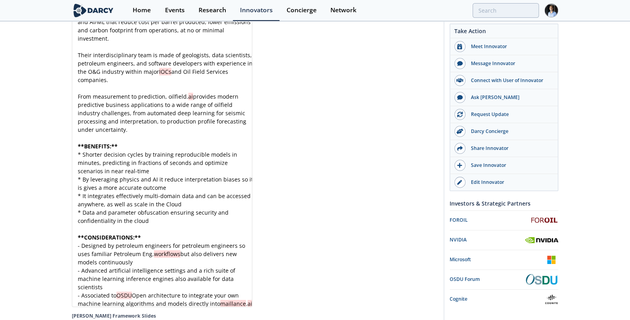
scroll to position [2523, 0]
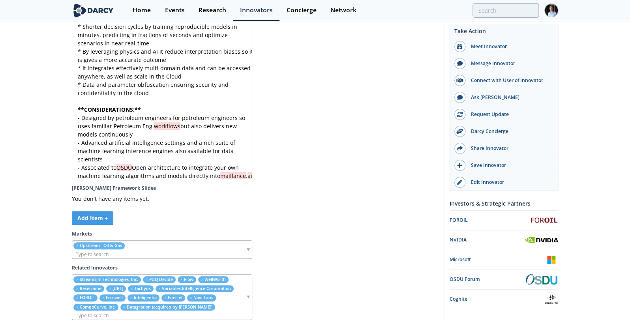
click at [174, 259] on input "search" at bounding box center [128, 254] width 113 height 8
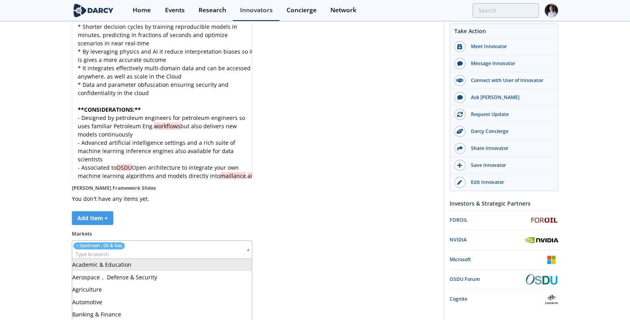
click at [299, 226] on section "[PERSON_NAME] Admin Fields Tagline In 100 characters or less, provide a technic…" at bounding box center [255, 48] width 366 height 1092
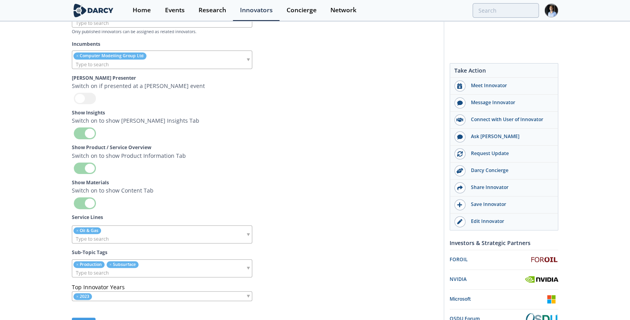
scroll to position [2873, 0]
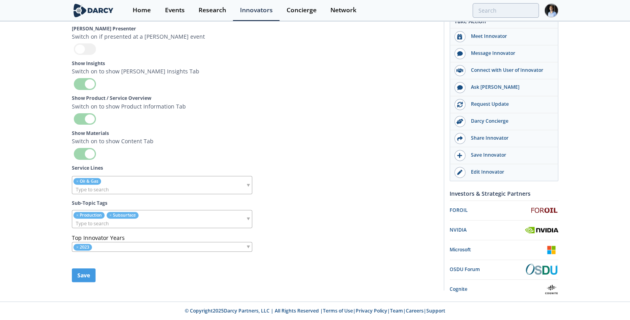
click at [151, 186] on input "search" at bounding box center [117, 190] width 90 height 8
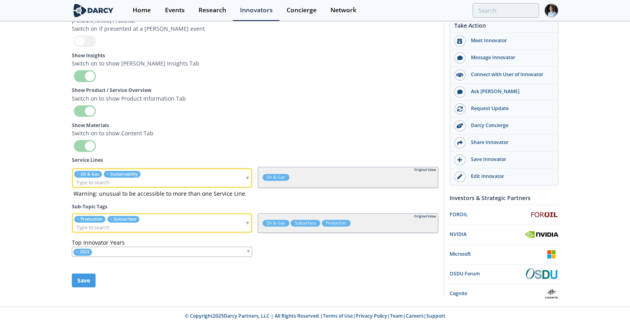
click at [199, 225] on ul "× Production × Subsurface" at bounding box center [136, 222] width 127 height 17
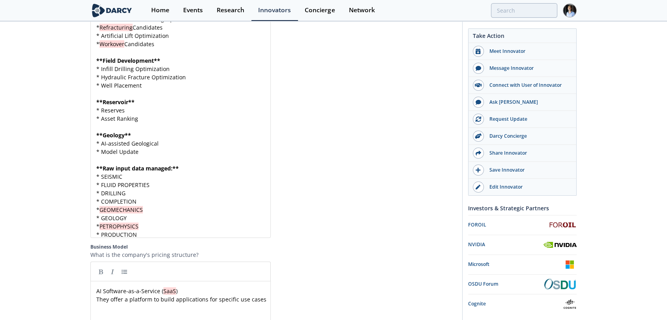
scroll to position [1425, 0]
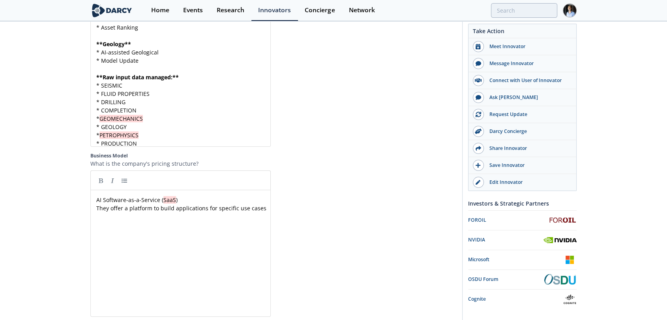
click at [160, 143] on div "xxxxxxxxxx ** Production Optimization ** * Primary Recovery * Multi-Well Optimi…" at bounding box center [184, 23] width 178 height 252
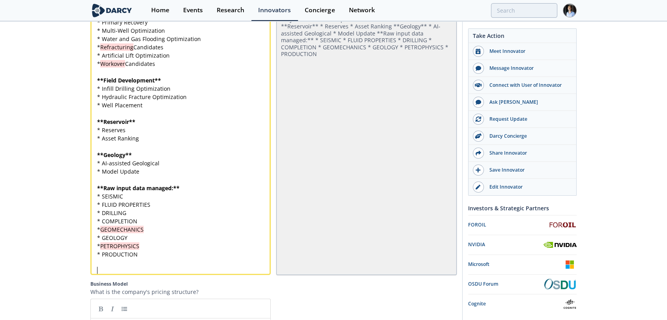
scroll to position [0, 0]
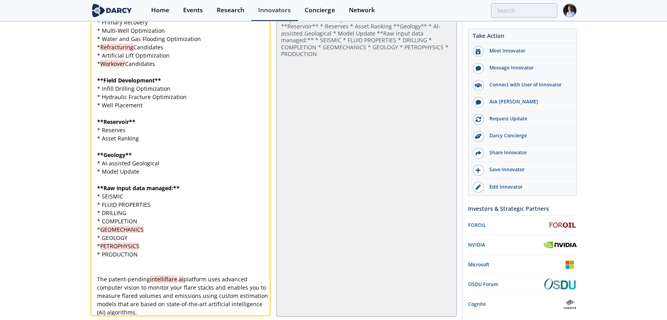
click at [100, 268] on pre "​" at bounding box center [184, 271] width 177 height 8
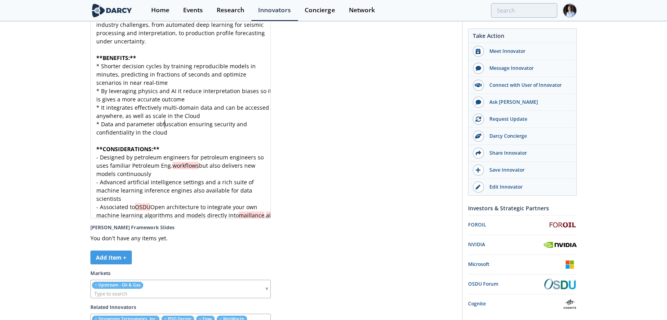
scroll to position [3, 0]
click at [190, 123] on pre "* Data and parameter obfuscation ensuring security and confidentiality in the c…" at bounding box center [184, 128] width 178 height 17
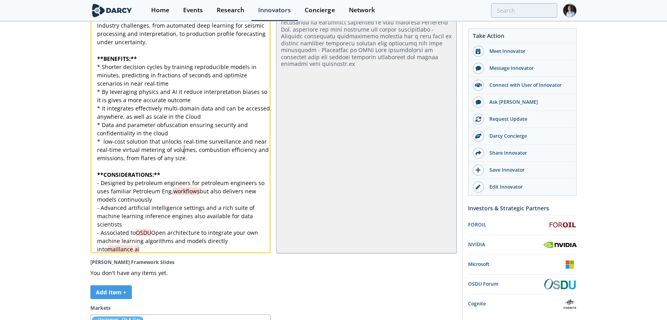
scroll to position [0, 0]
click at [104, 136] on div "xxxxxxxxxx Maillance is a global industrial AI Software-as-a-Service ( SaaS ) c…" at bounding box center [184, 50] width 177 height 406
click at [132, 135] on div "xxxxxxxxxx Maillance is a global industrial AI Software-as-a-Service ( SaaS ) c…" at bounding box center [184, 50] width 177 height 406
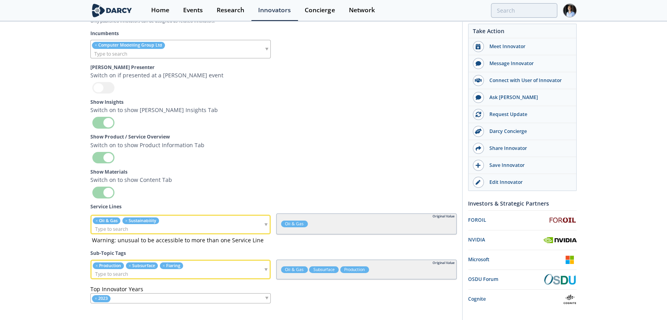
scroll to position [2971, 0]
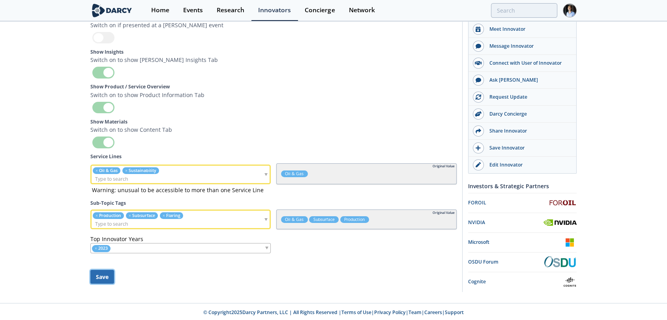
click at [101, 274] on button "Save" at bounding box center [102, 277] width 24 height 14
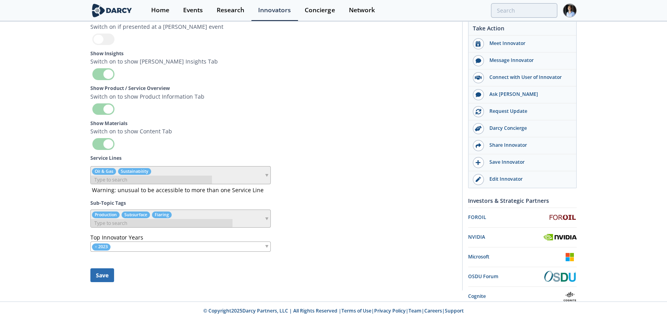
scroll to position [2964, 0]
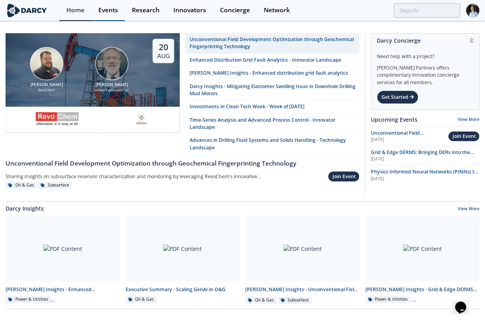
click at [108, 8] on div "Events" at bounding box center [108, 10] width 20 height 6
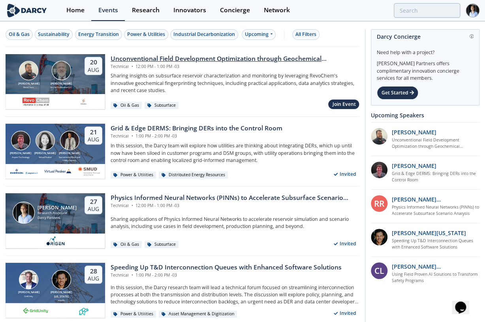
click at [77, 88] on div "[PERSON_NAME] RevoChem [PERSON_NAME] [PERSON_NAME] Exploration LLC" at bounding box center [44, 75] width 73 height 28
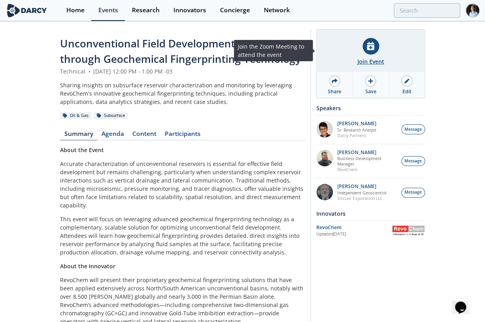
click at [365, 41] on div at bounding box center [370, 46] width 17 height 17
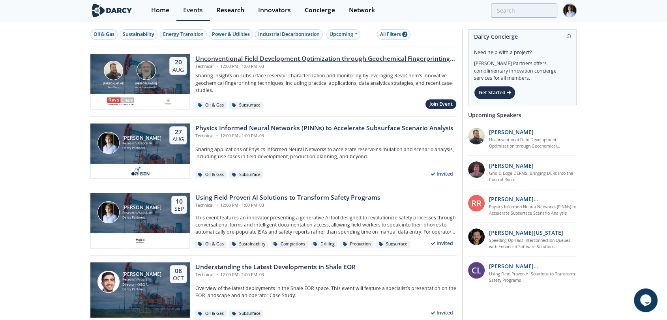
click at [170, 71] on div "[DATE]" at bounding box center [178, 66] width 18 height 18
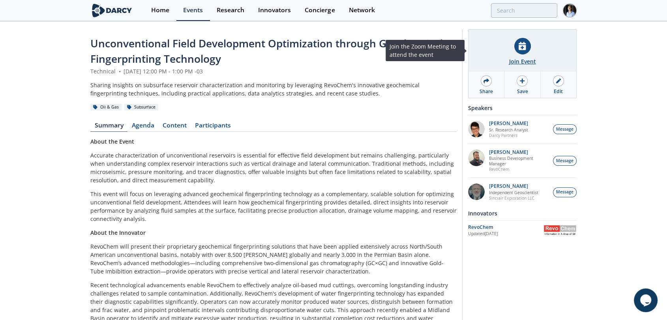
click at [525, 58] on div "Join Event" at bounding box center [522, 61] width 27 height 8
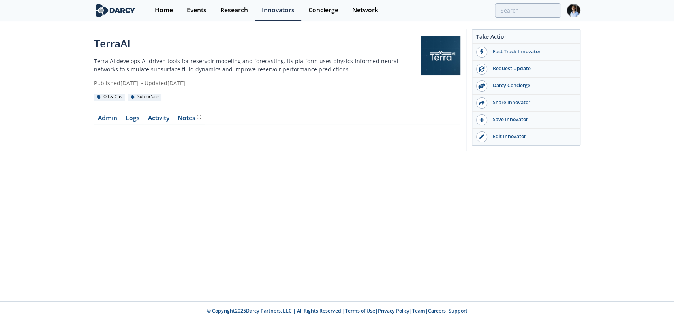
drag, startPoint x: 234, startPoint y: 235, endPoint x: 240, endPoint y: 231, distance: 7.6
click at [234, 235] on div "TerraAI Terra AI develops AI-driven tools for reservoir modeling and forecastin…" at bounding box center [337, 161] width 674 height 279
click at [111, 125] on div "Admin Logs Activity Notes" at bounding box center [277, 117] width 366 height 26
click at [113, 124] on link "Admin" at bounding box center [108, 119] width 28 height 9
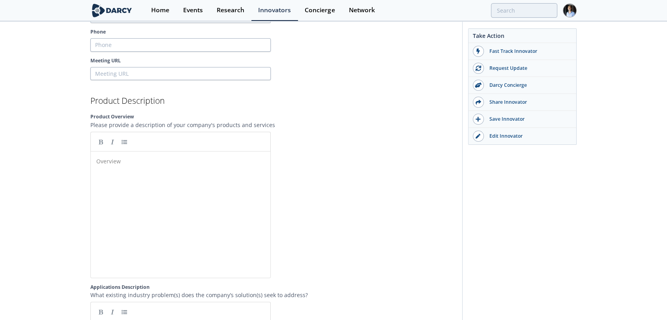
scroll to position [3, 0]
click at [186, 192] on div "Overview ​" at bounding box center [187, 221] width 184 height 130
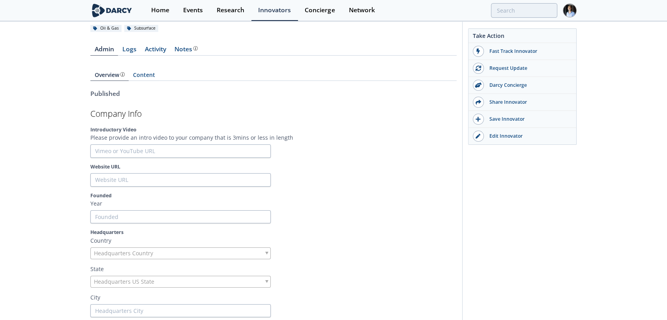
scroll to position [58, 0]
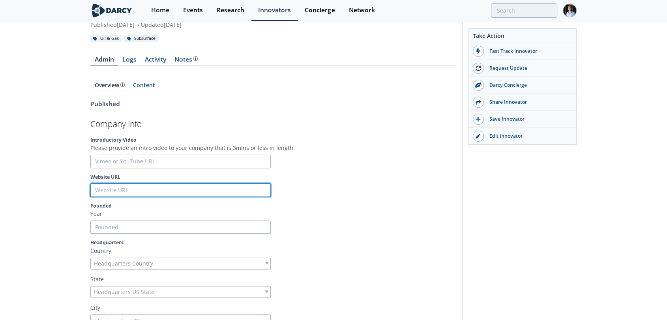
click at [143, 190] on input "Website URL" at bounding box center [180, 190] width 180 height 13
paste input "/www.terraai.com"
type input "/www.terraai.com"
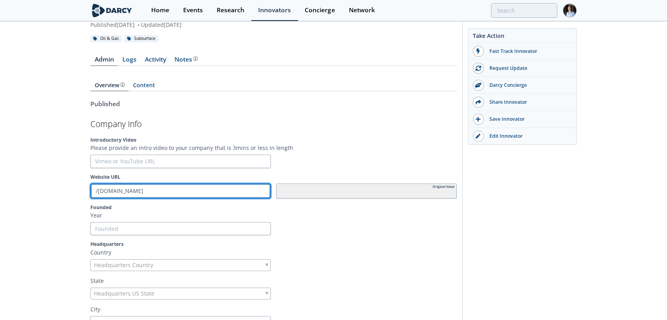
type input "www.terraai.com"
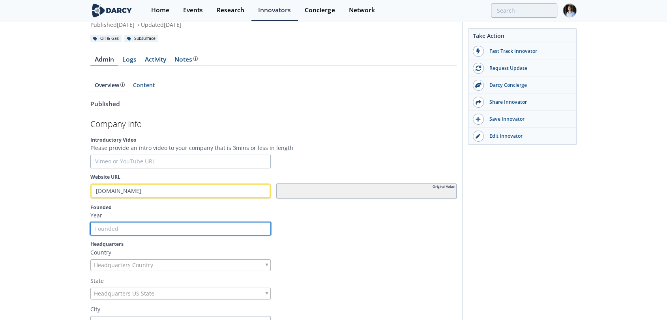
click at [114, 228] on input "Founded" at bounding box center [180, 228] width 180 height 13
paste input "2023"
type input "2023"
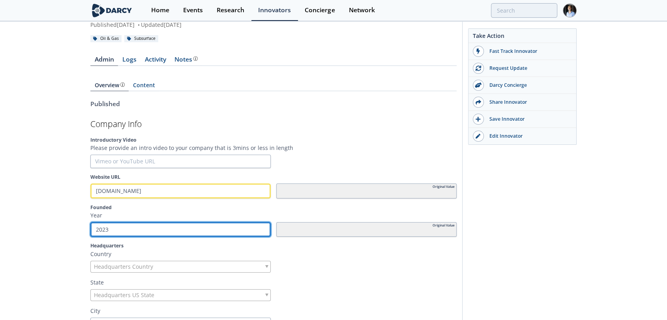
type input "2023"
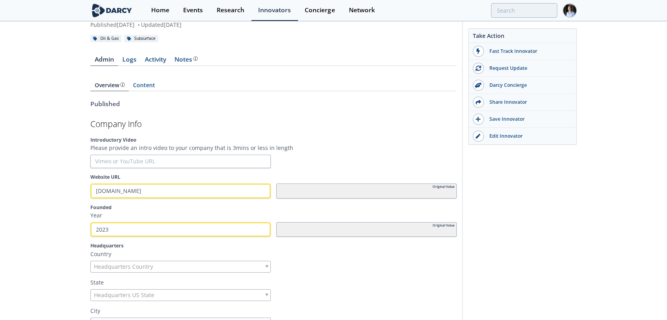
click at [128, 269] on span "Headquarters Country" at bounding box center [123, 266] width 59 height 11
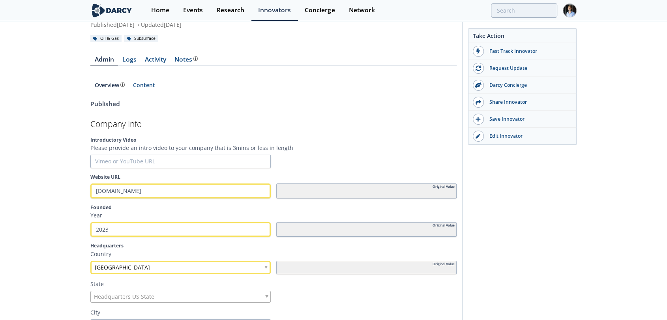
click at [126, 294] on span "Headquarters US State" at bounding box center [124, 296] width 60 height 11
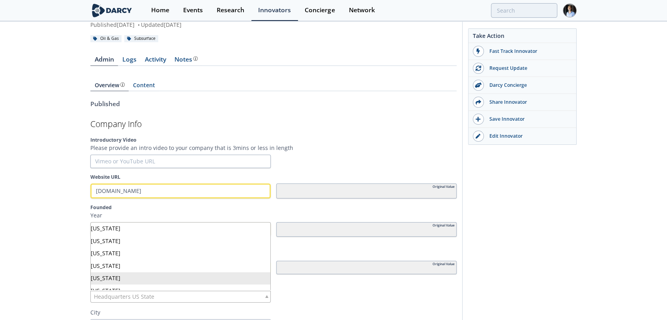
drag, startPoint x: 124, startPoint y: 279, endPoint x: 125, endPoint y: 293, distance: 14.2
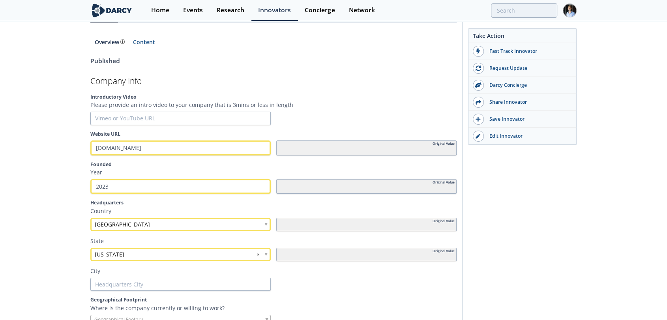
scroll to position [102, 0]
click at [124, 277] on input "text" at bounding box center [180, 283] width 180 height 13
type input "P"
type input "Pa"
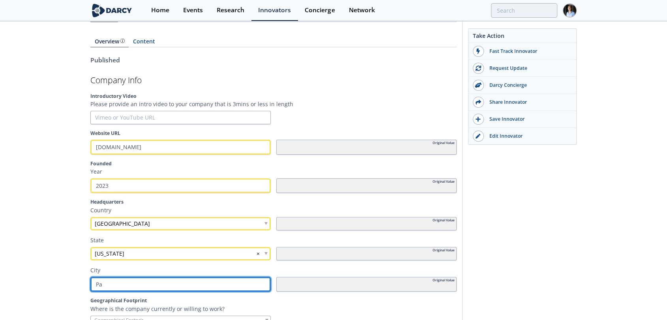
type input "Pal"
type input "Palo"
type input "Palo A"
type input "Palo Al"
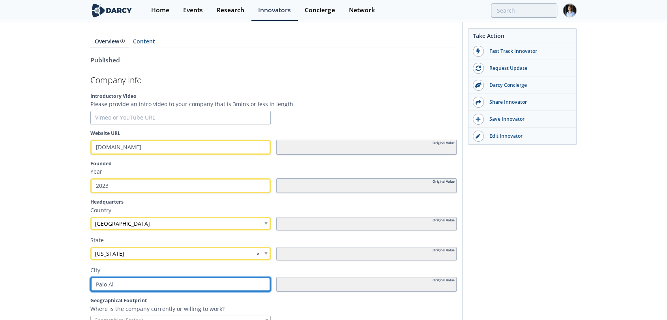
type input "Palo Alt"
type input "Palo Alto"
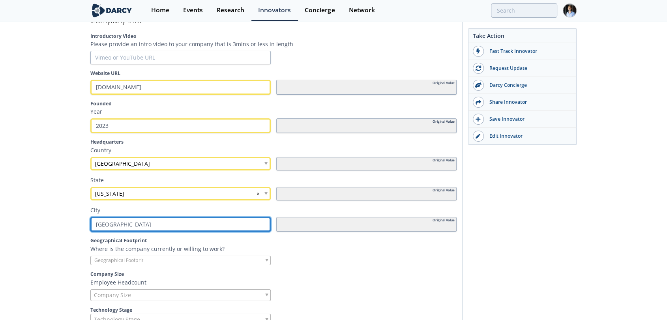
scroll to position [234, 0]
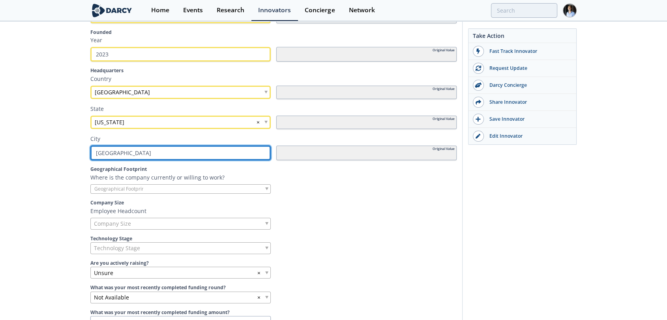
type input "Palo Alto"
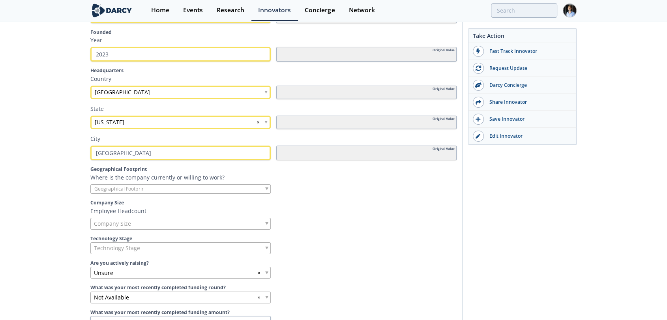
click at [129, 191] on div at bounding box center [180, 189] width 180 height 10
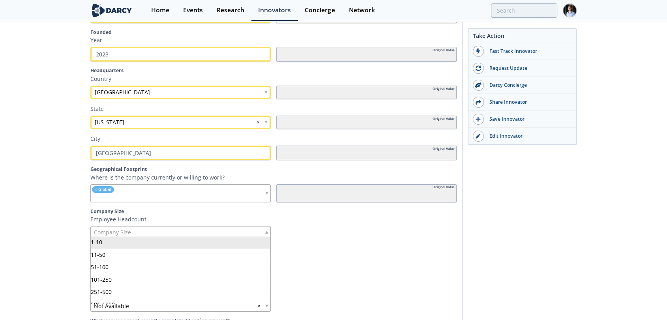
click at [112, 231] on span "Company Size" at bounding box center [112, 232] width 37 height 11
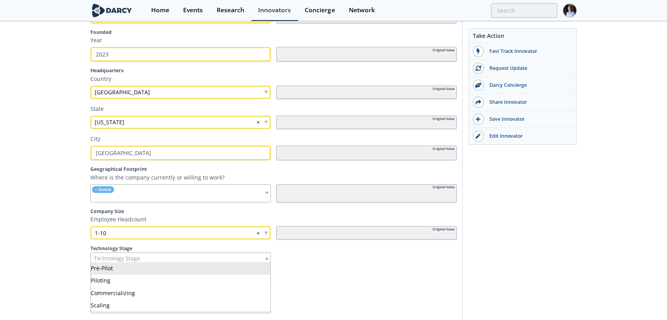
click at [264, 257] on div "Technology Stage" at bounding box center [180, 259] width 180 height 12
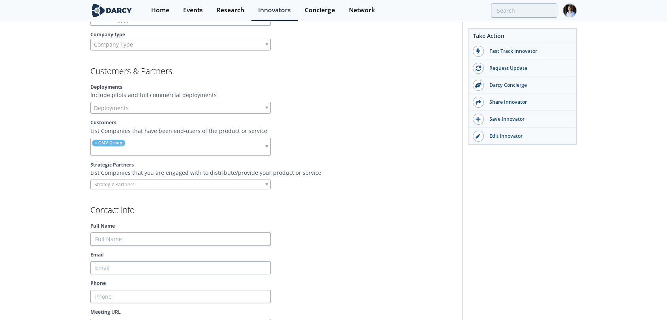
scroll to position [673, 0]
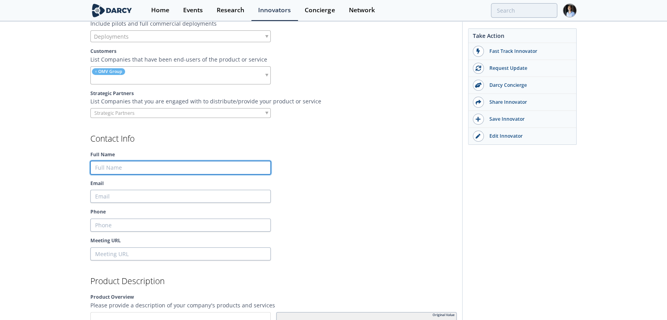
click at [176, 168] on input "Full Name" at bounding box center [180, 167] width 180 height 13
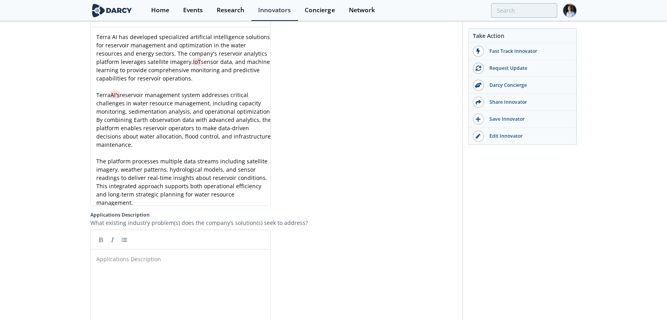
scroll to position [1014, 0]
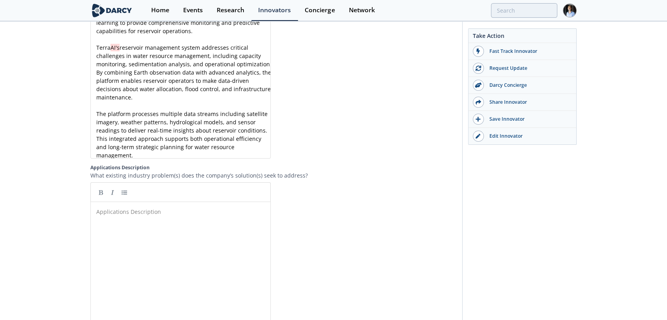
click at [167, 248] on div "Applications Description ​" at bounding box center [187, 271] width 184 height 130
paste textarea "nt"
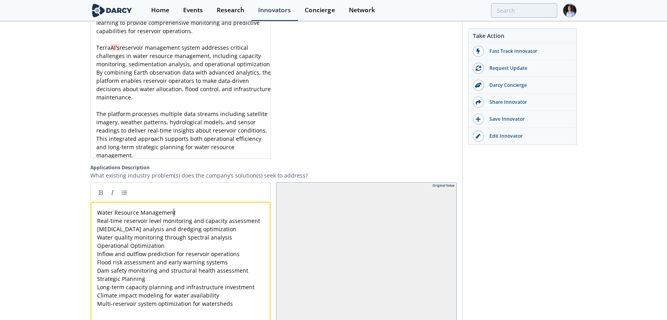
type textarea "Water Resource Management"
drag, startPoint x: 180, startPoint y: 216, endPoint x: 87, endPoint y: 216, distance: 92.4
click at [103, 195] on link at bounding box center [101, 192] width 12 height 12
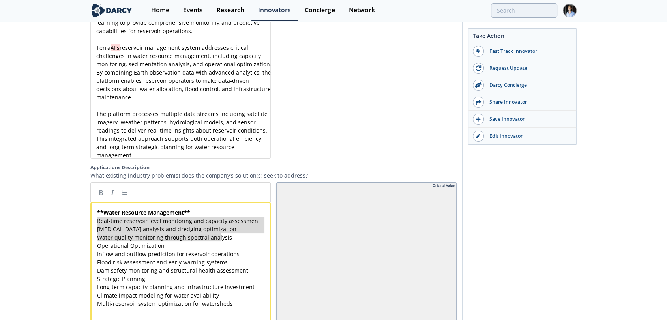
type textarea "Real-time reservoir level monitoring and capacity assessment Sedimentation rate…"
drag, startPoint x: 95, startPoint y: 223, endPoint x: 226, endPoint y: 242, distance: 132.8
click at [126, 195] on link at bounding box center [124, 192] width 12 height 12
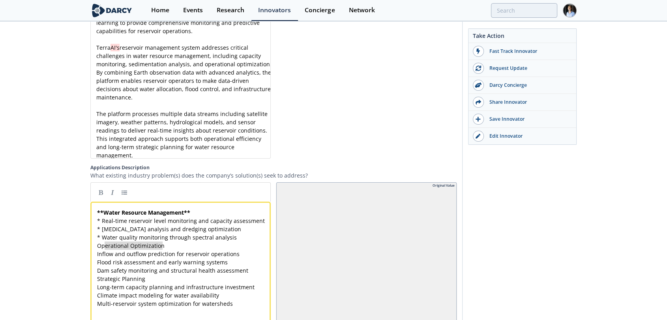
type textarea "Operational Optimization"
drag, startPoint x: 171, startPoint y: 250, endPoint x: 102, endPoint y: 250, distance: 68.7
click at [101, 197] on link at bounding box center [101, 192] width 12 height 12
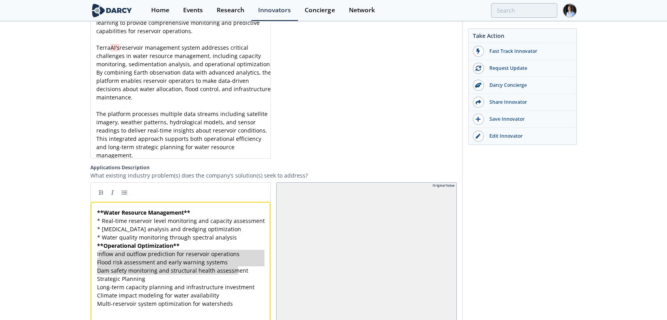
type textarea "nflow and outflow prediction for reservoir operations Flood risk assessment and…"
drag, startPoint x: 100, startPoint y: 259, endPoint x: 240, endPoint y: 271, distance: 139.9
click at [122, 197] on link at bounding box center [124, 192] width 12 height 12
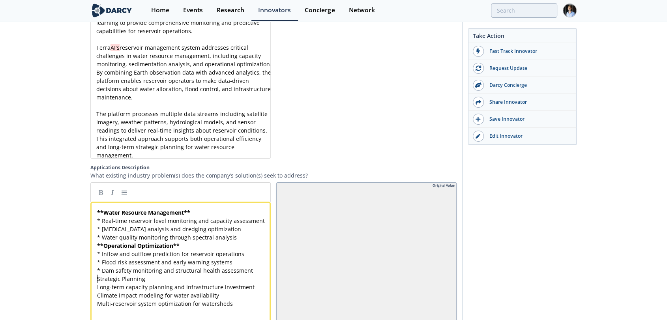
type textarea "Strategic Planning"
drag, startPoint x: 97, startPoint y: 285, endPoint x: 148, endPoint y: 282, distance: 51.4
click at [101, 194] on link at bounding box center [101, 192] width 12 height 12
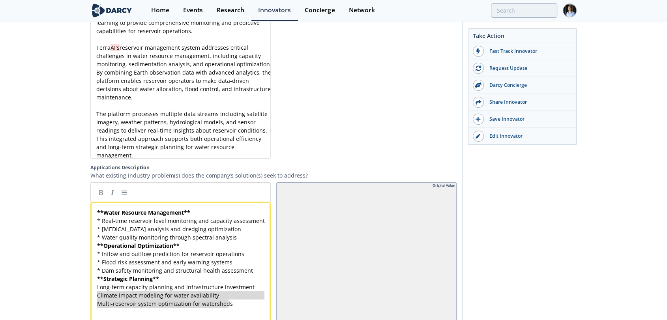
type textarea "Long-term capacity planning and infrastructure investment Climate impact modeli…"
drag, startPoint x: 238, startPoint y: 310, endPoint x: 85, endPoint y: 289, distance: 154.6
click at [120, 198] on link at bounding box center [124, 192] width 12 height 12
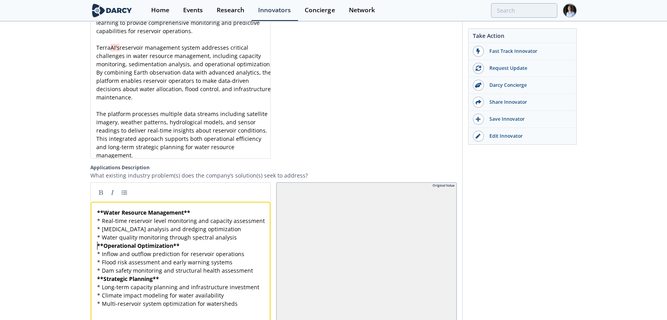
click at [98, 247] on div "x ** Water Resource Management ** * Real-time reservoir level monitoring and ca…" at bounding box center [184, 257] width 177 height 99
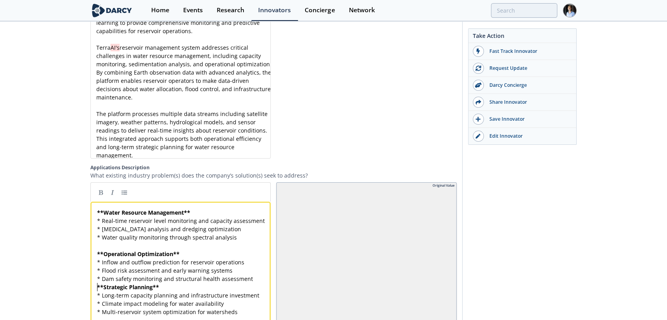
click at [98, 292] on div "x ** Water Resource Management ** * Real-time reservoir level monitoring and ca…" at bounding box center [184, 262] width 177 height 108
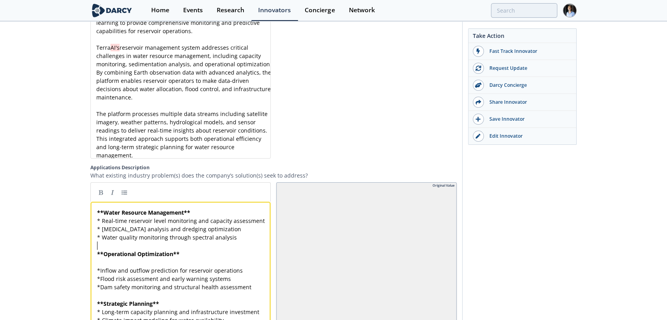
click at [177, 248] on pre "​" at bounding box center [184, 246] width 177 height 8
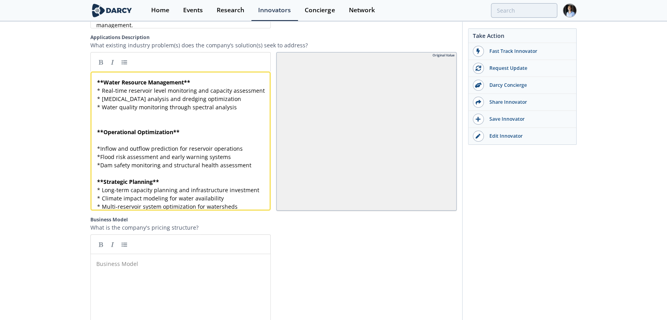
scroll to position [1145, 0]
click at [197, 176] on pre "​" at bounding box center [184, 172] width 177 height 8
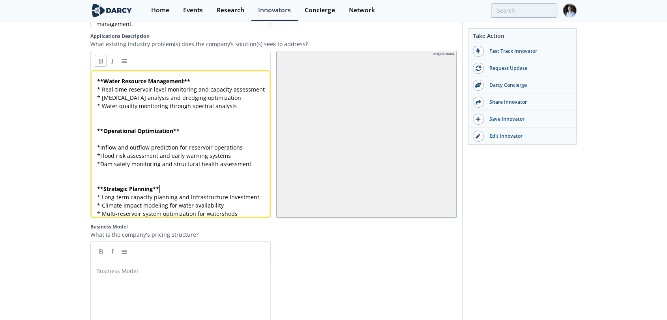
click at [199, 193] on pre "** Strategic Planning **" at bounding box center [184, 189] width 177 height 8
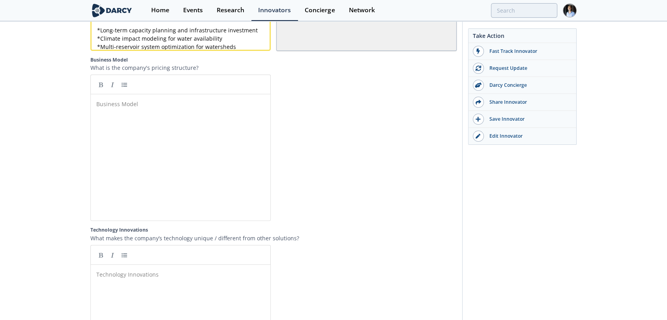
scroll to position [3, 0]
click at [183, 190] on div "Business Model ​" at bounding box center [187, 163] width 184 height 130
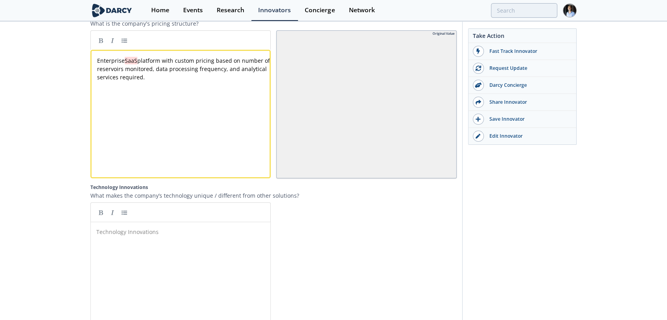
scroll to position [1496, 0]
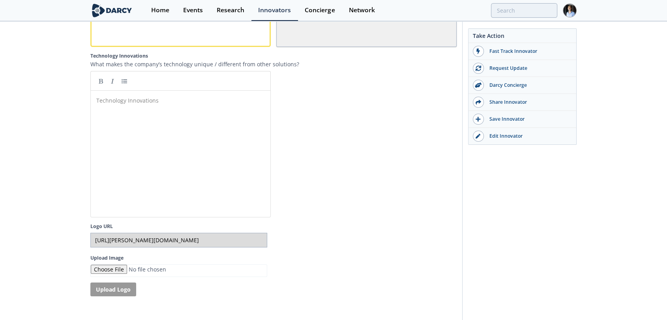
click at [180, 130] on div "Technology Innovations ​" at bounding box center [187, 160] width 184 height 130
paste textarea "at"
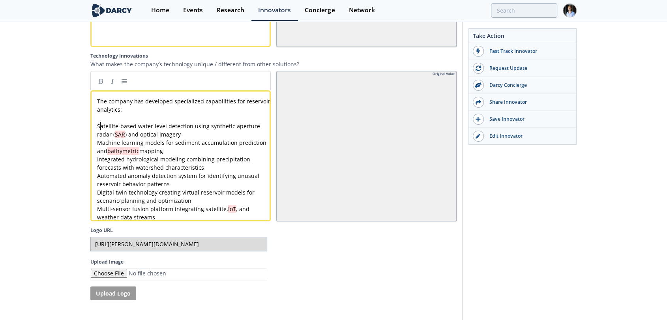
type textarea "atellite-based water level detection using synthetic aperture radar (SAR) and o…"
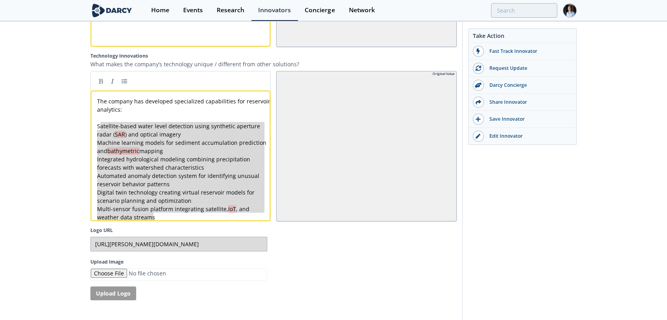
drag, startPoint x: 100, startPoint y: 134, endPoint x: 127, endPoint y: 77, distance: 62.9
click at [124, 87] on link at bounding box center [124, 81] width 12 height 12
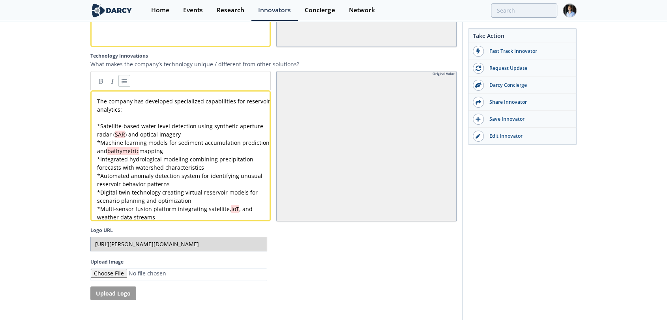
click at [128, 205] on pre "* Digital twin technology creating virtual reservoir models for scenario planni…" at bounding box center [184, 196] width 177 height 17
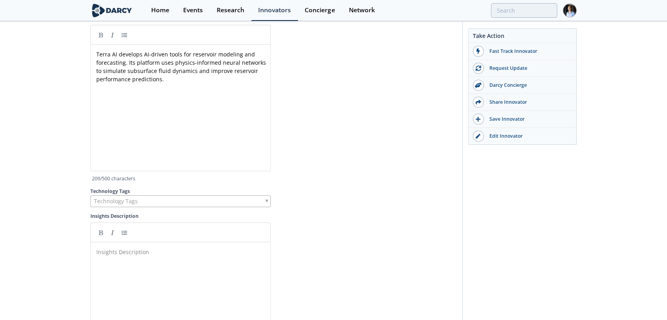
scroll to position [1891, 0]
click at [182, 205] on div "Technology Tags" at bounding box center [180, 199] width 180 height 12
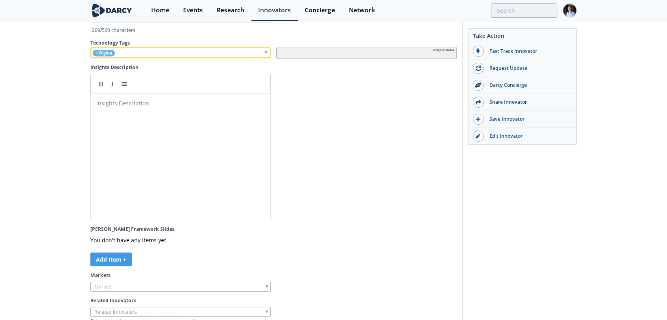
scroll to position [2198, 0]
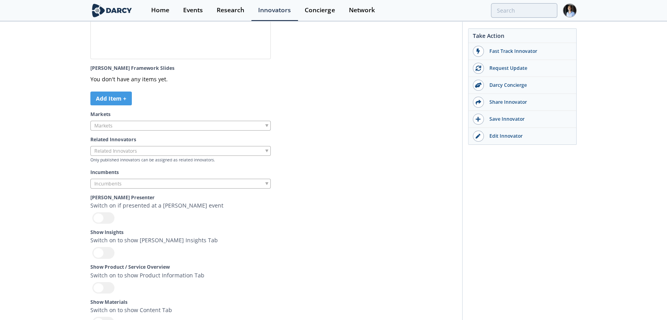
click at [144, 131] on div "Markets" at bounding box center [273, 121] width 366 height 20
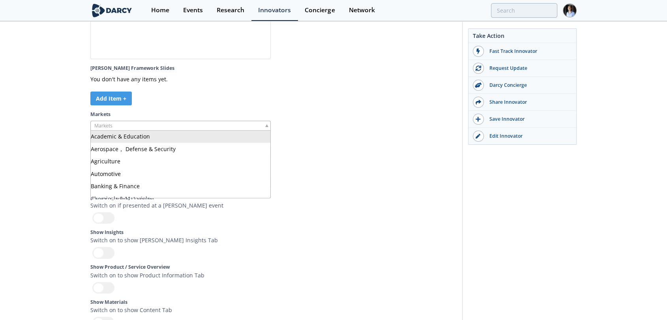
click at [143, 130] on input "search" at bounding box center [121, 126] width 60 height 8
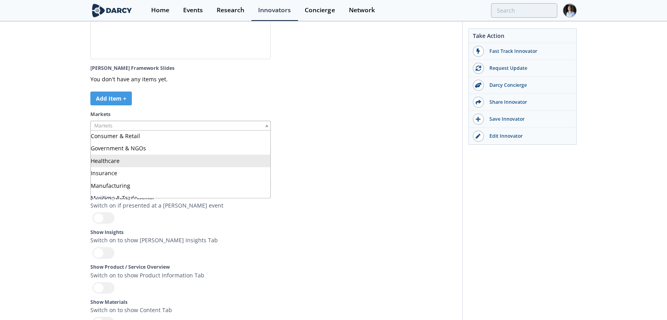
scroll to position [131, 0]
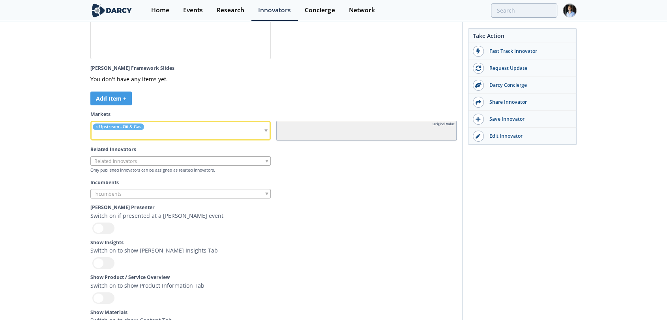
click at [174, 139] on input "search" at bounding box center [148, 135] width 113 height 8
click at [148, 165] on input "search" at bounding box center [121, 161] width 60 height 8
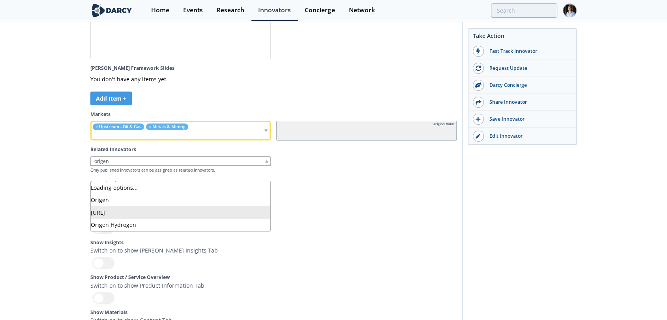
type input "origen"
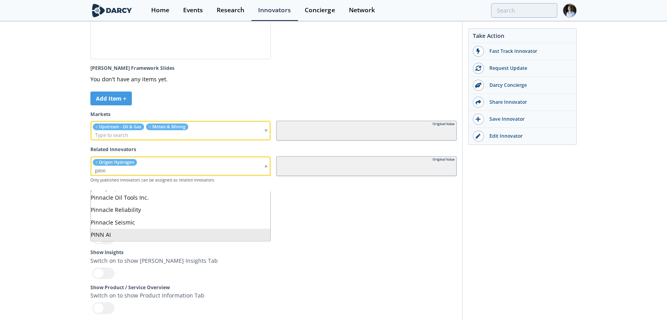
type input "pinn"
click at [321, 254] on section "Darcy Admin Fields Tagline In 100 characters or less, provide a technical descr…" at bounding box center [273, 37] width 366 height 811
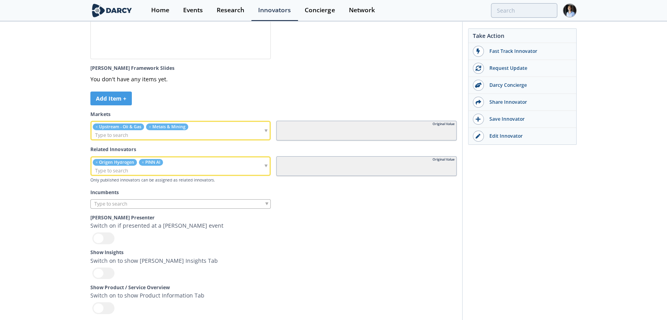
click at [147, 175] on input "search" at bounding box center [158, 171] width 132 height 8
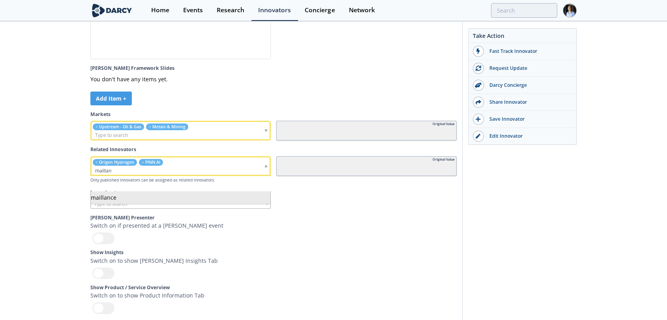
type input "maillan"
type input "xec"
click at [114, 208] on input "search" at bounding box center [121, 204] width 60 height 8
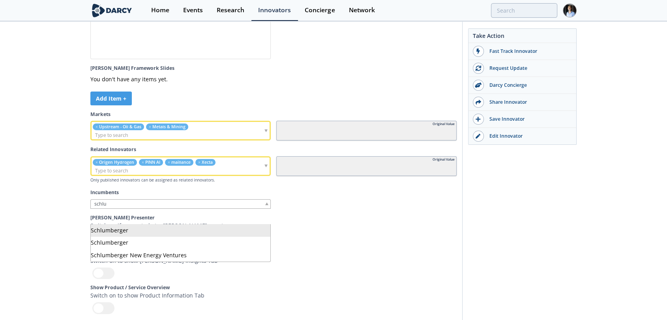
type input "schlu"
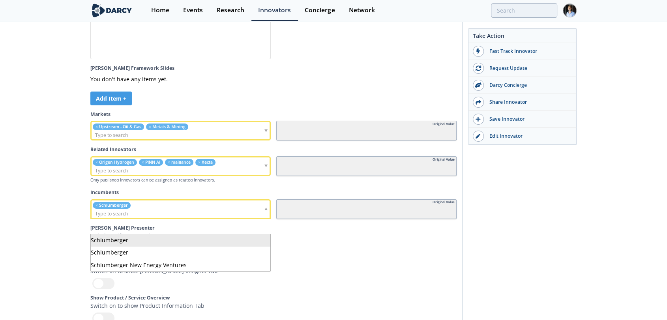
click at [381, 272] on section "Darcy Admin Fields Tagline In 100 characters or less, provide a technical descr…" at bounding box center [273, 43] width 366 height 822
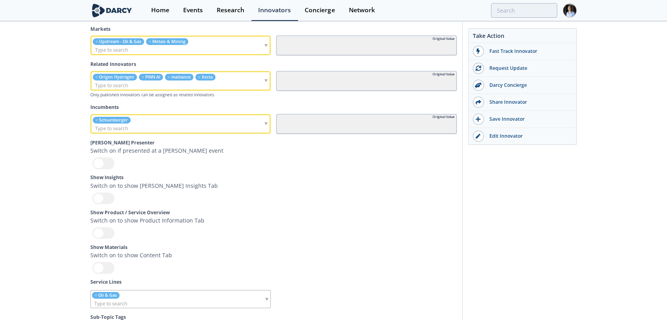
scroll to position [2286, 0]
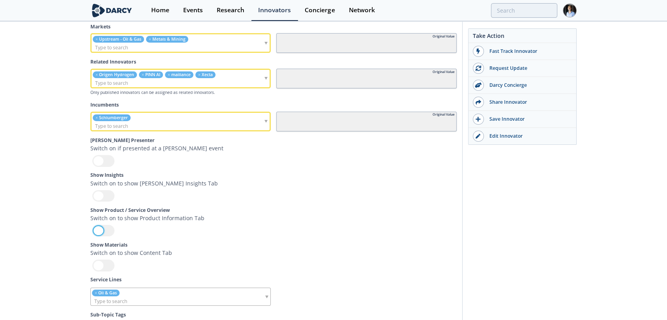
click at [99, 236] on div at bounding box center [103, 230] width 22 height 11
click at [0, 0] on input "checkbox" at bounding box center [0, 0] width 0 height 0
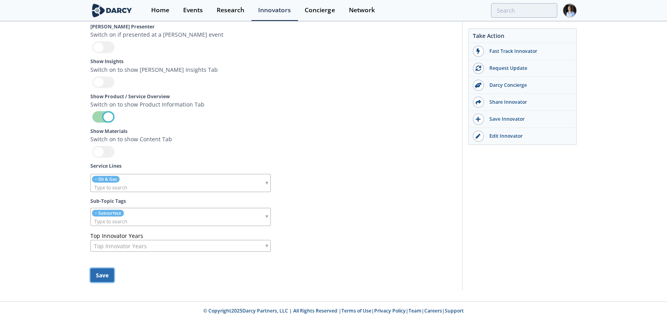
click at [107, 270] on button "Save" at bounding box center [102, 275] width 24 height 14
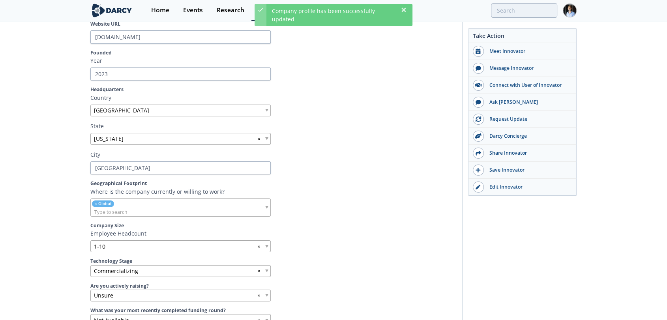
scroll to position [0, 0]
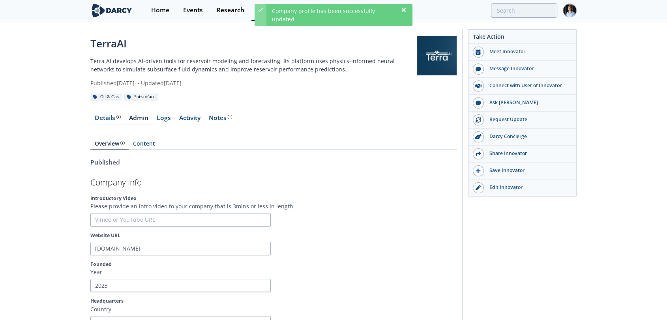
click at [113, 116] on div "Details Product overview, business model, technology and applications as added …" at bounding box center [108, 118] width 26 height 6
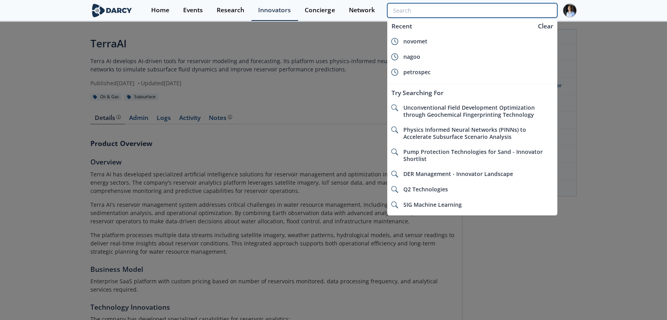
click at [543, 13] on input "search" at bounding box center [472, 10] width 170 height 15
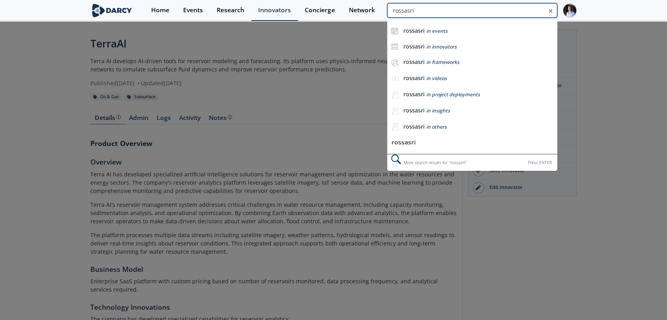
type input "rossasri"
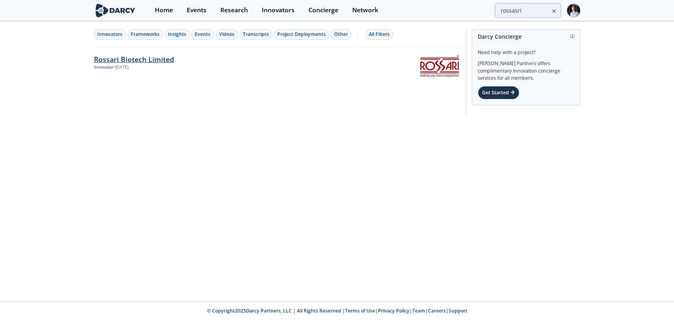
click at [146, 70] on div "Rossari Biotech Limited Innovator • Jul 22, 2025" at bounding box center [227, 81] width 267 height 55
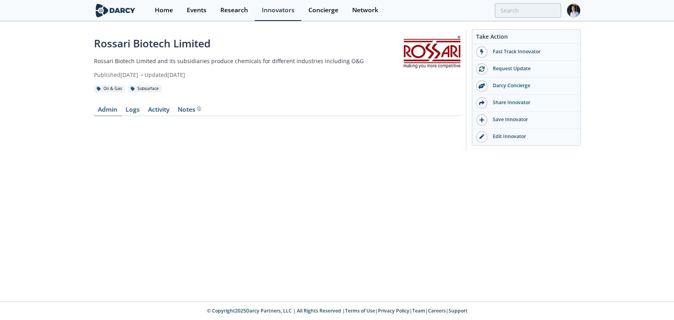
click at [108, 111] on link "Admin" at bounding box center [108, 111] width 28 height 9
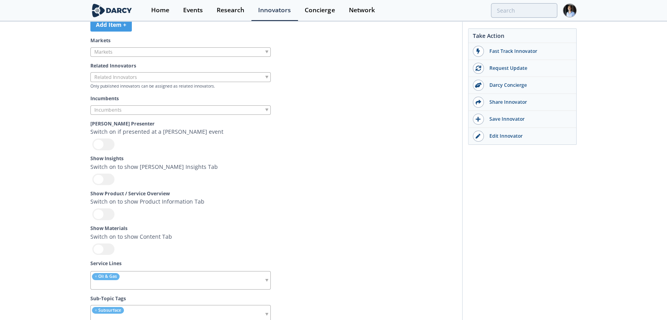
scroll to position [2412, 0]
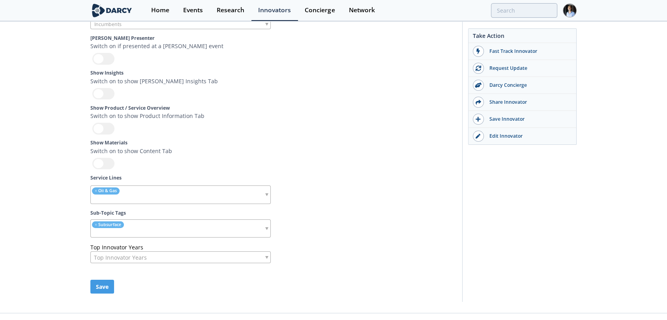
drag, startPoint x: 99, startPoint y: 138, endPoint x: 92, endPoint y: 190, distance: 52.5
click at [98, 134] on div at bounding box center [103, 128] width 22 height 11
click at [0, 0] on input "checkbox" at bounding box center [0, 0] width 0 height 0
click at [103, 293] on button "Save" at bounding box center [102, 287] width 24 height 14
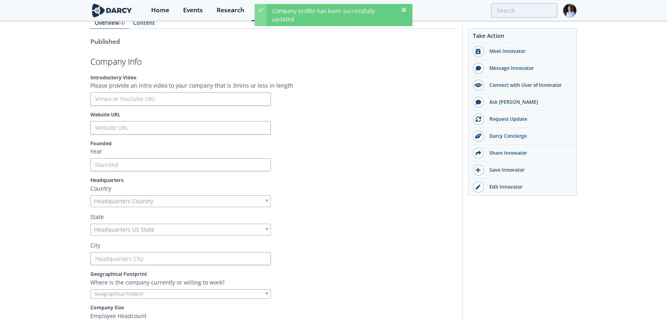
scroll to position [0, 0]
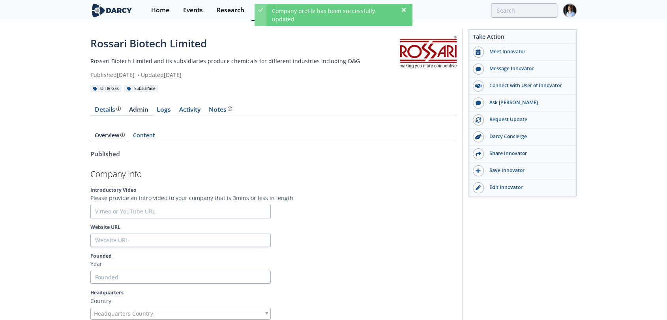
click at [105, 109] on div "Details" at bounding box center [108, 110] width 26 height 6
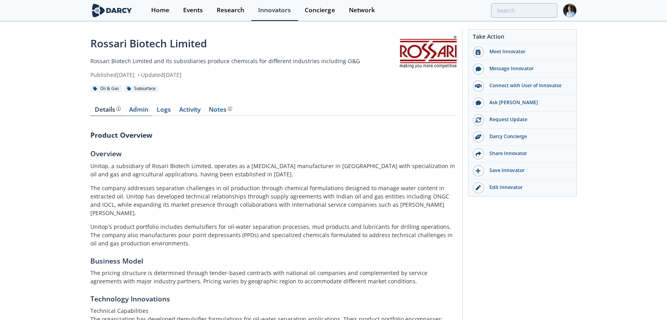
click at [139, 108] on link "Admin" at bounding box center [139, 111] width 28 height 9
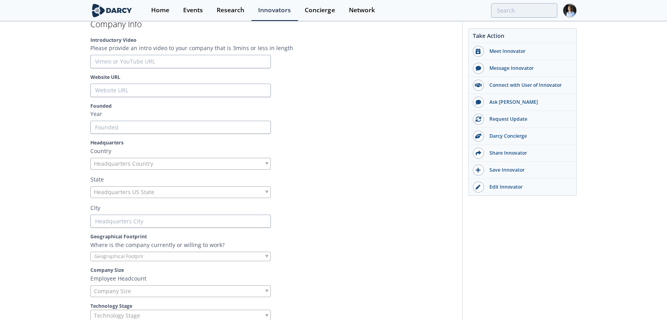
scroll to position [263, 0]
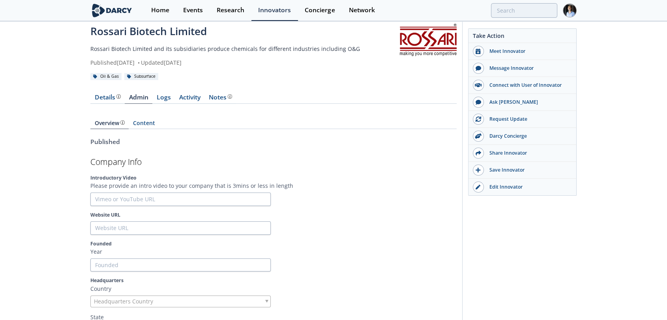
scroll to position [0, 0]
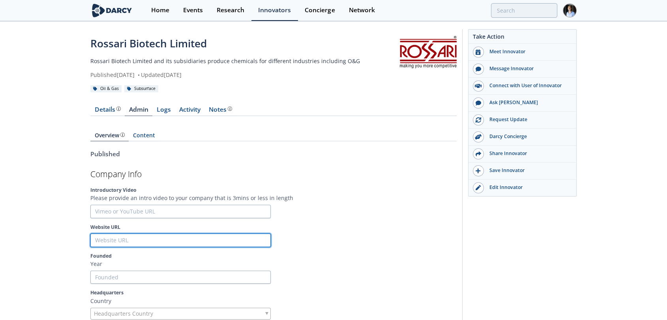
click at [135, 238] on input "Website URL" at bounding box center [180, 240] width 180 height 13
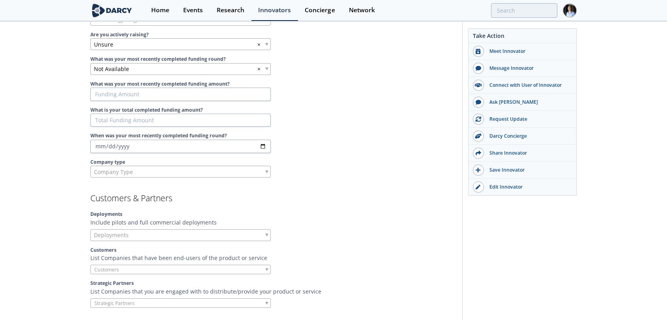
scroll to position [570, 0]
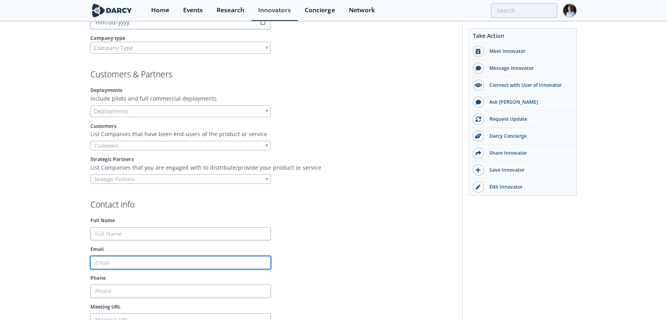
click at [133, 257] on input "Email" at bounding box center [180, 262] width 180 height 13
paste input "aparna.krishna@rossari.com"
type input "aparna.krishna@rossari.com"
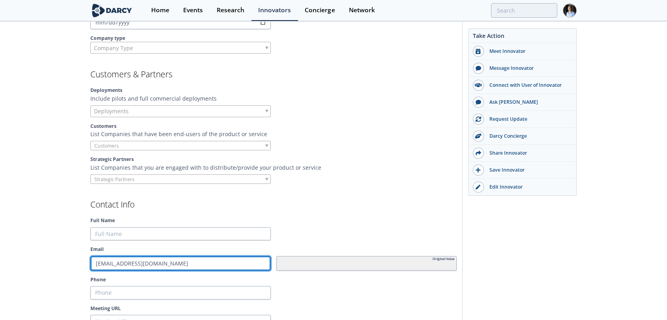
type input "aparna.krishna@rossari.com"
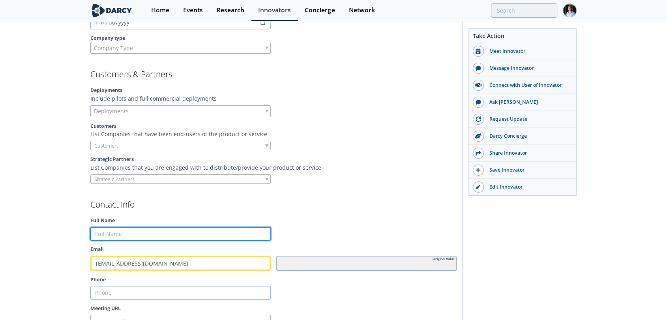
click at [146, 229] on input "Full Name" at bounding box center [180, 233] width 180 height 13
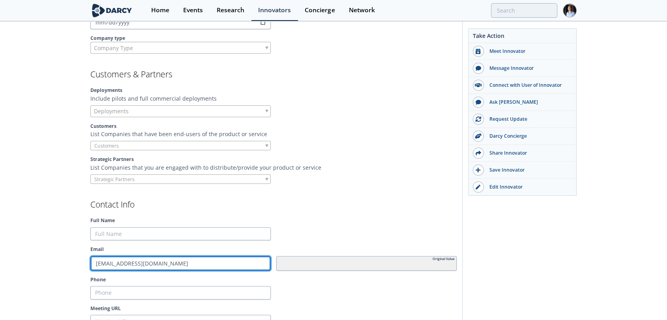
drag, startPoint x: 133, startPoint y: 264, endPoint x: 68, endPoint y: 264, distance: 64.7
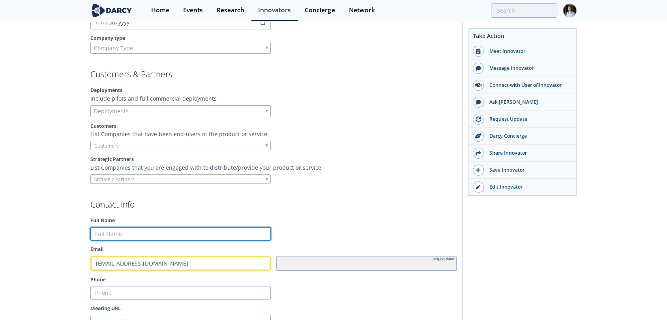
click at [138, 232] on input "Full Name" at bounding box center [180, 233] width 180 height 13
paste input "aparna.krishna"
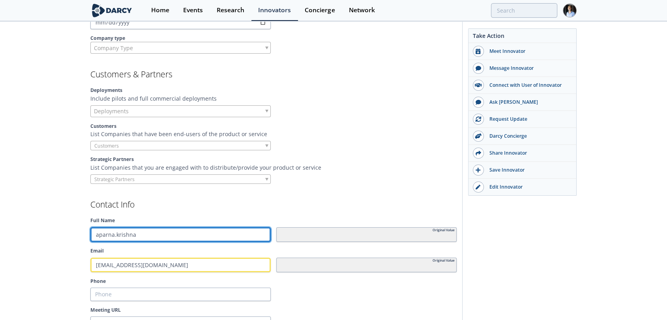
type input "aparna.krishna"
click at [98, 239] on div "aparna.krishna" at bounding box center [180, 234] width 180 height 15
type input "Aparna.krishna"
click at [115, 233] on input "Aparna.krishna" at bounding box center [180, 234] width 180 height 15
type input "Aparna krishna"
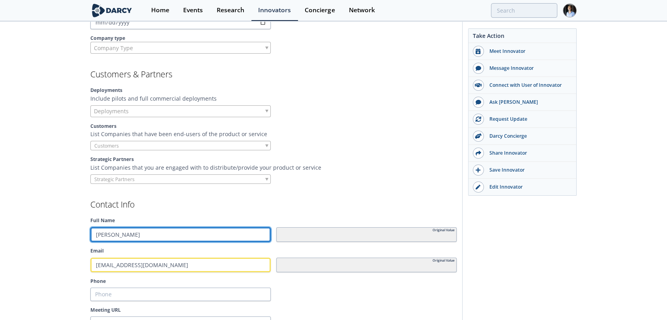
type input "Aparna kishna"
type input "Aparna ishna"
type input "Aparna Rishna"
type input "Aparna ishna"
type input "Aparna Kishna"
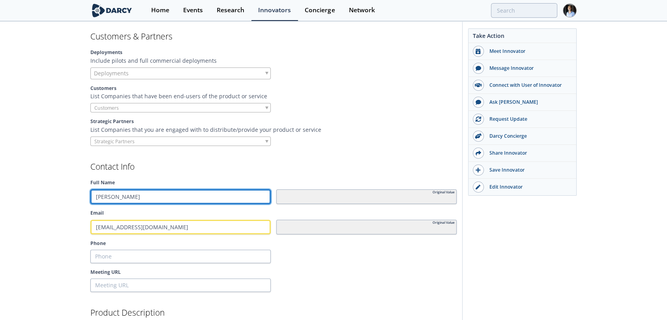
scroll to position [701, 0]
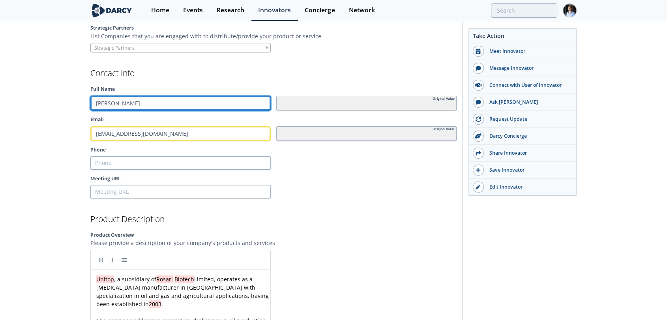
type input "Aparna Krishna"
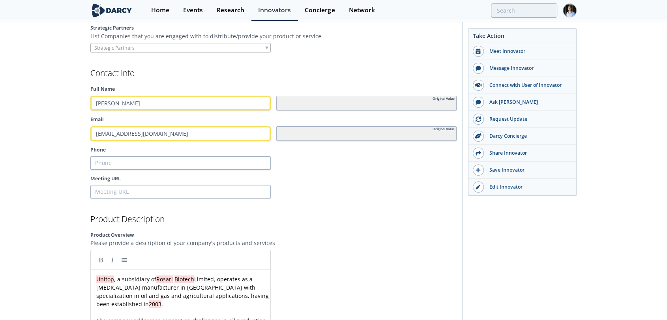
drag, startPoint x: 52, startPoint y: 150, endPoint x: 95, endPoint y: 162, distance: 44.6
click at [110, 167] on input "Phone" at bounding box center [180, 162] width 180 height 13
paste input "9930393171"
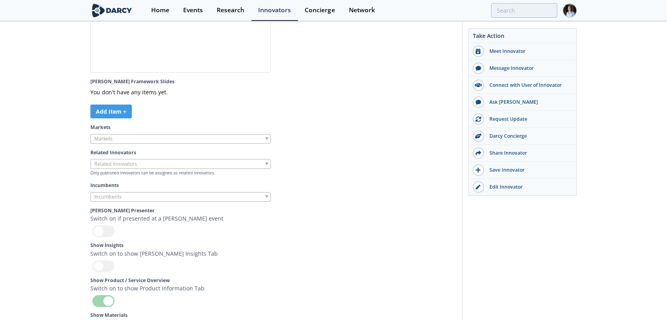
scroll to position [2193, 0]
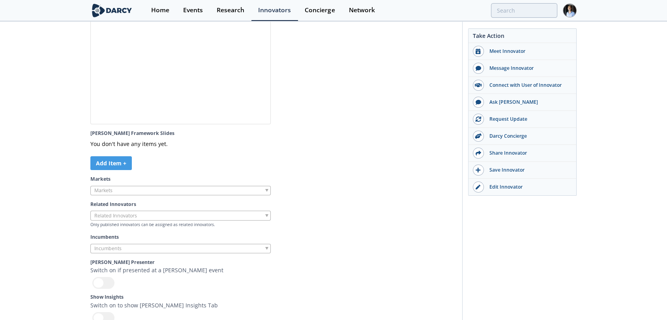
type input "9930393171"
click at [195, 196] on div at bounding box center [180, 191] width 180 height 10
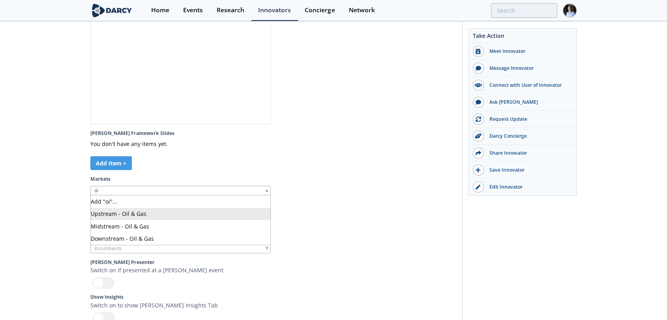
type input "oi"
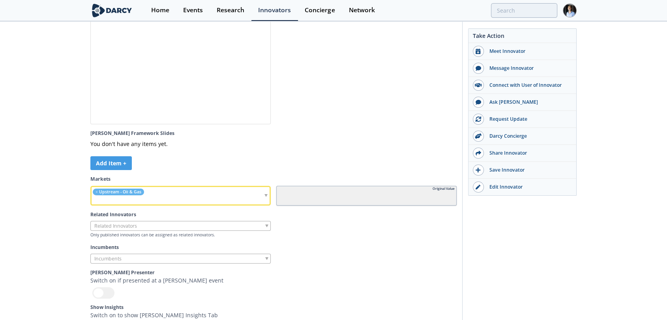
click at [173, 231] on div at bounding box center [180, 226] width 180 height 10
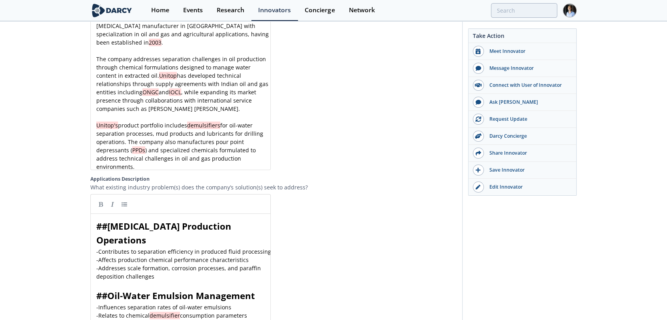
scroll to position [570, 0]
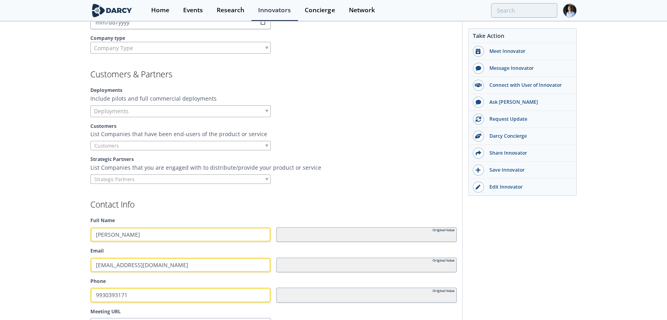
click at [145, 176] on input "search" at bounding box center [121, 179] width 60 height 8
type input "unito"
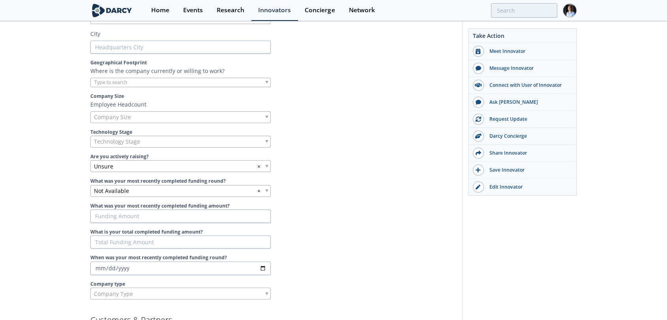
scroll to position [307, 0]
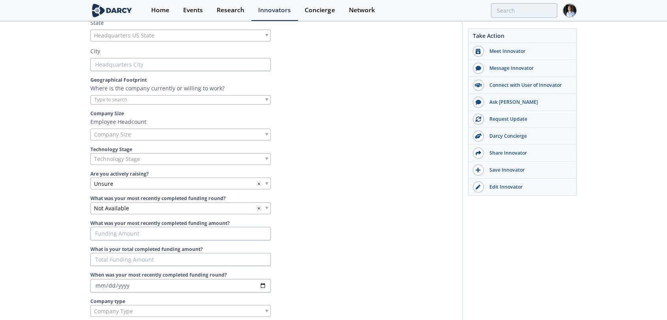
click at [206, 95] on div at bounding box center [180, 100] width 180 height 10
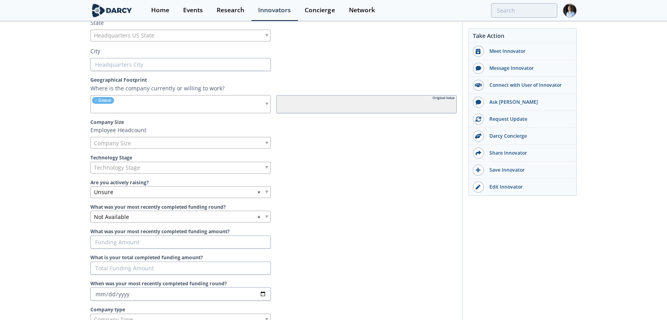
scroll to position [175, 0]
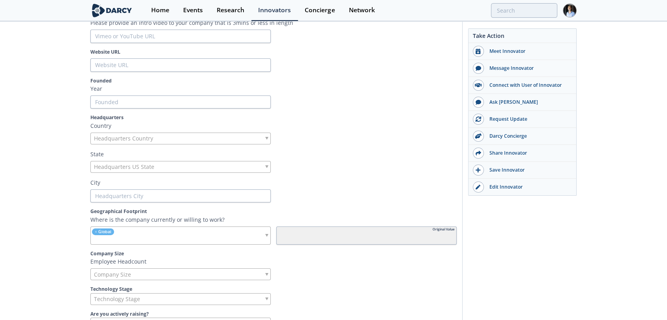
click at [204, 81] on label "Founded" at bounding box center [273, 80] width 366 height 7
click at [204, 96] on input "Founded" at bounding box center [180, 102] width 180 height 13
drag, startPoint x: 207, startPoint y: 64, endPoint x: 300, endPoint y: 41, distance: 95.2
click at [207, 63] on input "Website URL" at bounding box center [180, 64] width 180 height 13
paste input "https://rossari.com/"
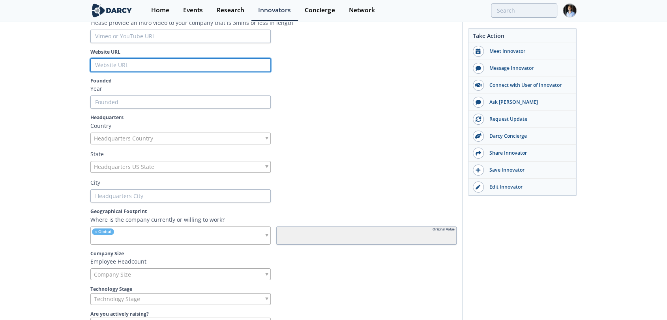
type input "https://rossari.com/"
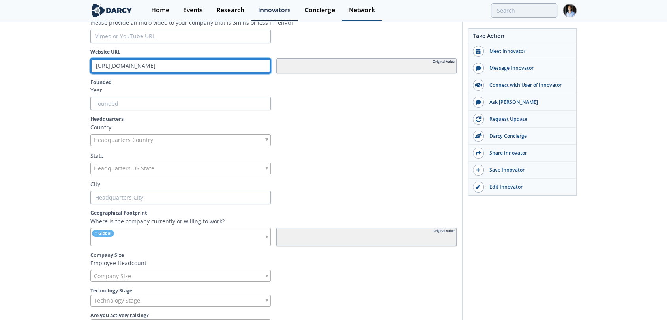
type input "https://rossari.com/"
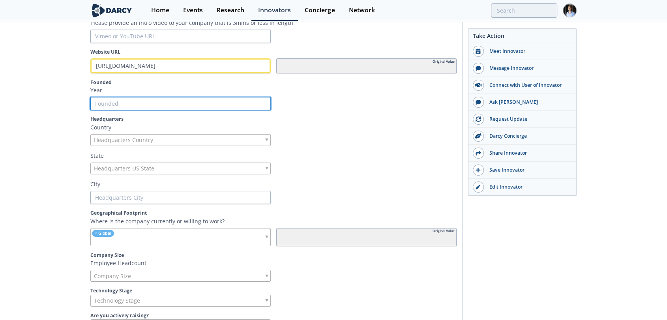
click at [127, 105] on input "Founded" at bounding box center [180, 103] width 180 height 13
paste input "1997"
type input "1997"
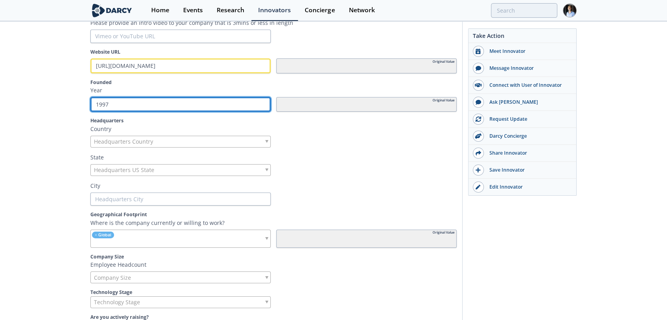
type input "1997"
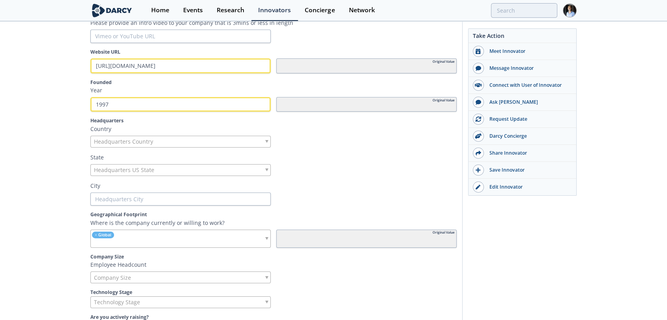
click at [127, 141] on span "Headquarters Country" at bounding box center [123, 141] width 59 height 11
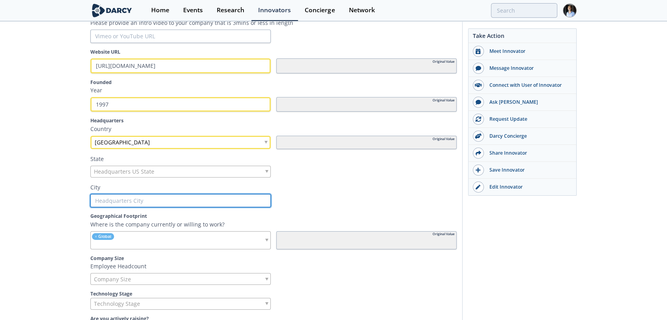
click at [115, 195] on input "text" at bounding box center [180, 200] width 180 height 13
type input "M"
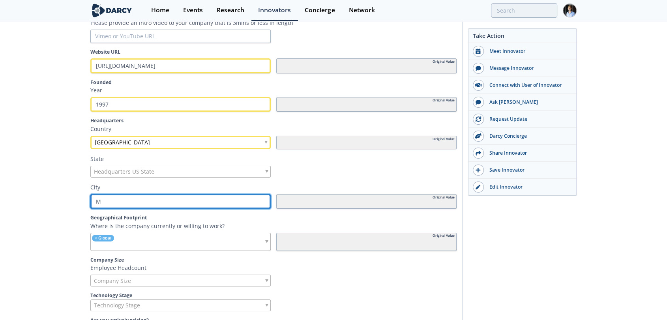
type input "Mu"
type input "Mum"
type input "Mumb"
type input "Mumba"
type input "Mumbai"
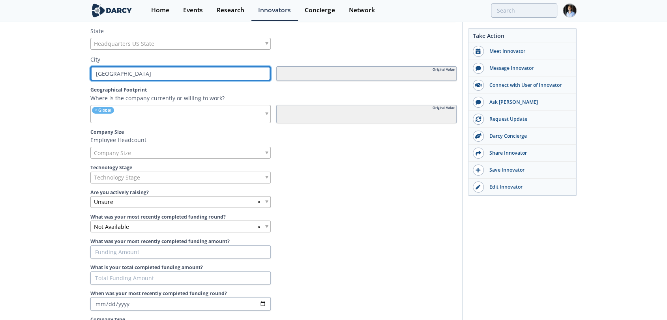
scroll to position [307, 0]
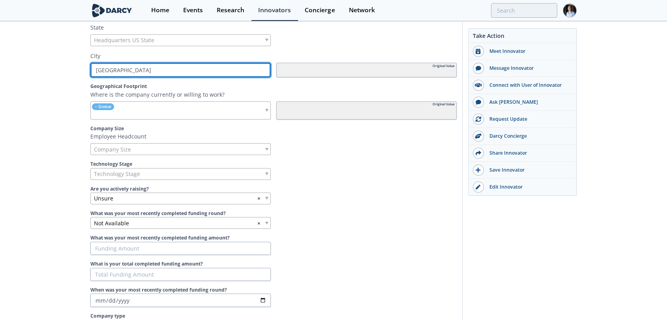
type input "Mumbai"
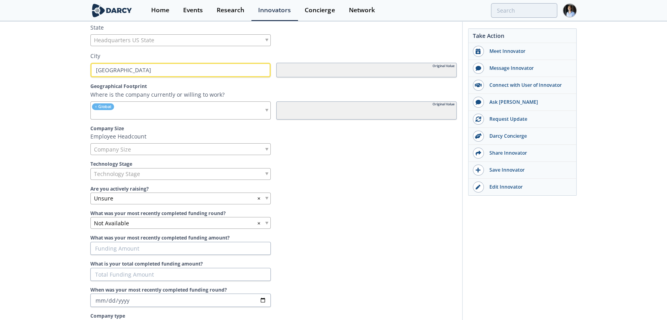
click at [155, 150] on div "Company Size" at bounding box center [180, 149] width 180 height 12
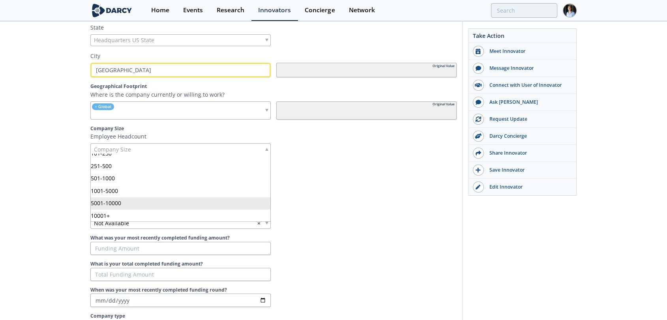
scroll to position [44, 0]
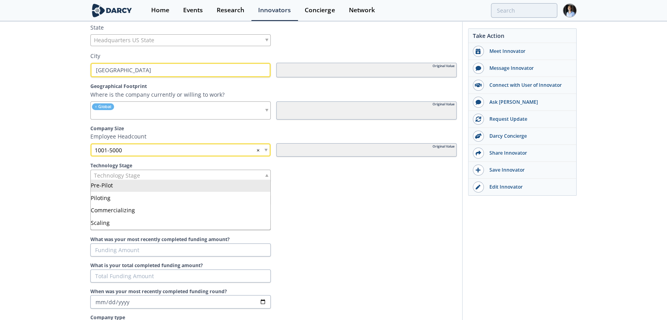
click at [137, 171] on span "Technology Stage" at bounding box center [117, 175] width 46 height 11
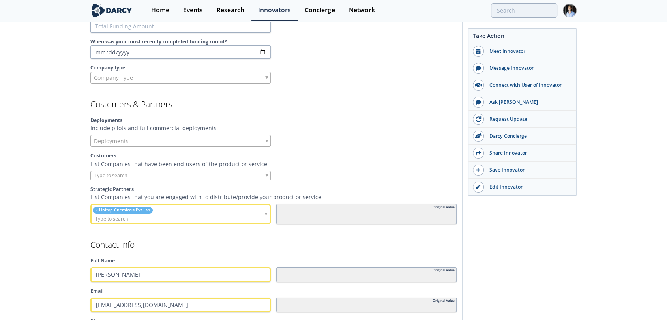
scroll to position [570, 0]
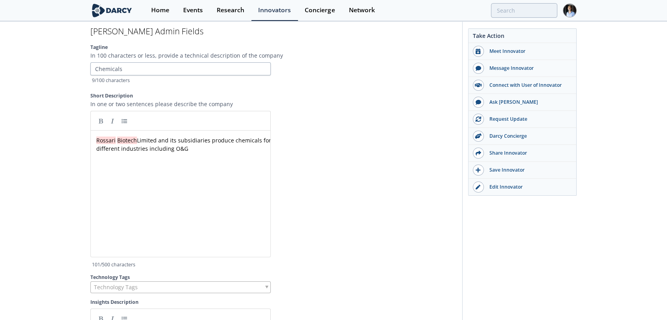
scroll to position [2018, 0]
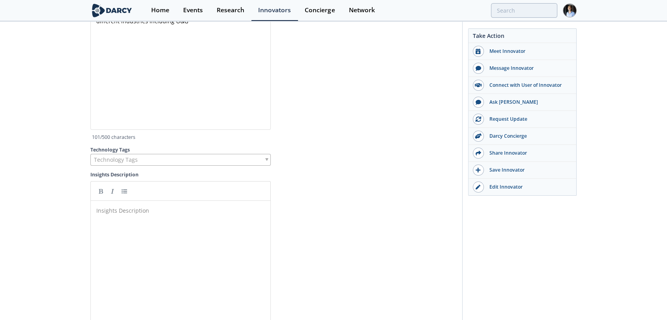
click at [131, 165] on span "Technology Tags" at bounding box center [116, 159] width 44 height 11
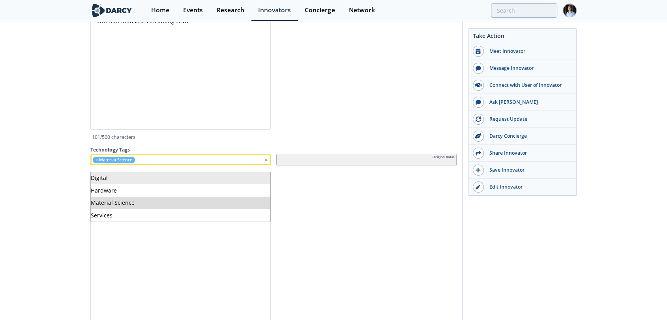
click at [141, 165] on div "× Material Science" at bounding box center [180, 159] width 180 height 11
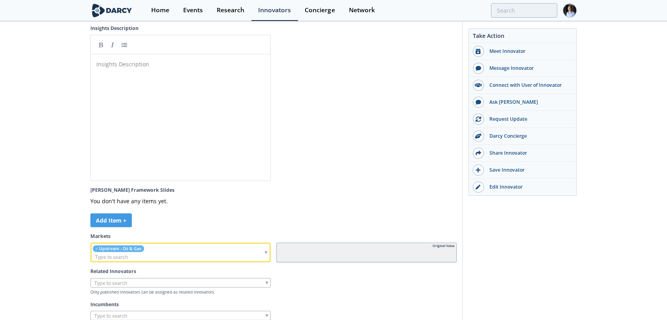
scroll to position [2369, 0]
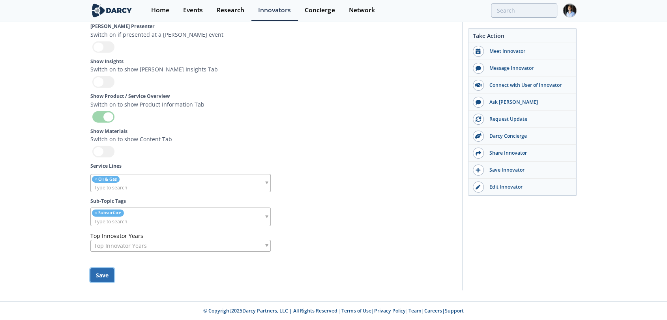
click at [107, 273] on button "Save" at bounding box center [102, 275] width 24 height 14
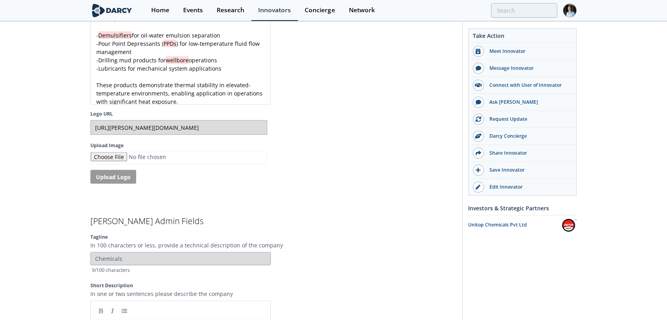
scroll to position [1671, 0]
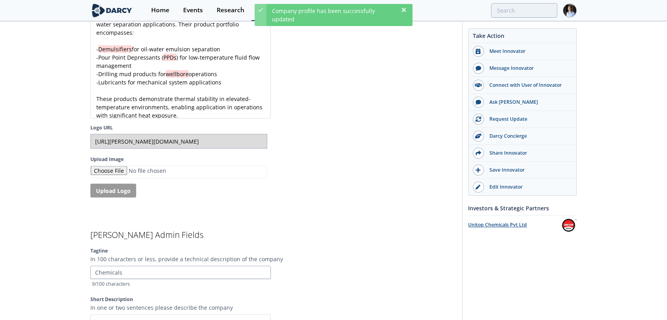
click at [496, 225] on div "Unitop Chemicals Pvt Ltd" at bounding box center [514, 224] width 93 height 7
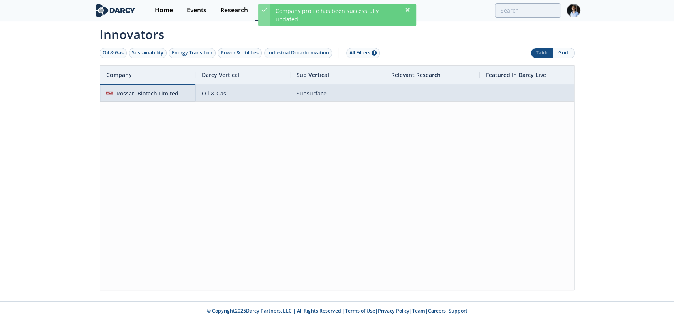
drag, startPoint x: 159, startPoint y: 88, endPoint x: 176, endPoint y: 84, distance: 17.3
click at [176, 85] on span "Rossari Biotech Limited" at bounding box center [147, 93] width 83 height 17
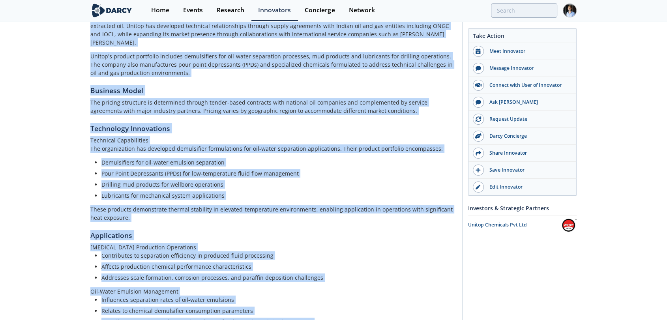
scroll to position [311, 0]
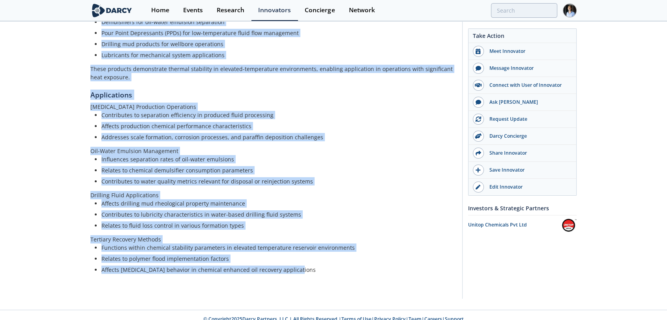
drag, startPoint x: 90, startPoint y: 120, endPoint x: 309, endPoint y: 266, distance: 262.8
click at [309, 266] on div "Product Overview Overview Unitop, a subsidiary of Rosari Biotech Limited, opera…" at bounding box center [273, 51] width 366 height 480
copy div "Unitop, a subsidiary of Rosari Biotech Limited, operates as a surfactant manufa…"
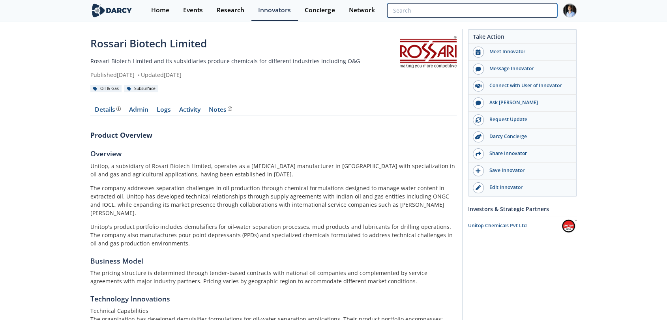
click at [518, 12] on input "search" at bounding box center [472, 10] width 170 height 15
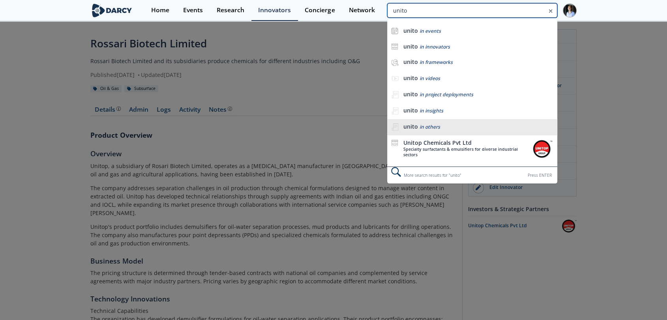
type input "unito"
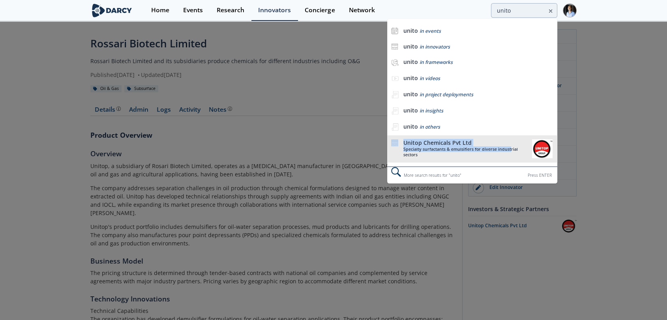
drag, startPoint x: 499, startPoint y: 125, endPoint x: 511, endPoint y: 150, distance: 27.9
click at [510, 150] on ul "unito in events unito in innovators unito in frameworks unito in videos unito i…" at bounding box center [472, 93] width 170 height 148
click at [512, 149] on div "Specialty surfactants & emulsifiers for diverse industrial sectors" at bounding box center [465, 151] width 124 height 11
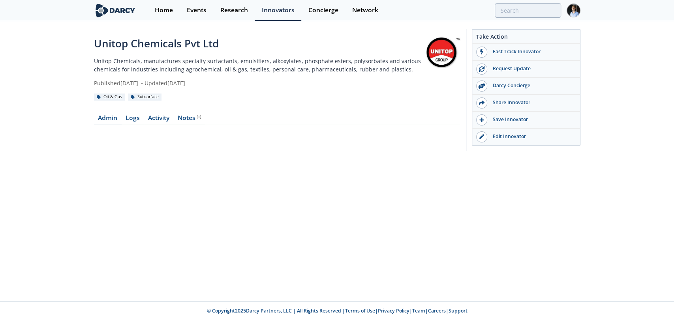
click at [101, 120] on link "Admin" at bounding box center [108, 119] width 28 height 9
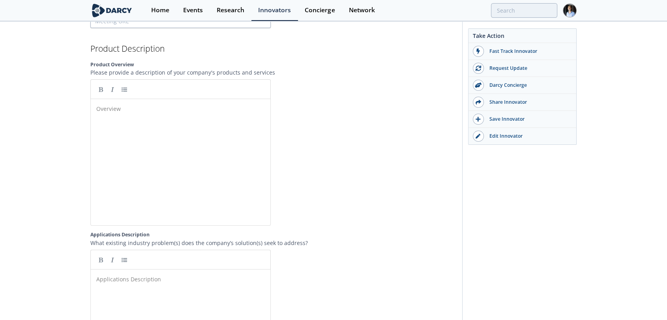
scroll to position [3, 0]
click at [155, 152] on div "Overview ​" at bounding box center [187, 168] width 184 height 130
paste textarea "H"
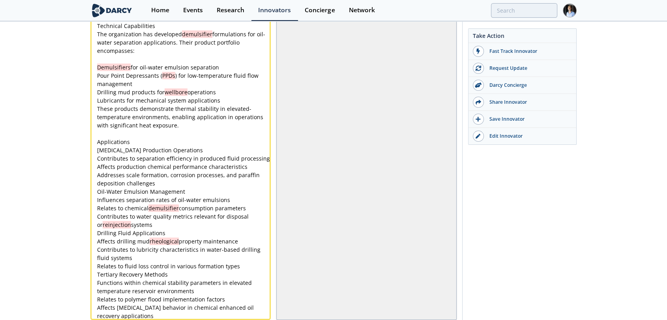
scroll to position [1196, 0]
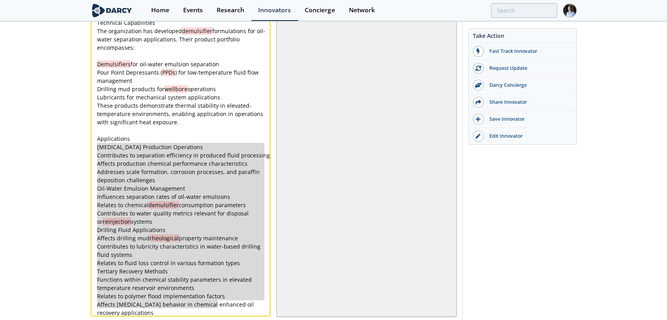
type textarea "Hydrocarbon Production Operations Contributes to separation efficiency in produ…"
drag, startPoint x: 98, startPoint y: 143, endPoint x: 219, endPoint y: 308, distance: 204.0
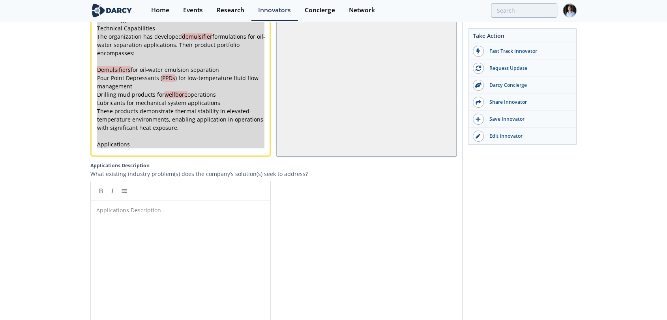
scroll to position [0, 0]
type textarea "-"
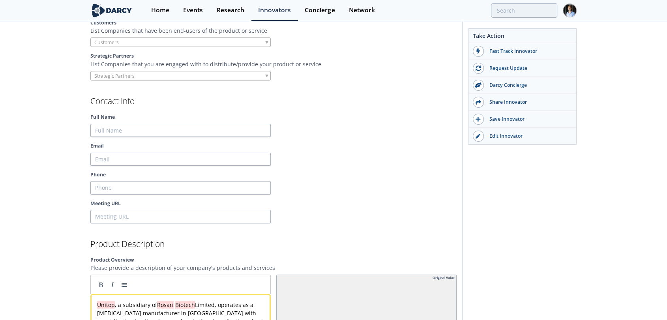
scroll to position [799, 0]
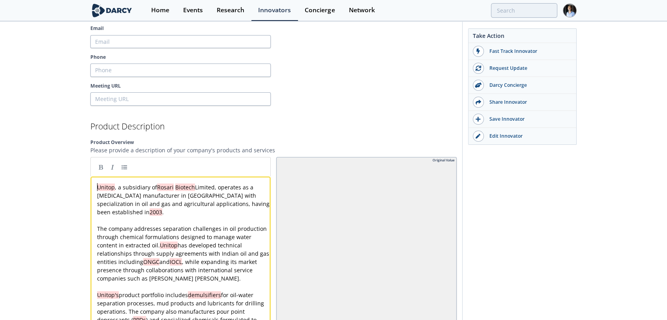
click at [97, 184] on div at bounding box center [97, 187] width 0 height 8
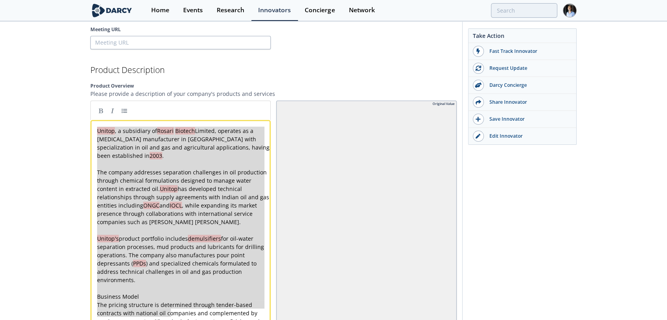
type textarea "-"
drag, startPoint x: 98, startPoint y: 185, endPoint x: 171, endPoint y: 340, distance: 171.6
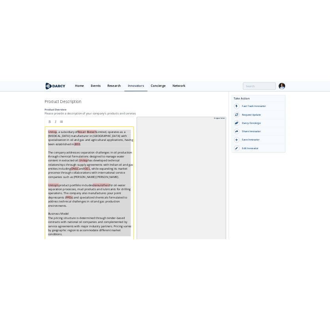
scroll to position [889, 0]
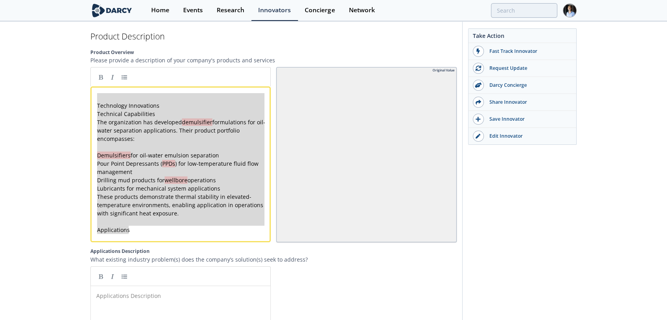
type textarea "Technology Innovations Technical Capabilities The organization has developed de…"
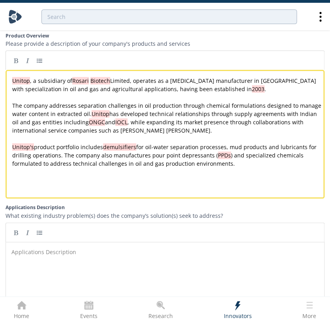
scroll to position [933, 0]
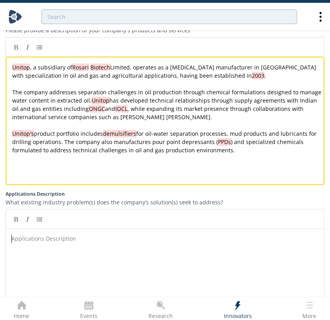
click at [73, 246] on div "Applications Description ​" at bounding box center [171, 298] width 322 height 130
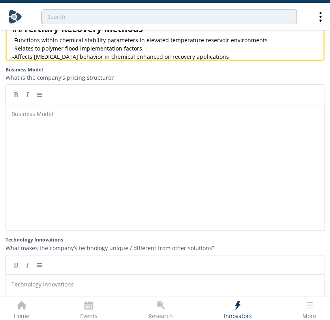
scroll to position [1295, 0]
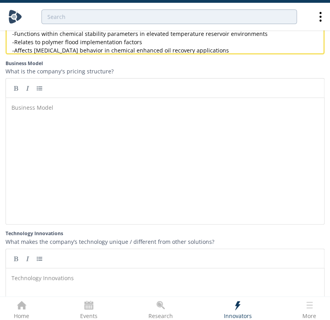
click at [58, 129] on div "Business Model ​" at bounding box center [171, 167] width 322 height 130
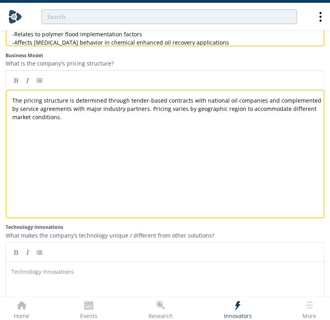
scroll to position [1383, 0]
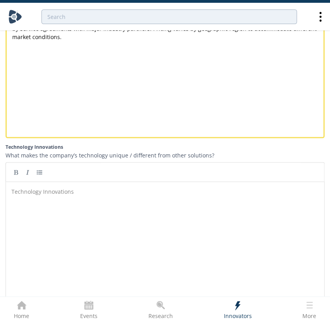
drag, startPoint x: 136, startPoint y: 221, endPoint x: 140, endPoint y: 220, distance: 4.1
click at [136, 221] on div "Technology Innovations ​" at bounding box center [171, 251] width 322 height 130
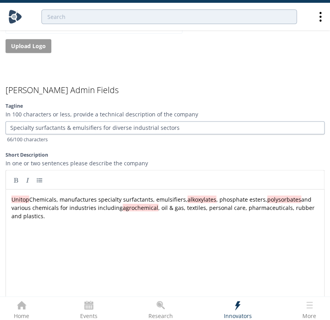
scroll to position [1865, 0]
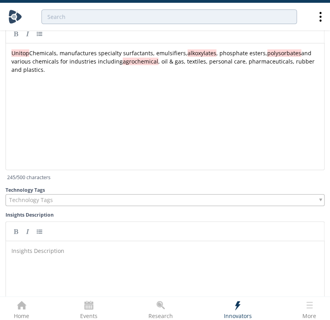
drag, startPoint x: 38, startPoint y: 199, endPoint x: 37, endPoint y: 206, distance: 6.8
click at [38, 199] on span "Technology Tags" at bounding box center [31, 200] width 44 height 11
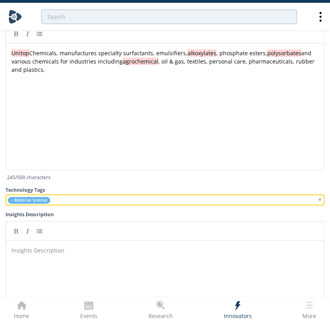
click at [78, 202] on div "× Material Science" at bounding box center [165, 199] width 319 height 11
click at [84, 204] on div "× Material Science × Hardware" at bounding box center [165, 199] width 319 height 11
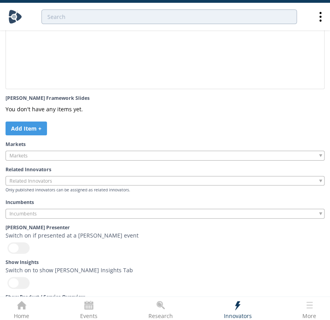
scroll to position [2129, 0]
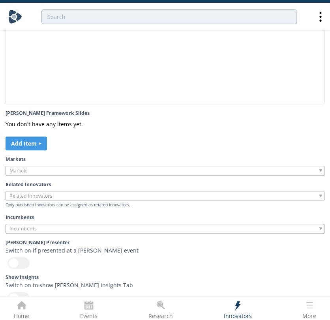
click at [52, 173] on input "search" at bounding box center [36, 171] width 60 height 8
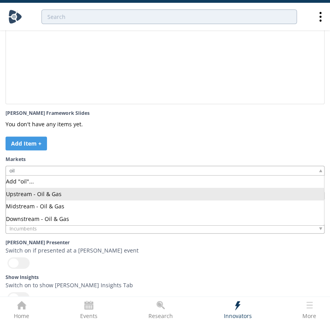
type input "oil"
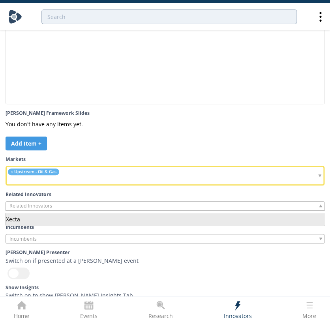
click at [62, 210] on input "search" at bounding box center [36, 206] width 60 height 8
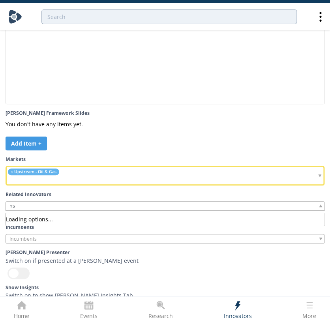
type input "n"
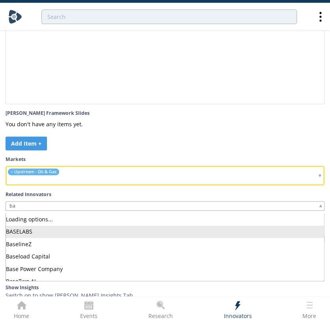
type input "b"
type input "eor"
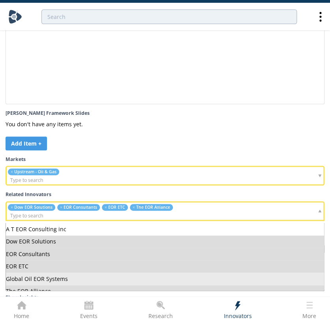
scroll to position [19, 0]
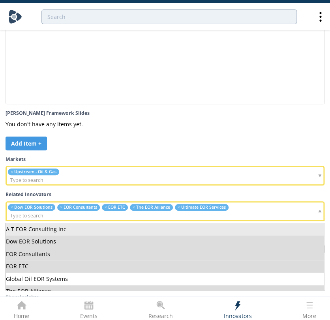
click at [285, 145] on section "Darcy Admin Fields Tagline In 100 characters or less, provide a technical descr…" at bounding box center [165, 82] width 319 height 811
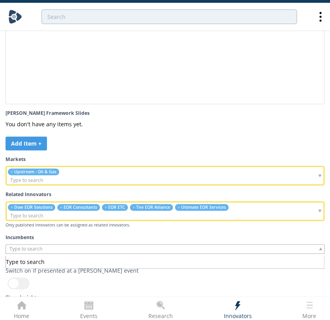
click at [35, 249] on input "search" at bounding box center [36, 249] width 60 height 8
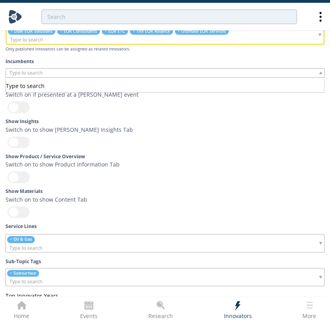
scroll to position [2304, 0]
click at [13, 167] on p "Switch on to show Product Information Tab" at bounding box center [94, 165] width 177 height 8
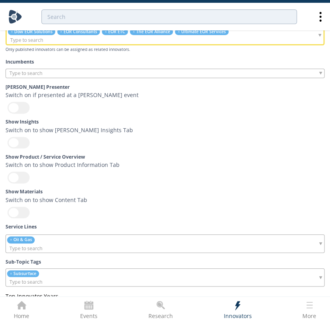
click at [16, 177] on div at bounding box center [19, 177] width 22 height 11
click at [0, 0] on input "checkbox" at bounding box center [0, 0] width 0 height 0
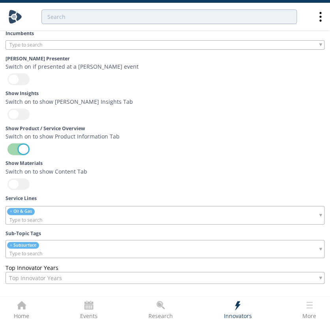
scroll to position [2348, 0]
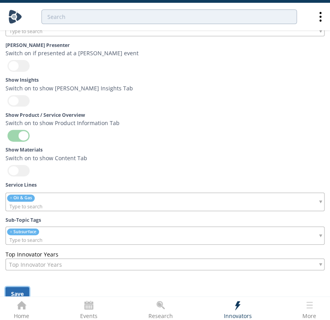
click at [12, 294] on button "Save" at bounding box center [18, 294] width 24 height 14
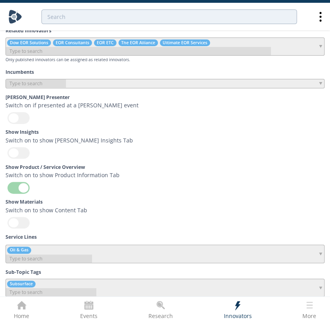
scroll to position [2209, 0]
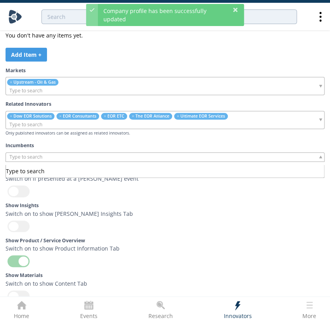
click at [65, 158] on input "search" at bounding box center [36, 157] width 60 height 8
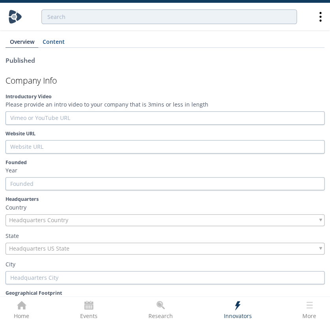
scroll to position [104, 0]
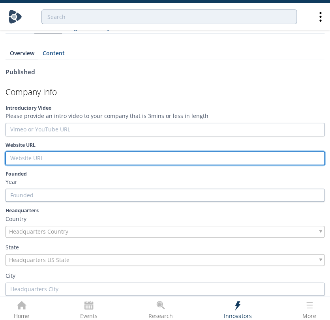
click at [55, 158] on input "Website URL" at bounding box center [165, 158] width 319 height 13
paste input "https://www.unitopchemicals.com/"
type input "https://www.unitopchemicals.com/"
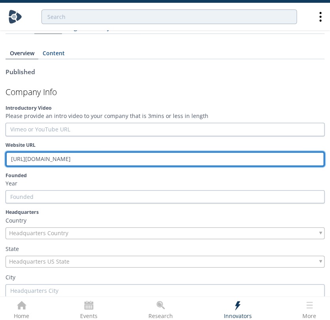
type input "https://www.unitopchemicals.com/"
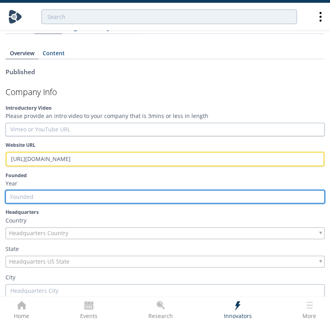
click at [81, 195] on input "Founded" at bounding box center [165, 196] width 319 height 13
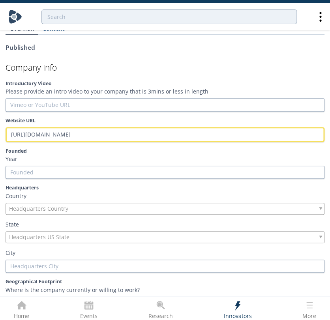
scroll to position [148, 0]
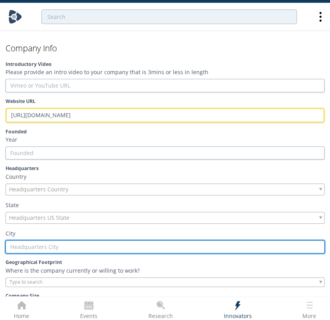
click at [75, 246] on input "text" at bounding box center [165, 246] width 319 height 13
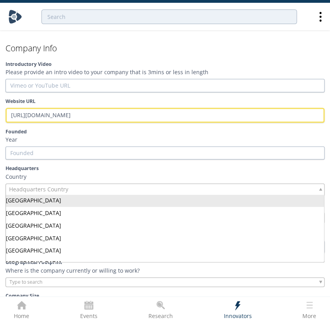
click at [77, 186] on div "Headquarters Country" at bounding box center [165, 190] width 319 height 12
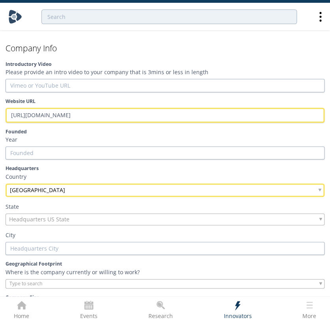
click at [81, 236] on p "City" at bounding box center [165, 235] width 319 height 8
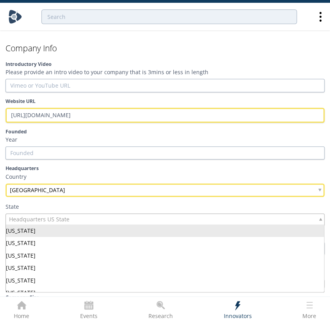
click at [94, 219] on div "Headquarters US State" at bounding box center [165, 220] width 319 height 12
click at [104, 205] on p "State" at bounding box center [165, 207] width 319 height 8
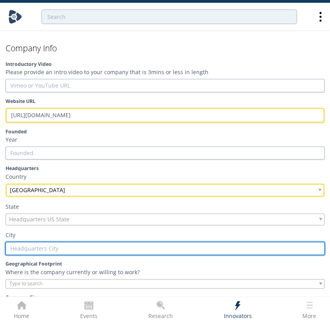
drag, startPoint x: 67, startPoint y: 247, endPoint x: 72, endPoint y: 247, distance: 4.7
click at [68, 247] on input "text" at bounding box center [165, 248] width 319 height 13
type input "M"
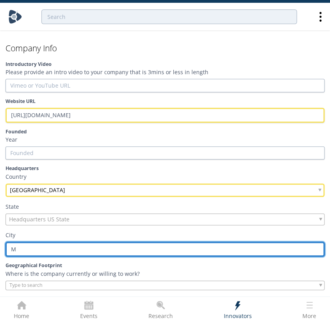
type input "Mu"
type input "Mum"
type input "Mumb"
type input "Mumba"
type input "Mumbai"
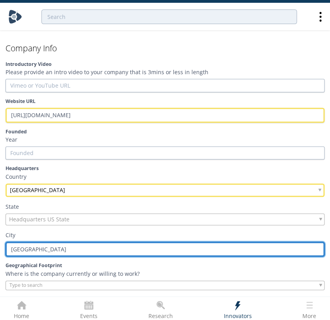
type input "Mumbai"
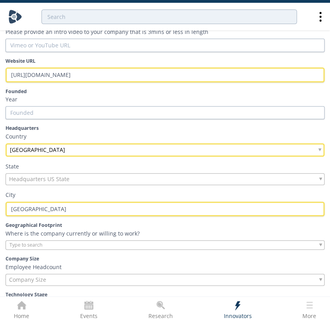
scroll to position [236, 0]
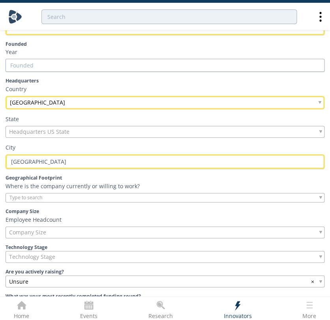
click at [77, 197] on div at bounding box center [165, 198] width 319 height 10
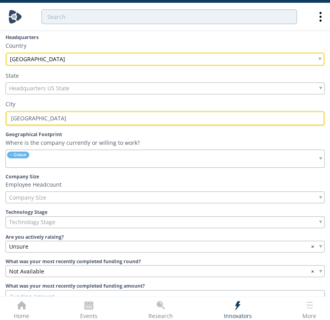
scroll to position [279, 0]
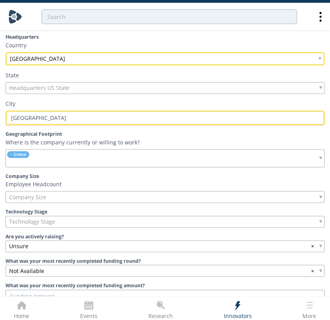
click at [72, 192] on div "Company Size" at bounding box center [165, 197] width 319 height 12
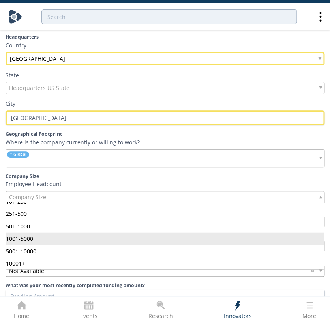
scroll to position [44, 0]
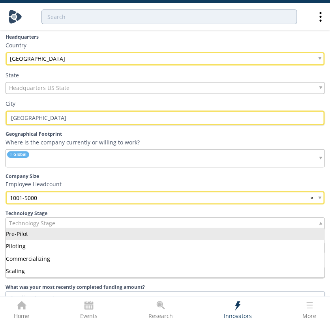
click at [60, 221] on div "Technology Stage" at bounding box center [165, 224] width 319 height 12
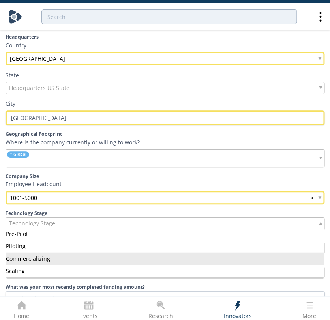
drag, startPoint x: 50, startPoint y: 265, endPoint x: 56, endPoint y: 257, distance: 9.3
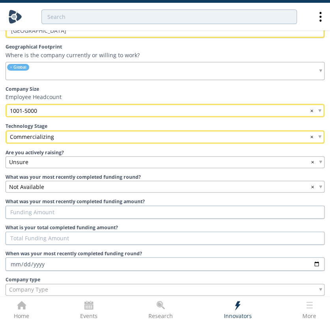
scroll to position [411, 0]
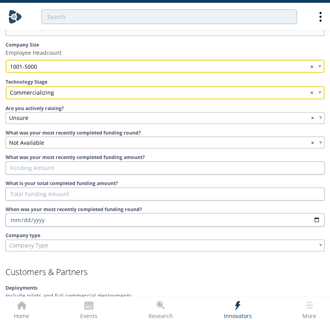
click at [66, 245] on div "Company Type" at bounding box center [165, 246] width 319 height 12
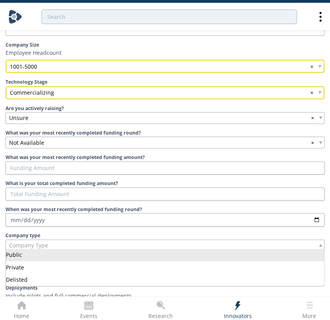
click at [56, 232] on label "Company type" at bounding box center [165, 235] width 319 height 7
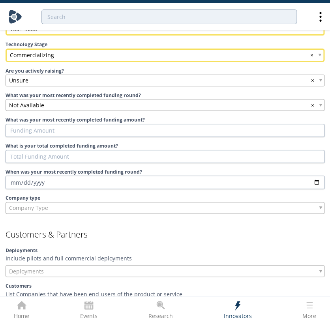
scroll to position [499, 0]
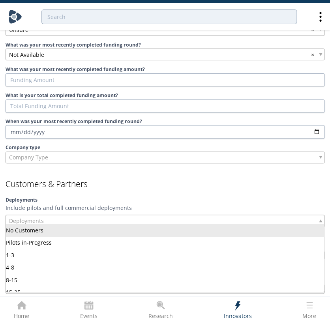
click at [68, 222] on div "Deployments" at bounding box center [165, 221] width 319 height 12
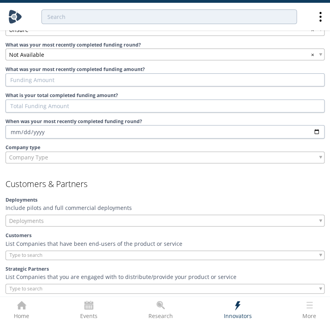
click at [58, 253] on input "search" at bounding box center [36, 255] width 60 height 8
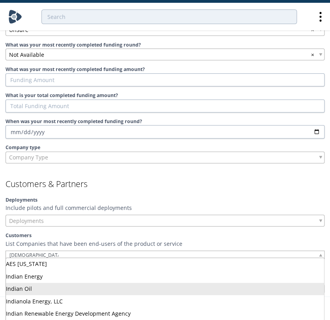
type input "indian"
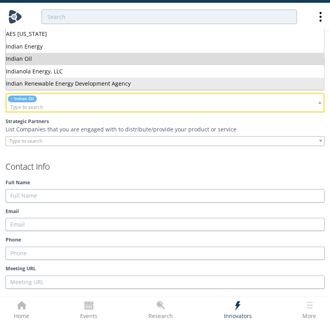
scroll to position [718, 0]
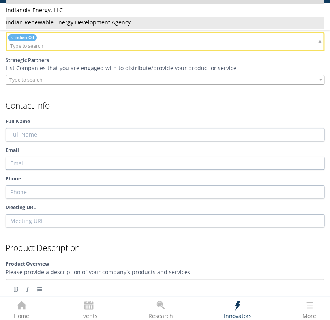
click at [79, 147] on label "Email" at bounding box center [165, 150] width 319 height 7
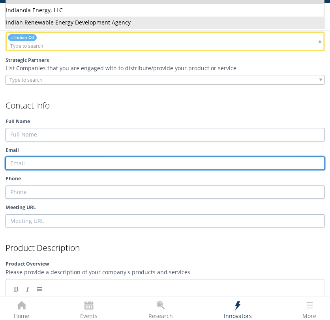
click at [79, 157] on input "Email" at bounding box center [165, 163] width 319 height 13
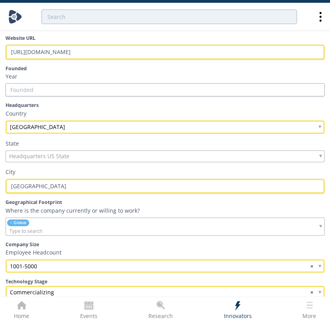
scroll to position [192, 0]
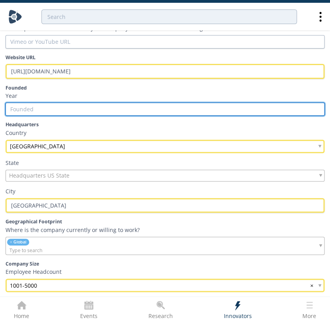
click at [77, 110] on input "Founded" at bounding box center [165, 109] width 319 height 13
paste input "1997"
type input "1997"
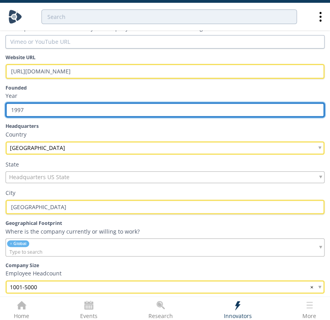
type input "1997"
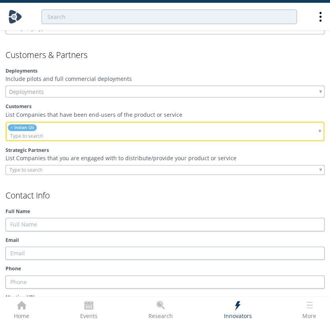
scroll to position [630, 0]
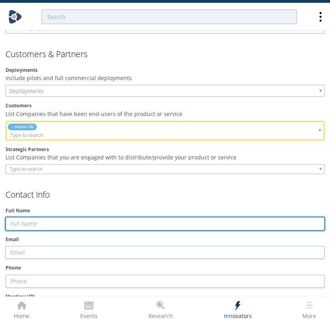
click at [69, 221] on input "Full Name" at bounding box center [165, 223] width 319 height 13
paste input "Aparna Krishna"
type input "Aparna Krishna"
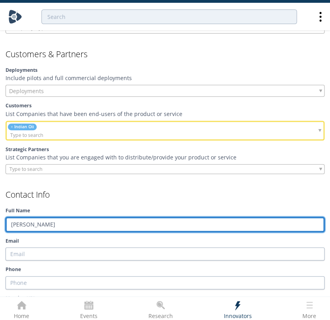
type input "Aparna Krishna"
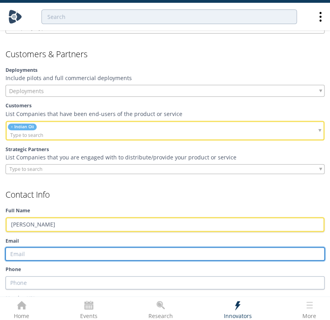
drag, startPoint x: 103, startPoint y: 253, endPoint x: 106, endPoint y: 247, distance: 6.6
click at [103, 251] on input "Email" at bounding box center [165, 254] width 319 height 13
paste input "aparna.krishna@rossari.com"
type input "aparna.krishna@rossari.com"
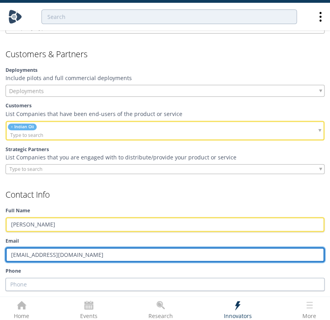
type input "aparna.krishna@rossari.com"
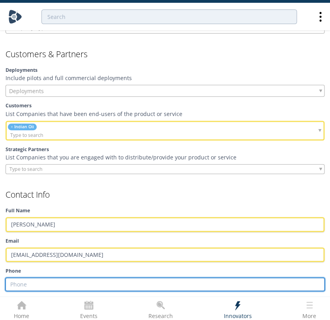
click at [98, 279] on input "Phone" at bounding box center [165, 284] width 319 height 13
paste input "9930393171"
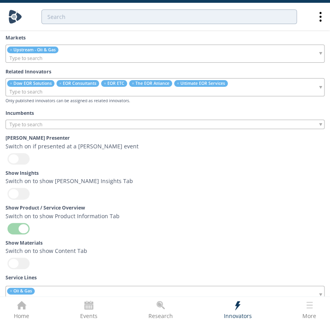
scroll to position [2369, 0]
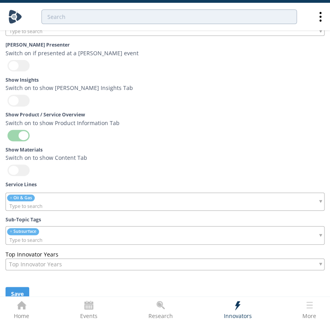
type input "9930393171"
click at [12, 288] on button "Save" at bounding box center [18, 294] width 24 height 14
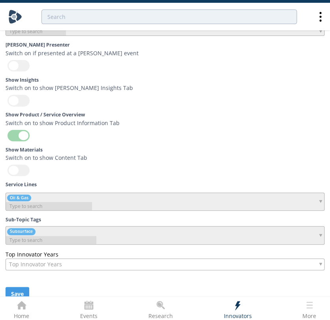
scroll to position [2355, 0]
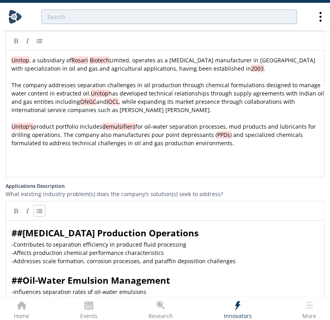
scroll to position [951, 0]
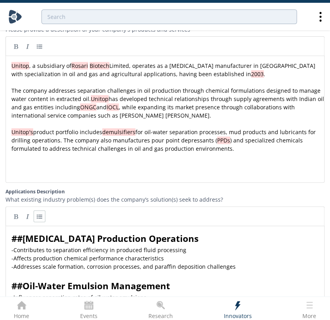
click at [118, 176] on div "xxxxxxxxxx Unitop , a subsidiary of Rosari Biotech Limited, operates as a surfa…" at bounding box center [171, 125] width 322 height 130
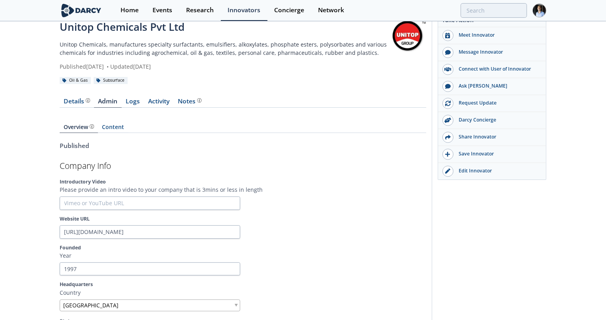
scroll to position [0, 0]
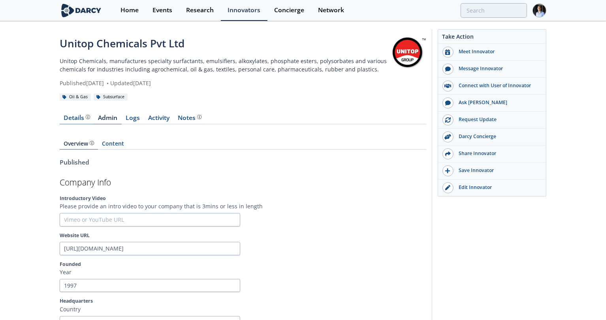
click at [85, 118] on div "Product overview, business model, technology and applications as added by the U…" at bounding box center [87, 117] width 6 height 4
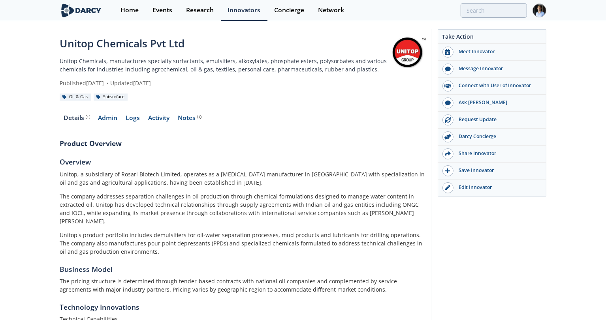
click at [99, 115] on link "Admin" at bounding box center [108, 119] width 28 height 9
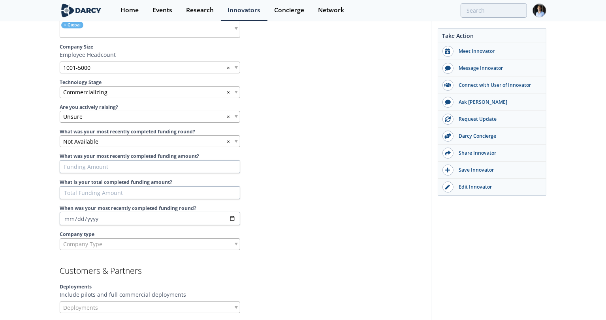
scroll to position [570, 0]
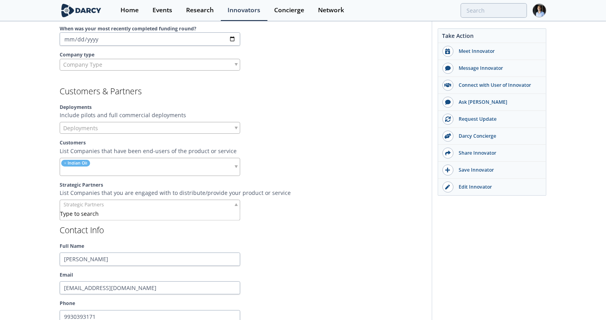
click at [107, 201] on input "search" at bounding box center [90, 205] width 60 height 8
type input "rossa"
drag, startPoint x: 161, startPoint y: 208, endPoint x: 169, endPoint y: 213, distance: 8.3
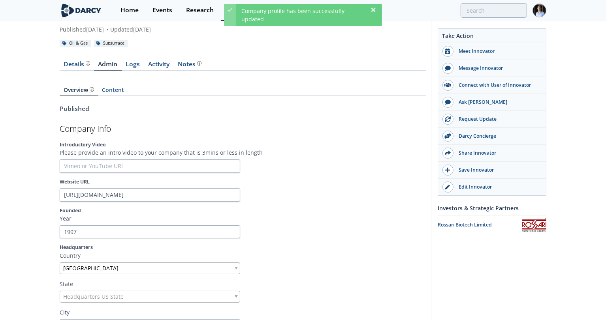
scroll to position [0, 0]
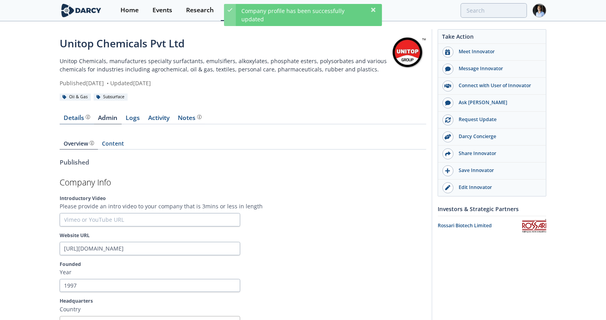
click at [68, 116] on div "Details Product overview, business model, technology and applications as added …" at bounding box center [77, 118] width 26 height 6
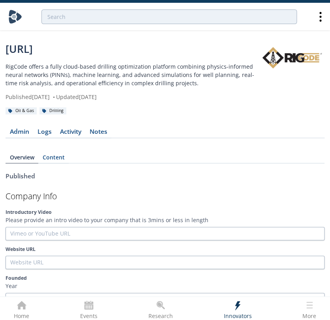
drag, startPoint x: 30, startPoint y: 92, endPoint x: 38, endPoint y: 80, distance: 14.9
click at [30, 92] on div "[URL] RigCode offers a fully cloud-based drilling optimization platform combini…" at bounding box center [133, 71] width 255 height 60
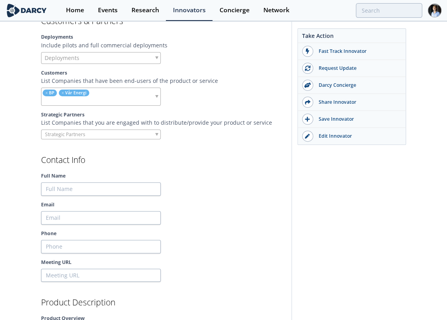
scroll to position [745, 0]
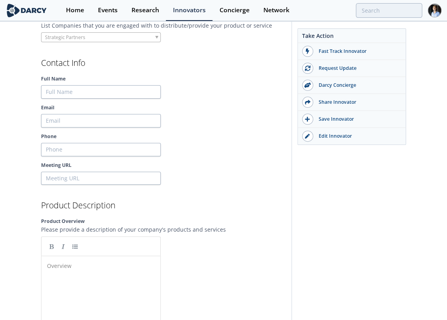
click at [89, 264] on pre "​" at bounding box center [104, 266] width 118 height 8
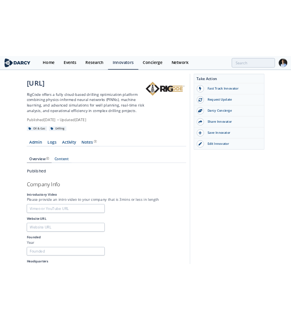
scroll to position [0, 0]
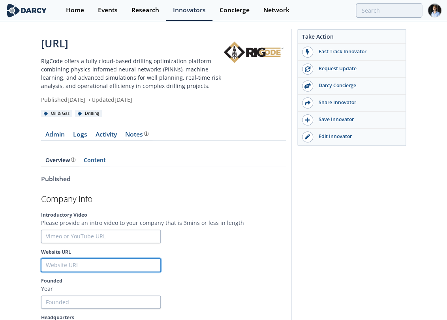
click at [90, 266] on input "Website URL" at bounding box center [101, 265] width 120 height 13
paste input "[URL]"
type input "[URL]"
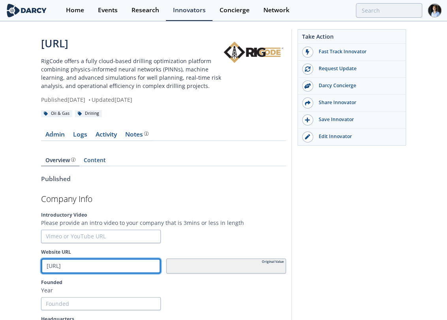
type input "[URL]"
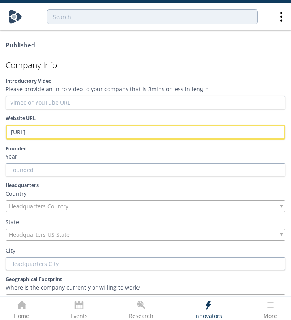
scroll to position [131, 0]
click at [69, 161] on div "Founded Year" at bounding box center [145, 161] width 279 height 32
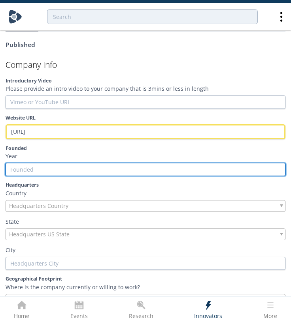
click at [71, 168] on input "Founded" at bounding box center [145, 169] width 279 height 13
paste input "2021"
type input "2021"
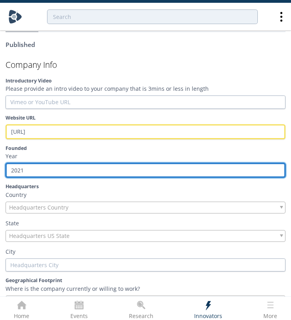
type input "2021"
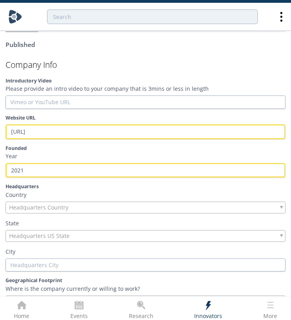
click at [106, 216] on section "Company Info Introductory Video Please provide an intro video to your company t…" at bounding box center [145, 289] width 279 height 457
click at [106, 212] on section "Company Info Introductory Video Please provide an intro video to your company t…" at bounding box center [145, 289] width 279 height 457
click at [106, 208] on div "Headquarters Country" at bounding box center [145, 208] width 279 height 12
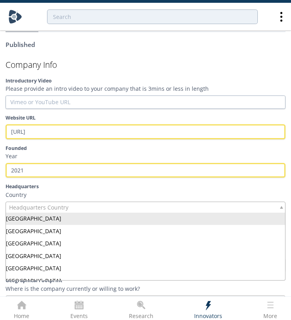
click at [28, 203] on span "Headquarters Country" at bounding box center [38, 207] width 59 height 11
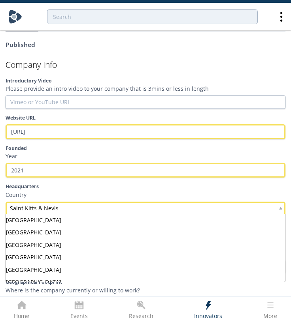
click at [56, 212] on div "Saint Kitts & Nevis" at bounding box center [145, 208] width 279 height 13
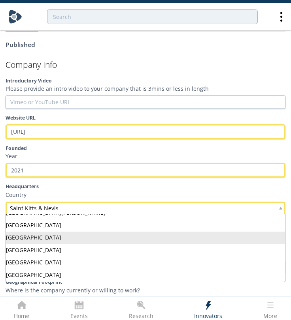
scroll to position [1904, 0]
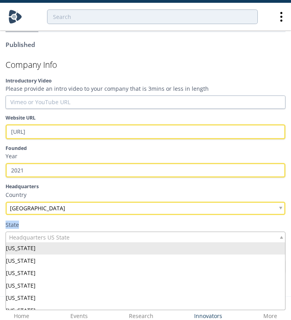
click at [45, 238] on span "Headquarters US State" at bounding box center [39, 237] width 60 height 11
click at [53, 232] on span "Headquarters US State" at bounding box center [39, 237] width 60 height 11
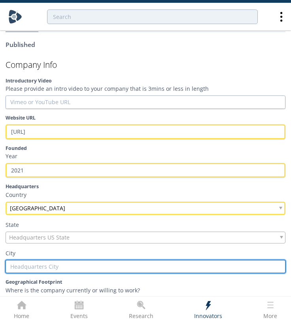
click at [29, 269] on input "text" at bounding box center [145, 266] width 279 height 13
type input "B"
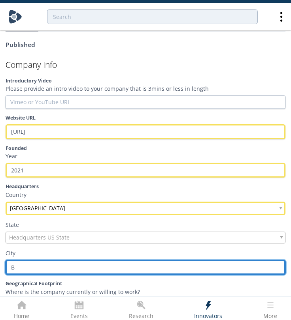
type input "Ba"
type input "B"
type input "Be"
type input "Bel"
type input "Belg"
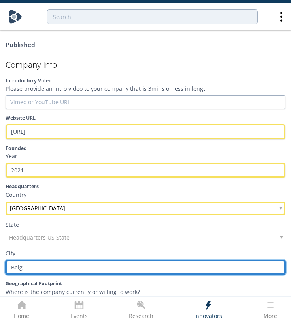
type input "Belgr"
type input "Belgra"
type input "Belgrad"
type input "Belgrade"
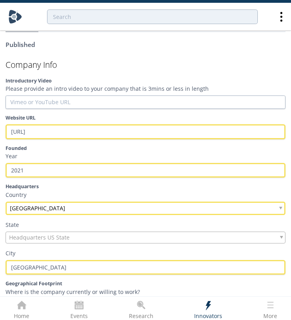
click at [53, 249] on p "City" at bounding box center [145, 253] width 279 height 8
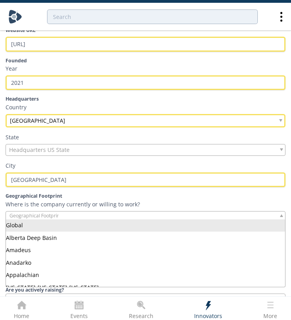
click at [73, 216] on div at bounding box center [145, 216] width 279 height 10
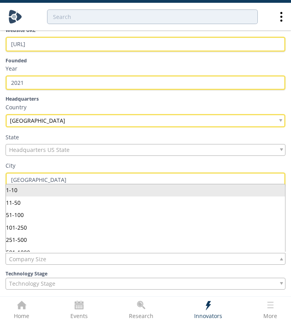
click at [88, 257] on div "Company Size" at bounding box center [145, 259] width 279 height 12
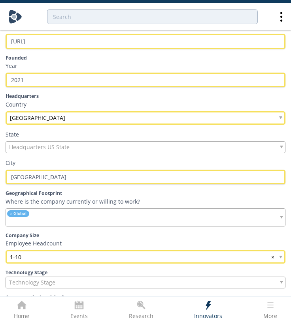
scroll to position [307, 0]
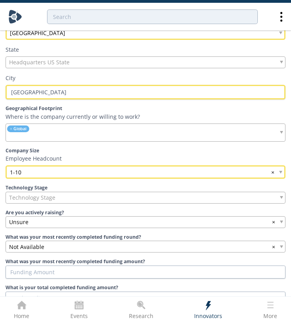
click at [142, 193] on div "Technology Stage" at bounding box center [145, 198] width 279 height 12
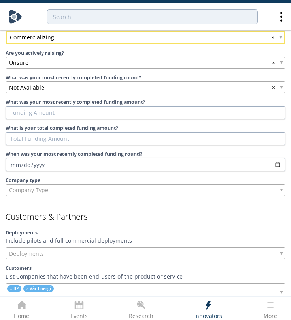
scroll to position [526, 0]
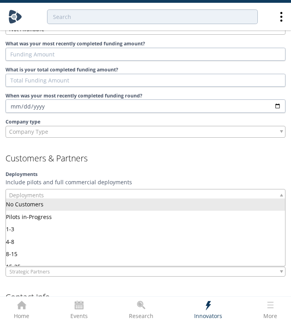
click at [136, 190] on div "Deployments" at bounding box center [145, 195] width 279 height 12
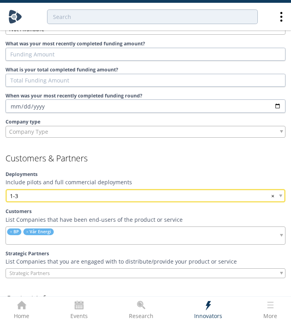
click at [183, 192] on div "1-3 ×" at bounding box center [145, 195] width 279 height 13
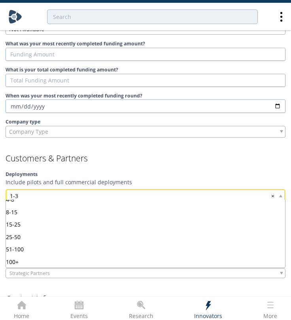
scroll to position [44, 0]
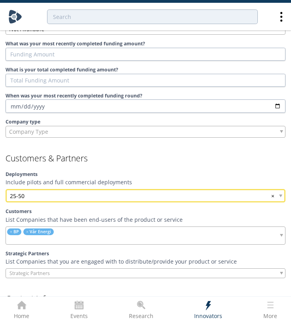
click at [167, 189] on div "25-50 ×" at bounding box center [145, 195] width 279 height 13
click at [195, 171] on label "Deployments" at bounding box center [145, 174] width 279 height 7
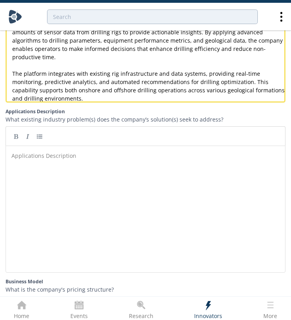
scroll to position [1052, 0]
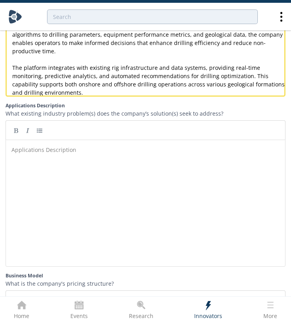
click at [62, 201] on div "Applications Description ​" at bounding box center [151, 209] width 283 height 130
paste textarea "ation"
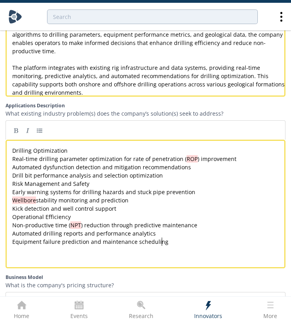
type textarea "Drilling Optimization"
drag, startPoint x: 13, startPoint y: 147, endPoint x: 5, endPoint y: 146, distance: 7.9
click at [16, 134] on link at bounding box center [16, 130] width 12 height 12
click at [12, 160] on div "x ** Drilling Optimization ** Real-time drilling parameter optimization for rat…" at bounding box center [149, 195] width 276 height 99
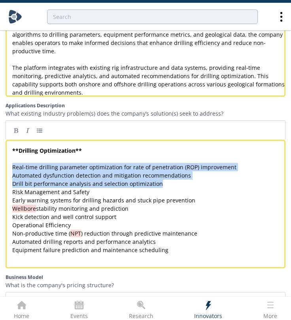
drag, startPoint x: 10, startPoint y: 166, endPoint x: 191, endPoint y: 185, distance: 181.8
click at [191, 185] on div "x ** Drilling Optimization ** ​ Real-time drilling parameter optimization for r…" at bounding box center [145, 204] width 279 height 129
click at [41, 134] on link at bounding box center [40, 130] width 12 height 12
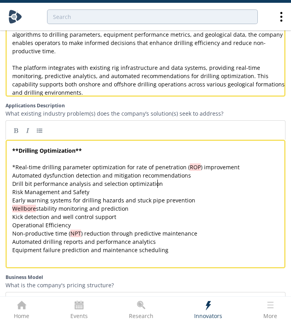
type textarea "Automated dysfunction detection and mitigation recommendations Drill bit perfor…"
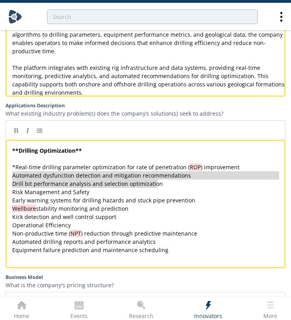
drag, startPoint x: 174, startPoint y: 186, endPoint x: 27, endPoint y: 163, distance: 148.6
click at [40, 134] on link at bounding box center [40, 130] width 12 height 12
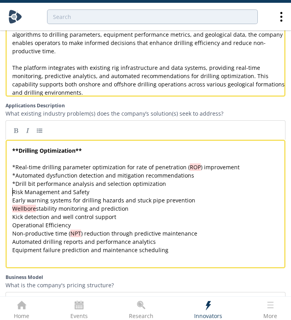
click at [13, 192] on div "x ** Drilling Optimization ** ​ * Real-time drilling parameter optimization for…" at bounding box center [149, 200] width 276 height 108
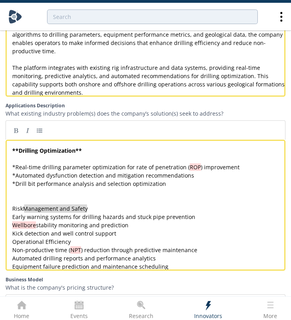
type textarea "Risk Management and Safety"
drag, startPoint x: 85, startPoint y: 210, endPoint x: 8, endPoint y: 200, distance: 78.0
click at [19, 135] on link at bounding box center [16, 130] width 12 height 12
click at [13, 220] on div "x ** Drilling Optimization ** ​ * Real-time drilling parameter optimization for…" at bounding box center [149, 208] width 276 height 124
type textarea "Operational Efficiency"
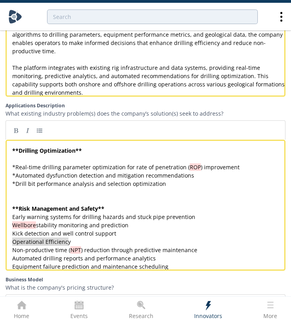
drag, startPoint x: 70, startPoint y: 245, endPoint x: 8, endPoint y: 243, distance: 62.0
click at [15, 132] on link at bounding box center [16, 130] width 12 height 12
click at [120, 233] on pre "Kick detection and well control support" at bounding box center [149, 233] width 276 height 8
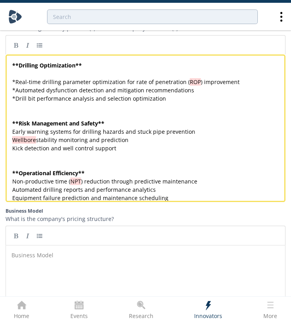
scroll to position [1140, 0]
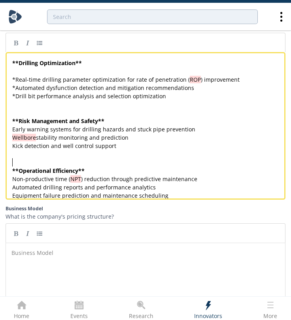
type textarea "Early warning systems for drilling hazards and stuck pipe prevention Wellbore s…"
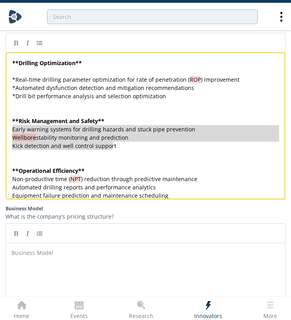
drag, startPoint x: 120, startPoint y: 150, endPoint x: 25, endPoint y: 104, distance: 105.6
click at [35, 46] on link at bounding box center [40, 43] width 12 height 12
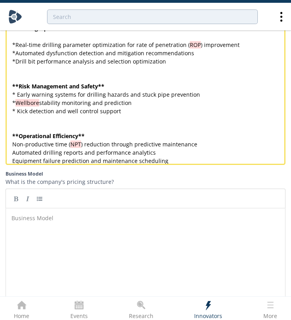
scroll to position [1184, 0]
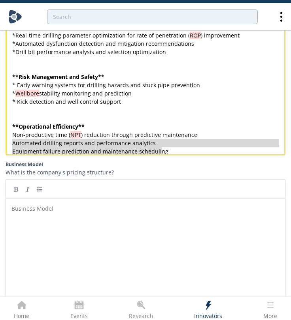
type textarea "Non-productive time (NPT) reduction through predictive maintenance Automated dr…"
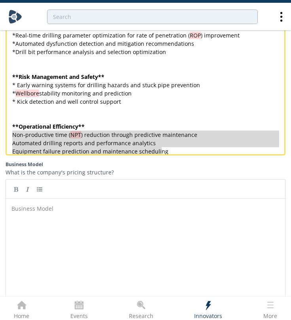
drag, startPoint x: 174, startPoint y: 154, endPoint x: 8, endPoint y: 125, distance: 167.8
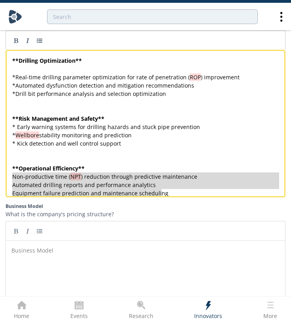
scroll to position [1096, 0]
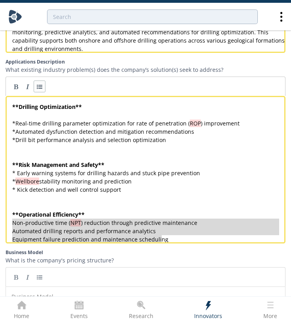
click at [41, 89] on link at bounding box center [40, 87] width 12 height 12
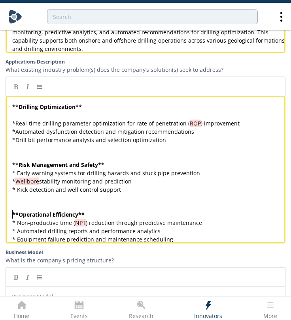
click at [11, 221] on pre "* Non-productive time ( NPT ) reduction through predictive maintenance" at bounding box center [149, 223] width 276 height 8
type textarea "*"
click at [117, 213] on pre "** Operational Efficiency **" at bounding box center [149, 214] width 276 height 8
click at [116, 218] on pre "** Operational Efficiency **" at bounding box center [149, 214] width 276 height 8
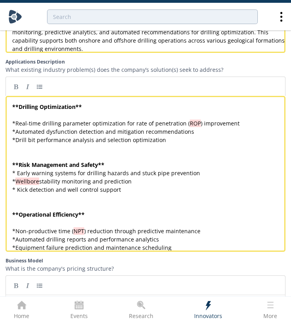
click at [137, 168] on pre "** Risk Management and Safety **" at bounding box center [149, 165] width 276 height 8
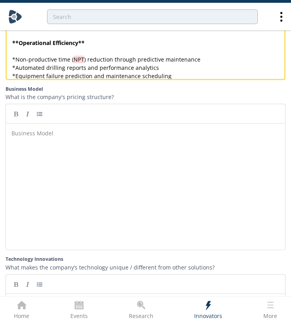
scroll to position [1360, 0]
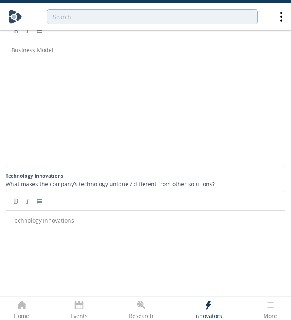
drag, startPoint x: 132, startPoint y: 131, endPoint x: 135, endPoint y: 127, distance: 4.6
click at [132, 129] on div "Business Model ​" at bounding box center [151, 109] width 283 height 130
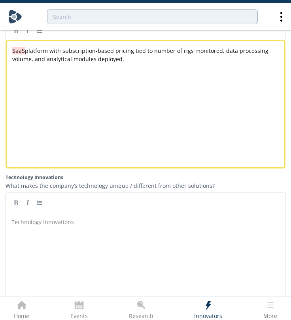
scroll to position [3, 0]
click at [130, 250] on div "Technology Innovations ​" at bounding box center [151, 281] width 283 height 130
paste textarea "Real-time streaming analytics engine processing high-frequency rig sensor data …"
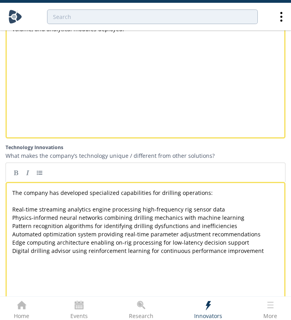
scroll to position [1447, 0]
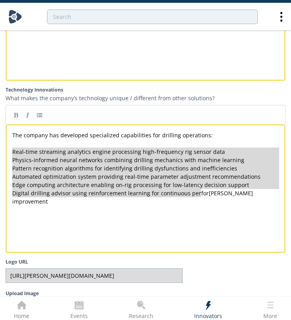
type textarea "Real-time streaming analytics engine processing high-frequency rig sensor data …"
drag, startPoint x: 13, startPoint y: 162, endPoint x: 295, endPoint y: 247, distance: 295.2
click at [43, 121] on link at bounding box center [40, 115] width 12 height 12
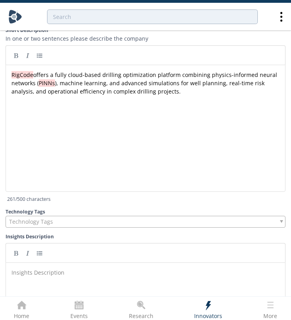
scroll to position [1974, 0]
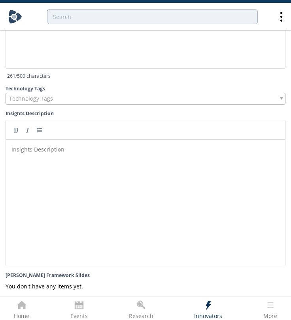
click at [62, 105] on div "Technology Tags" at bounding box center [145, 99] width 279 height 12
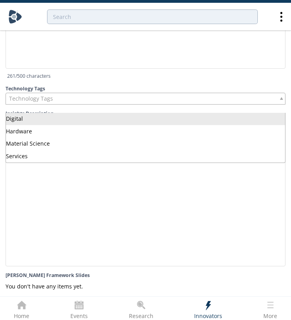
drag, startPoint x: 67, startPoint y: 126, endPoint x: 72, endPoint y: 118, distance: 10.0
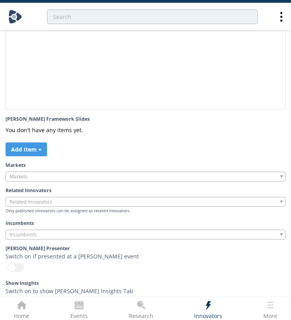
scroll to position [2193, 0]
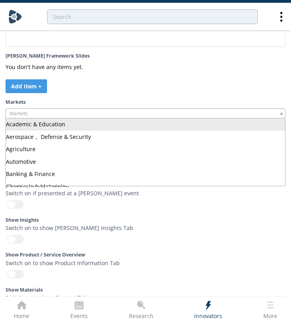
click at [55, 116] on div at bounding box center [145, 114] width 279 height 10
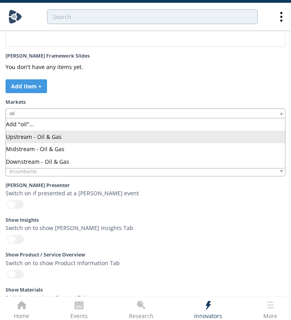
type input "oil"
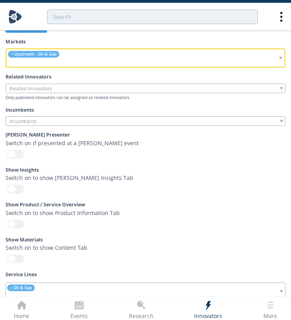
scroll to position [2350, 0]
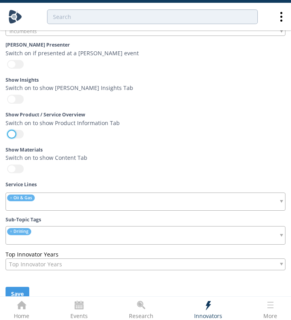
click at [9, 130] on div at bounding box center [15, 134] width 17 height 9
click at [0, 0] on input "checkbox" at bounding box center [0, 0] width 0 height 0
click at [16, 288] on button "Save" at bounding box center [18, 294] width 24 height 14
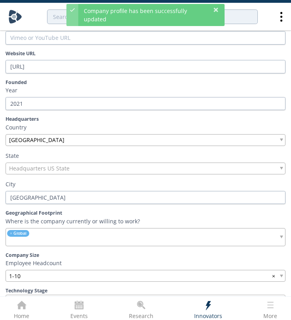
scroll to position [0, 0]
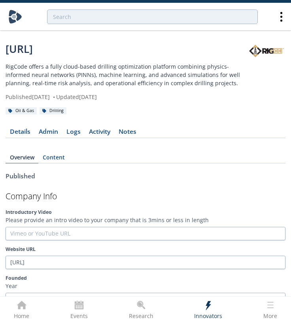
drag, startPoint x: 54, startPoint y: 42, endPoint x: 54, endPoint y: 0, distance: 41.8
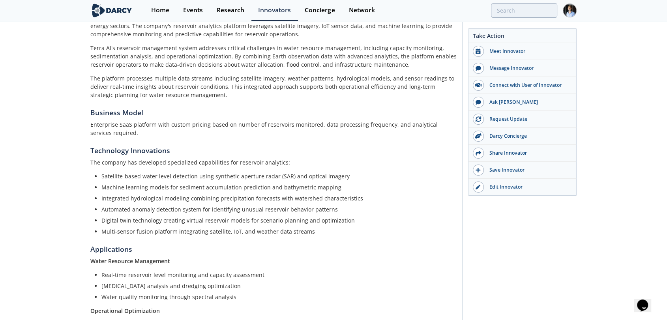
scroll to position [263, 0]
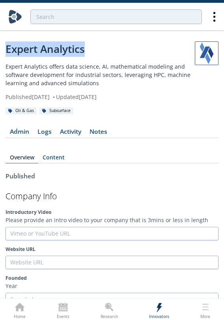
drag, startPoint x: 7, startPoint y: 47, endPoint x: 101, endPoint y: 43, distance: 94.4
click at [101, 43] on div "Expert Analytics" at bounding box center [100, 48] width 189 height 15
copy div "Expert Analytics"
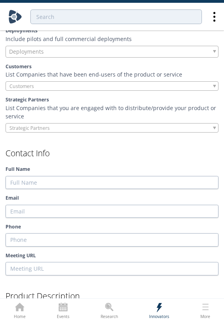
scroll to position [614, 0]
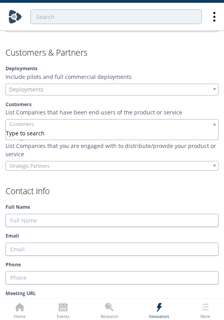
click at [46, 121] on input "search" at bounding box center [36, 124] width 60 height 8
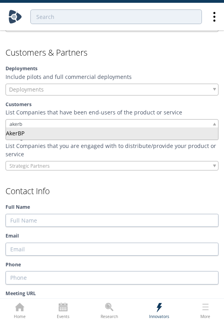
type input "akerb"
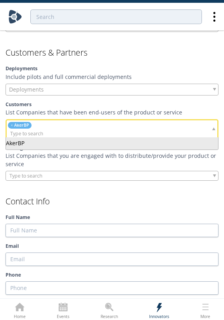
click at [52, 168] on div "Strategic Partners List Companies that you are engaged with to distribute/provi…" at bounding box center [112, 162] width 213 height 36
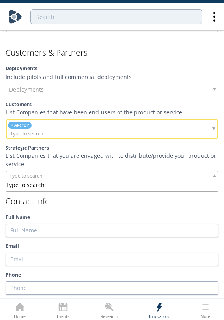
click at [55, 176] on input "search" at bounding box center [36, 176] width 60 height 8
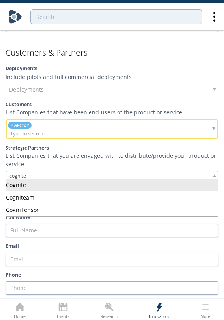
type input "cognite"
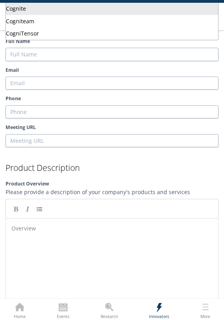
scroll to position [921, 0]
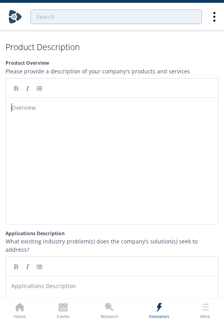
click at [55, 140] on div "Overview ​" at bounding box center [118, 167] width 216 height 130
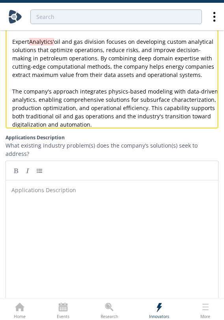
scroll to position [1052, 0]
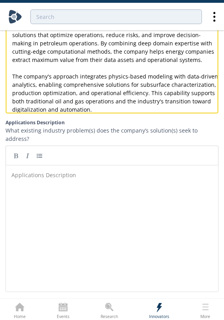
click at [94, 233] on div "Applications Description ​" at bounding box center [118, 234] width 216 height 130
paste textarea "tics"
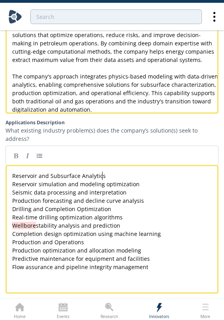
type textarea "Reservoir and Subsurface Analytics"
drag, startPoint x: 105, startPoint y: 170, endPoint x: 16, endPoint y: 158, distance: 89.6
click at [17, 156] on link at bounding box center [16, 156] width 12 height 12
type textarea "Drilling and Completion Optimization"
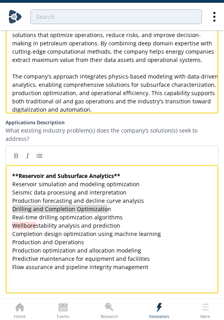
drag, startPoint x: 10, startPoint y: 205, endPoint x: 84, endPoint y: 167, distance: 83.3
click at [20, 150] on link at bounding box center [16, 156] width 12 height 12
type textarea "roduction and Operations"
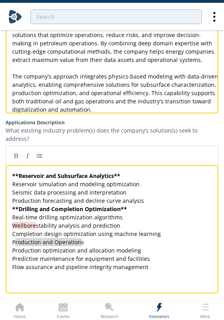
drag, startPoint x: 16, startPoint y: 238, endPoint x: 91, endPoint y: 237, distance: 74.6
type textarea "Production and Operations"
drag, startPoint x: 91, startPoint y: 237, endPoint x: 17, endPoint y: 234, distance: 73.5
click at [14, 150] on link at bounding box center [16, 156] width 12 height 12
click at [157, 230] on pre "Completion design optimization using machine learning" at bounding box center [116, 234] width 210 height 8
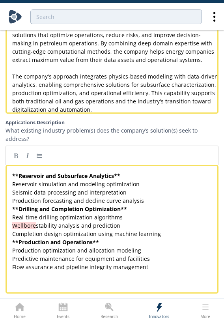
click at [148, 205] on pre "** Drilling and Completion Optimization **" at bounding box center [116, 209] width 210 height 8
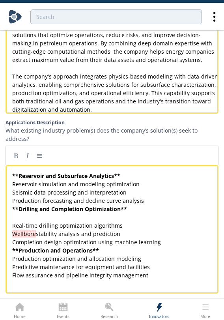
click at [149, 172] on pre "** Reservoir and Subsurface Analytics **" at bounding box center [116, 176] width 210 height 8
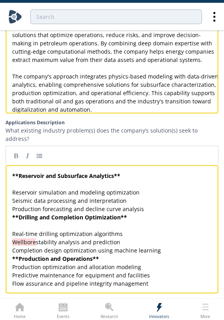
click at [151, 206] on pre "Production forecasting and decline curve analysis" at bounding box center [116, 209] width 210 height 8
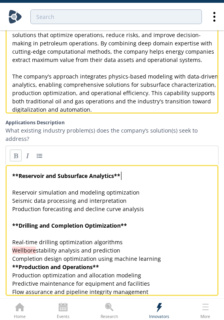
click at [148, 172] on pre "** Reservoir and Subsurface Analytics **" at bounding box center [116, 176] width 210 height 8
click at [152, 213] on pre "​" at bounding box center [116, 217] width 210 height 8
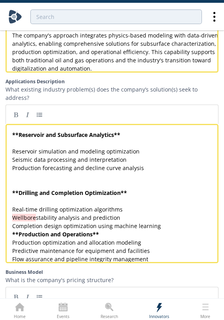
scroll to position [1140, 0]
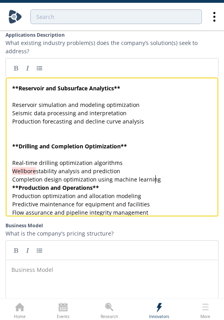
click at [160, 175] on pre "Completion design optimization using machine learning" at bounding box center [116, 179] width 210 height 8
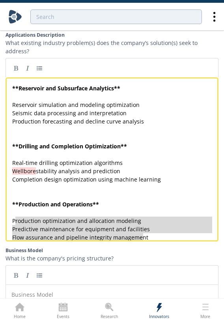
type textarea "Production optimization and allocation modeling Predictive maintenance for equi…"
drag, startPoint x: 150, startPoint y: 235, endPoint x: 6, endPoint y: 191, distance: 150.7
click at [37, 65] on link at bounding box center [40, 68] width 12 height 12
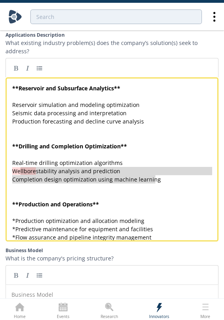
type textarea "Real-time drilling optimization algorithms Wellbore stability analysis and pred…"
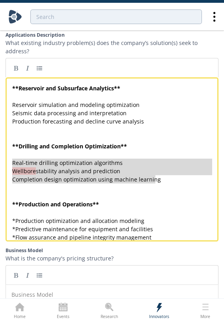
drag, startPoint x: 163, startPoint y: 178, endPoint x: 0, endPoint y: 158, distance: 164.7
click at [39, 65] on link at bounding box center [40, 68] width 12 height 12
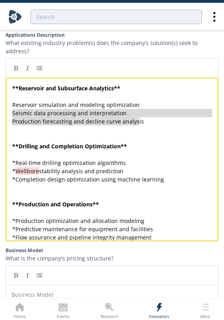
type textarea "Reservoir simulation and modeling optimization Seismic data processing and inte…"
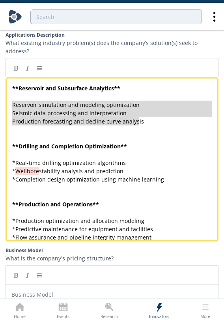
drag, startPoint x: 141, startPoint y: 117, endPoint x: 3, endPoint y: 96, distance: 139.8
click at [41, 65] on link at bounding box center [40, 68] width 12 height 12
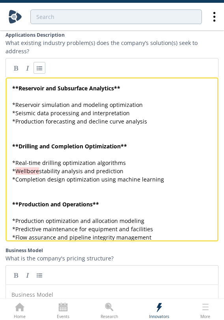
click at [182, 254] on label "Business Model" at bounding box center [112, 250] width 213 height 7
click at [0, 0] on textarea "Business Model" at bounding box center [0, 0] width 0 height 0
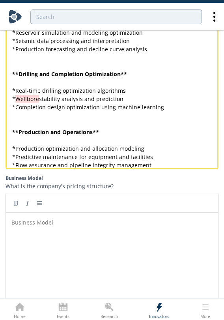
scroll to position [1213, 0]
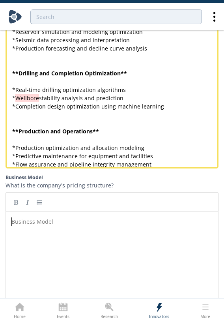
click at [36, 236] on div "Business Model ​" at bounding box center [118, 281] width 216 height 130
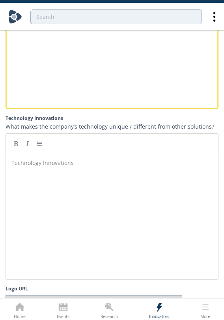
scroll to position [1445, 0]
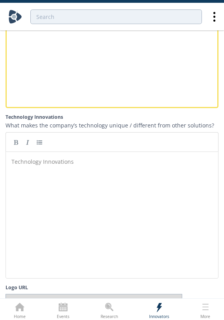
click at [176, 228] on div "Technology Innovations ​" at bounding box center [118, 221] width 216 height 130
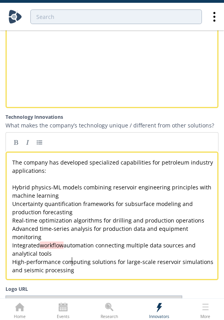
type textarea "Hybrid physics-ML models combining reservoir engineering principles with machin…"
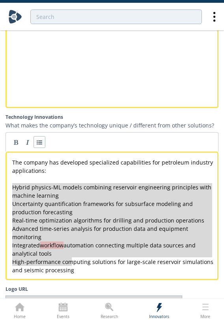
click at [41, 140] on link at bounding box center [40, 142] width 12 height 12
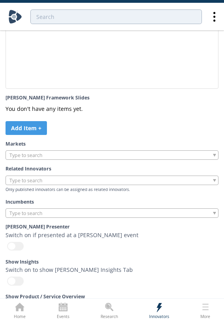
scroll to position [2371, 0]
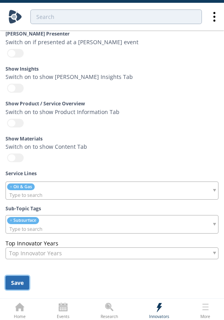
click at [23, 284] on button "Save" at bounding box center [18, 283] width 24 height 14
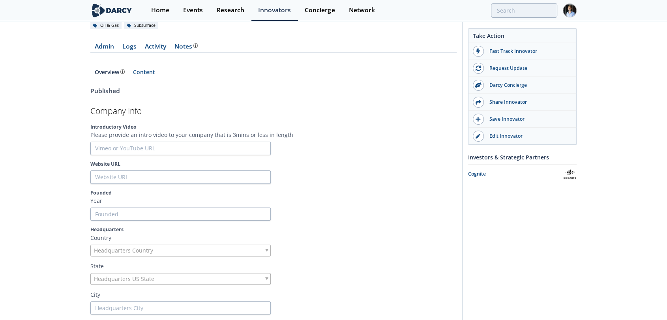
scroll to position [69, 0]
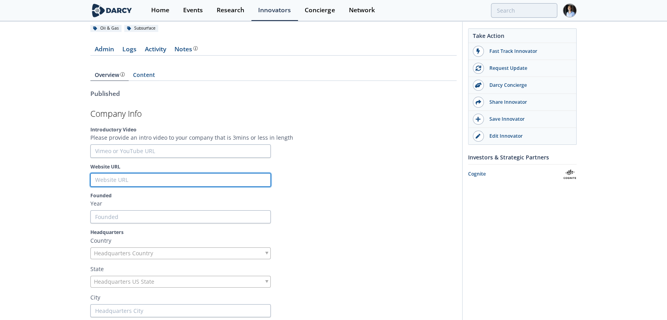
click at [112, 179] on input "Website URL" at bounding box center [180, 179] width 180 height 13
paste input "[DOMAIN_NAME]"
type input "[DOMAIN_NAME]"
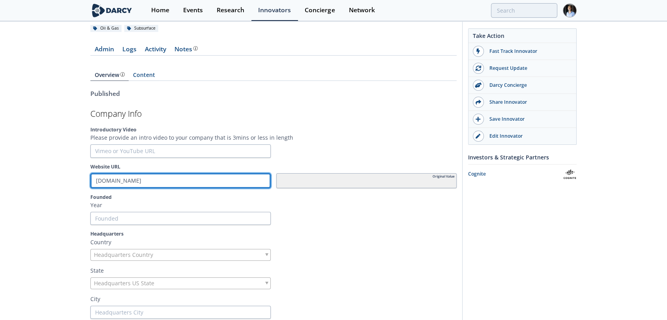
type input "[DOMAIN_NAME]"
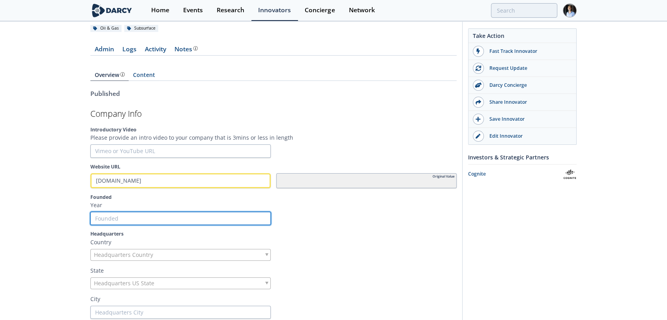
click at [168, 217] on input "Founded" at bounding box center [180, 218] width 180 height 13
type input "2"
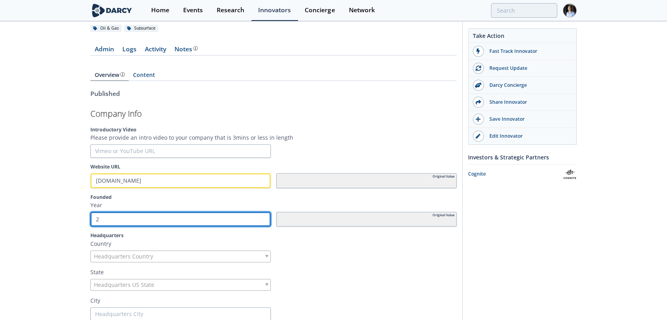
type input "20"
type input "201"
type input "2013"
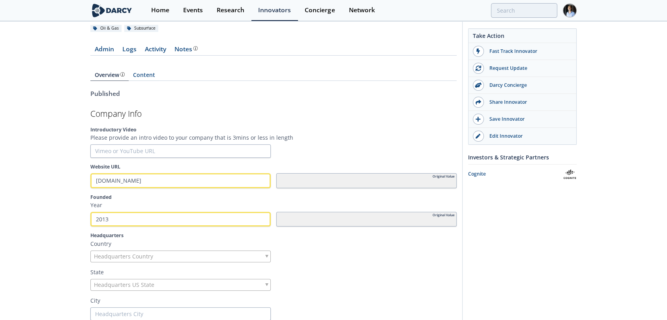
click at [180, 255] on div "Headquarters Country" at bounding box center [180, 257] width 180 height 12
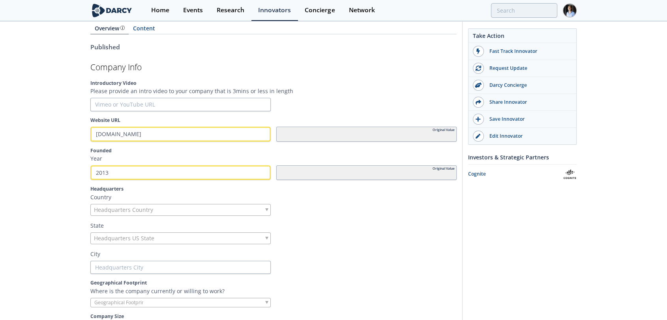
scroll to position [117, 0]
click at [103, 257] on div "City" at bounding box center [273, 260] width 366 height 24
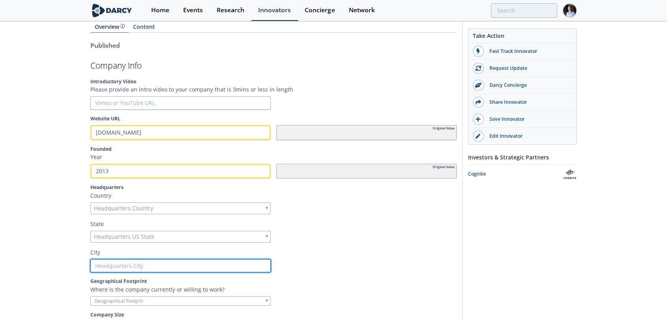
click at [111, 265] on input "text" at bounding box center [180, 265] width 180 height 13
type input "O"
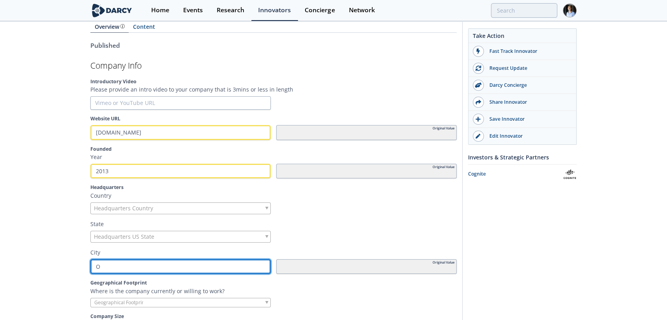
type input "Os"
type input "Osl"
type input "[GEOGRAPHIC_DATA]"
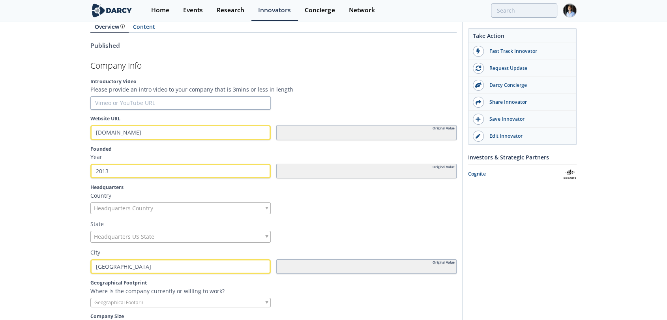
click at [142, 212] on span "Headquarters Country" at bounding box center [123, 208] width 59 height 11
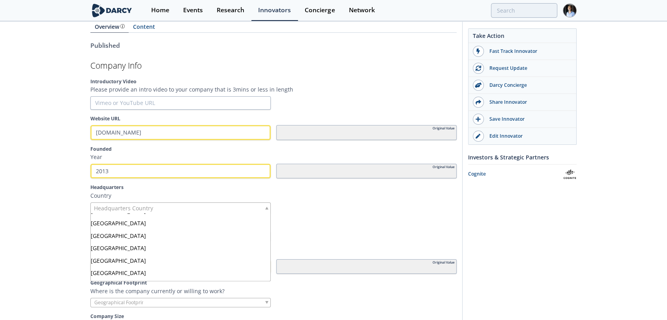
scroll to position [1585, 0]
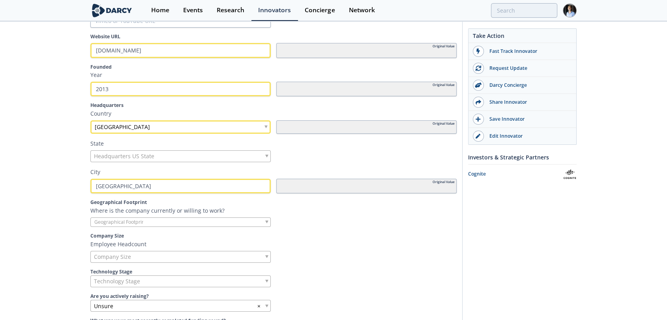
scroll to position [199, 0]
click at [131, 212] on p "Where is the company currently or willing to work?" at bounding box center [273, 210] width 366 height 8
click at [131, 218] on input "search" at bounding box center [121, 222] width 60 height 8
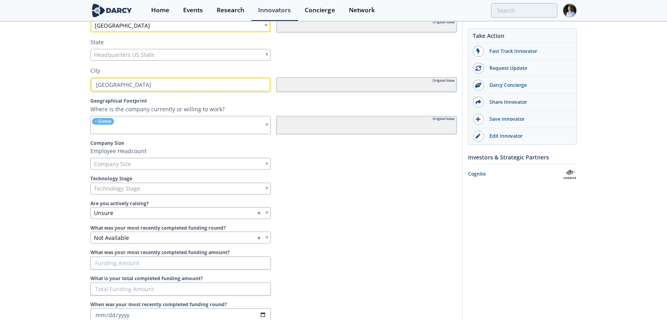
scroll to position [301, 0]
click at [124, 163] on span "Company Size" at bounding box center [112, 163] width 37 height 11
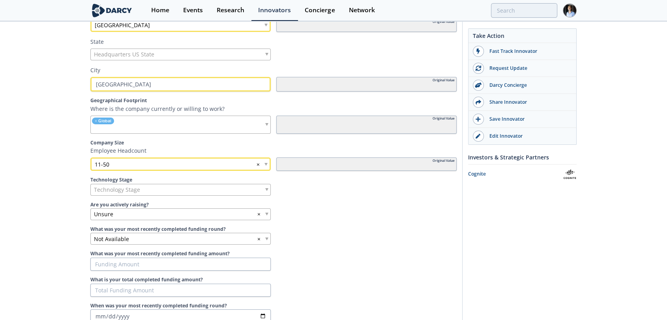
click at [138, 199] on section "Company Info Introductory Video Please provide an intro video to your company t…" at bounding box center [273, 113] width 366 height 470
click at [144, 197] on section "Company Info Introductory Video Please provide an intro video to your company t…" at bounding box center [273, 113] width 366 height 470
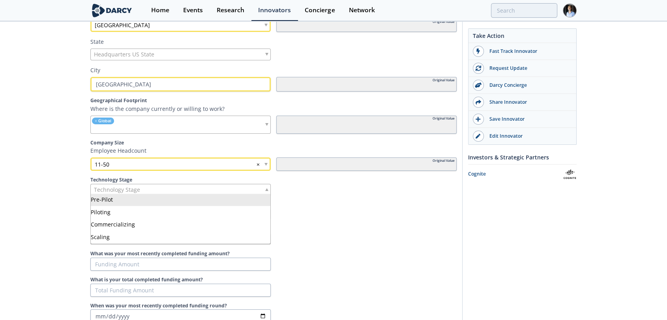
click at [155, 190] on div "Technology Stage" at bounding box center [180, 190] width 180 height 12
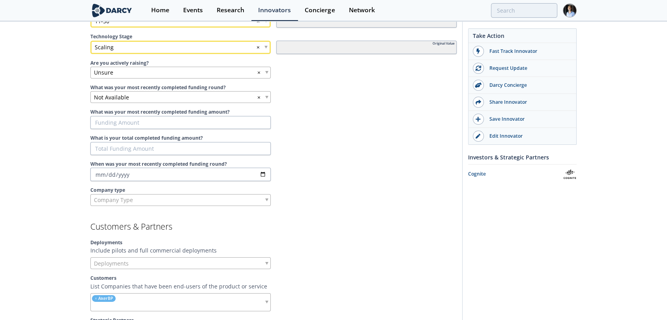
scroll to position [445, 0]
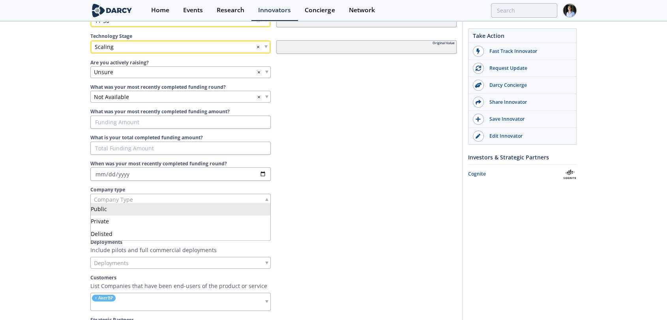
click at [120, 194] on span "Company Type" at bounding box center [113, 199] width 39 height 11
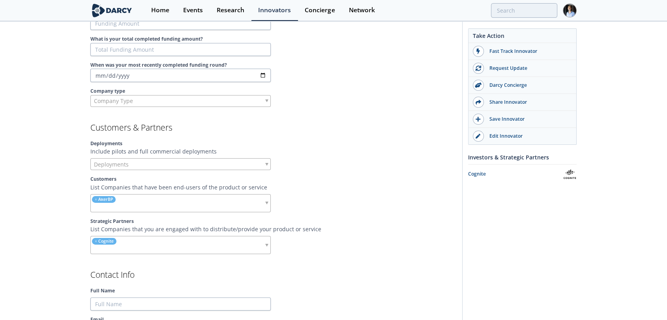
scroll to position [543, 0]
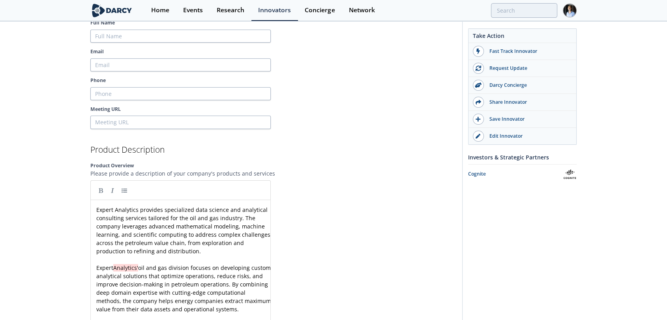
scroll to position [812, 0]
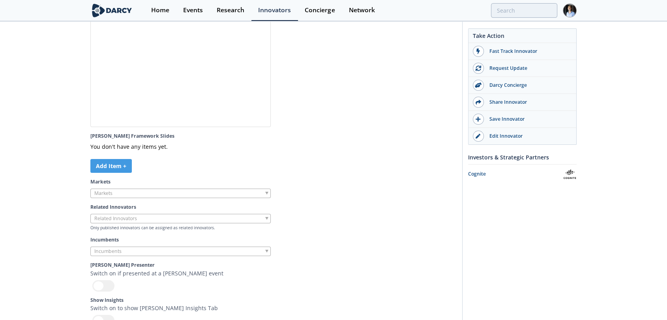
scroll to position [2152, 0]
click at [149, 216] on section "[PERSON_NAME] Admin Fields Tagline In 100 characters or less, provide a technic…" at bounding box center [273, 95] width 366 height 791
click at [122, 198] on input "search" at bounding box center [121, 193] width 60 height 8
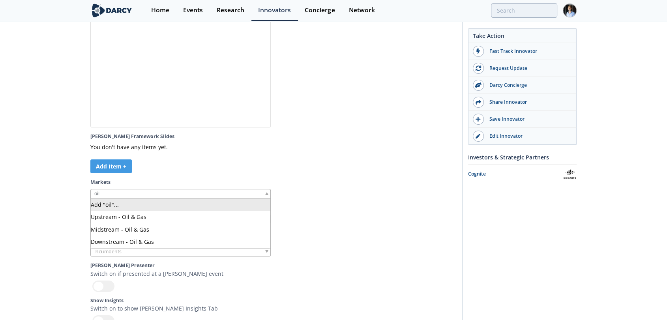
type input "oil"
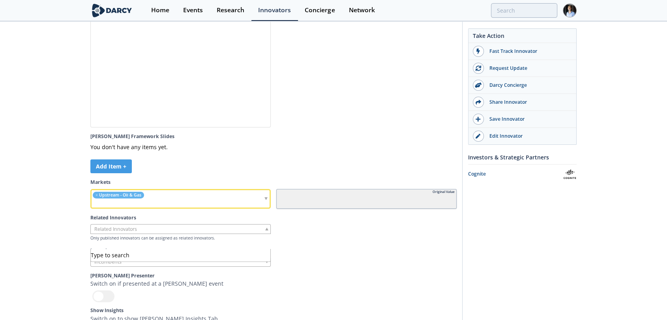
click at [150, 233] on input "search" at bounding box center [121, 229] width 60 height 8
type input "softs"
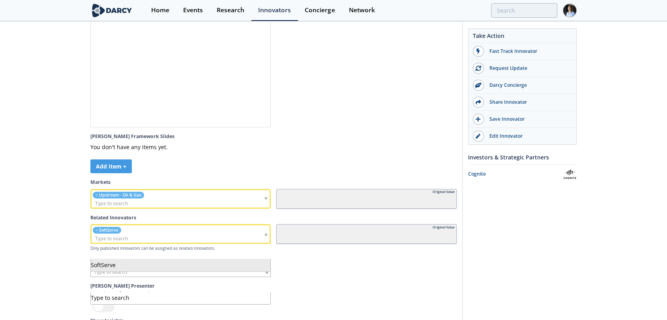
click at [110, 276] on input "search" at bounding box center [121, 272] width 60 height 8
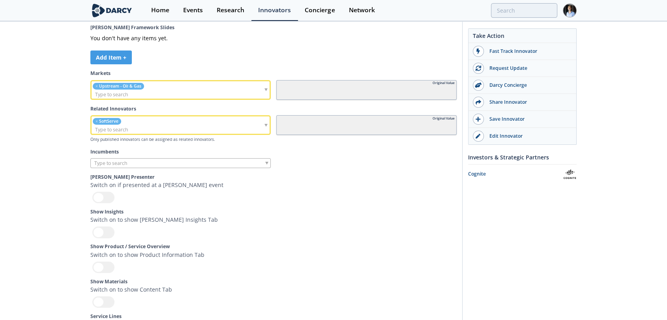
scroll to position [2261, 0]
click at [99, 273] on div at bounding box center [103, 266] width 22 height 11
click at [0, 0] on input "checkbox" at bounding box center [0, 0] width 0 height 0
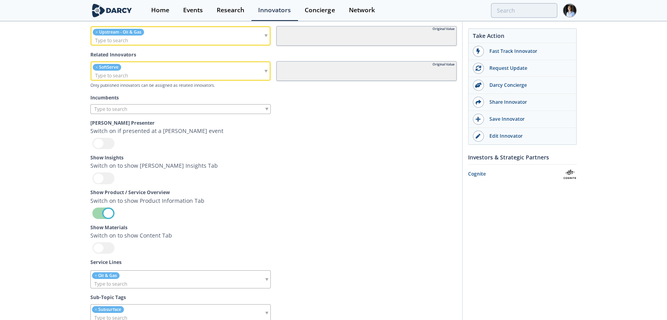
scroll to position [2311, 0]
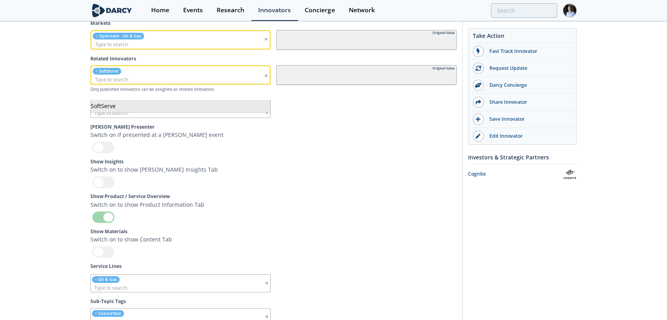
click at [135, 84] on input "search" at bounding box center [137, 79] width 90 height 8
type input "cogni"
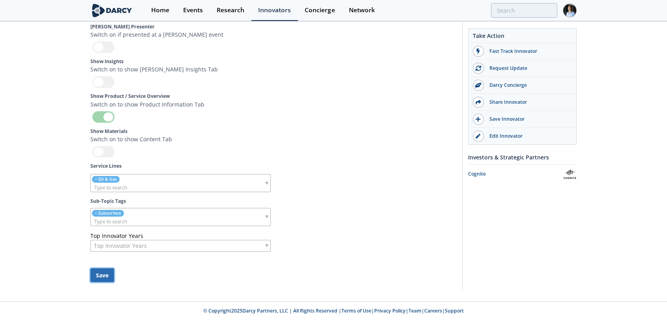
click at [105, 269] on button "Save" at bounding box center [102, 275] width 24 height 14
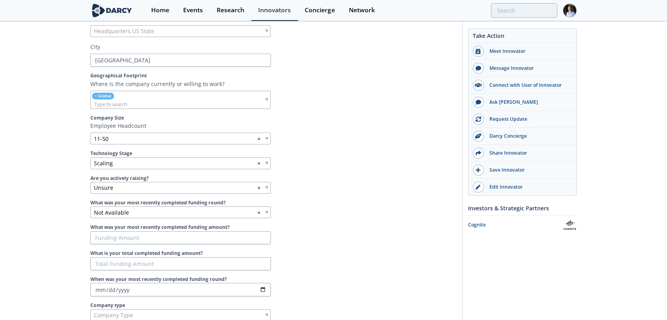
scroll to position [0, 0]
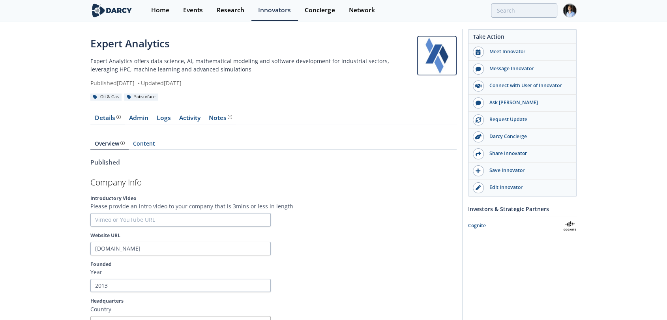
click at [104, 118] on div "Details" at bounding box center [108, 118] width 26 height 6
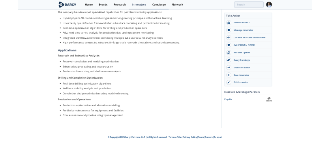
scroll to position [291, 0]
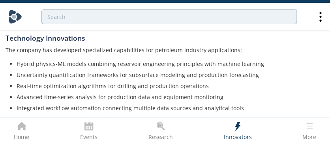
click at [187, 46] on div "The company has developed specialized capabilities for petroleum industry appli…" at bounding box center [165, 84] width 319 height 77
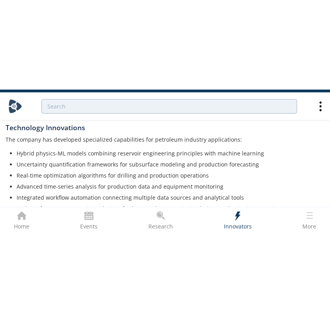
scroll to position [287, 0]
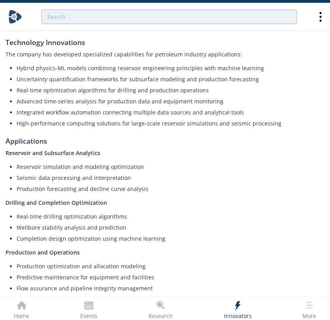
click at [45, 185] on li "Production forecasting and decline curve analysis" at bounding box center [168, 189] width 302 height 8
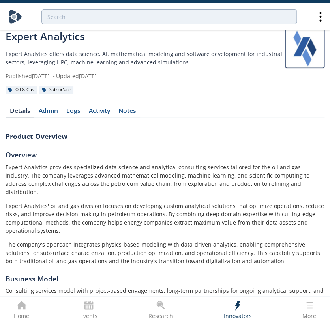
scroll to position [0, 0]
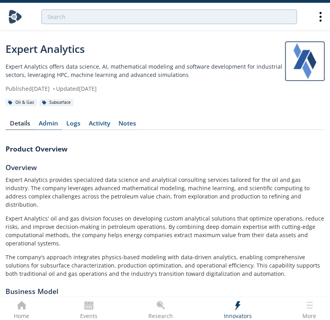
click at [51, 126] on link "Admin" at bounding box center [48, 124] width 28 height 9
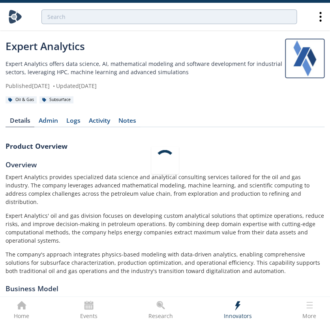
scroll to position [5, 0]
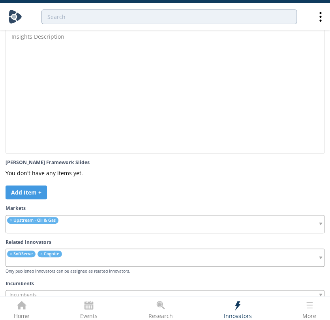
scroll to position [1972, 0]
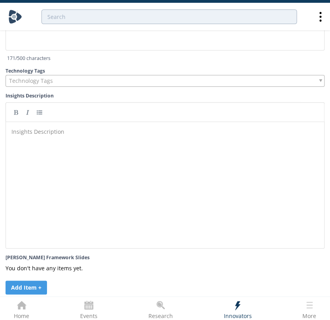
click at [94, 203] on div "Insights Description ​" at bounding box center [171, 191] width 322 height 130
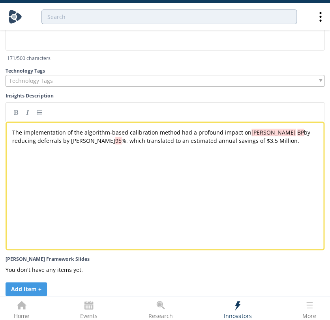
click at [96, 82] on div "Technology Tags" at bounding box center [165, 81] width 319 height 12
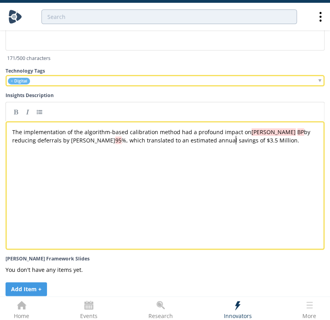
click at [133, 195] on div "xxxxxxxxxx The implementation of the algorithm-based calibration method had a p…" at bounding box center [171, 191] width 321 height 130
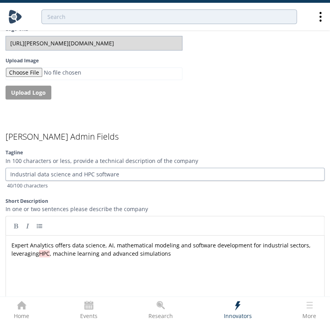
scroll to position [1660, 0]
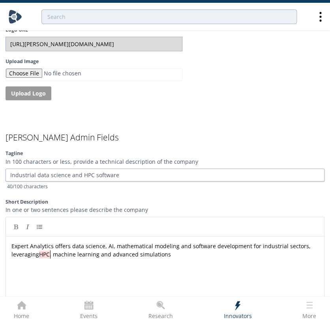
click at [50, 258] on span "HPC" at bounding box center [44, 255] width 11 height 8
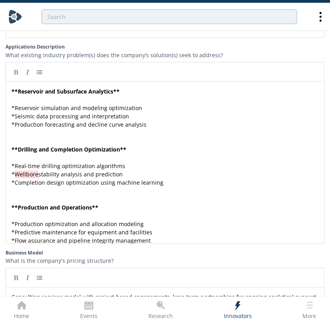
scroll to position [1097, 0]
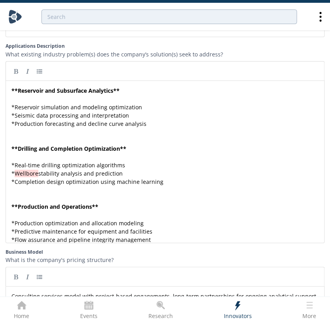
click at [124, 169] on pre "* Wellbore stability analysis and prediction" at bounding box center [168, 173] width 317 height 8
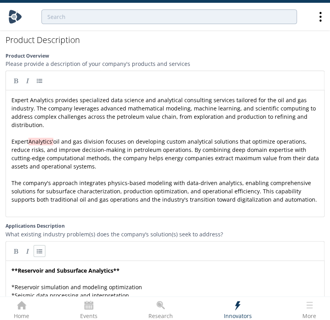
scroll to position [884, 0]
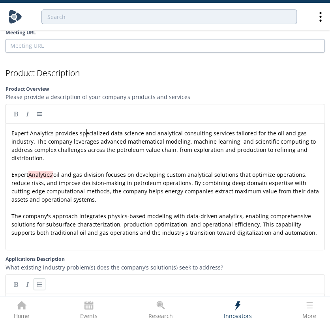
click at [85, 135] on pre "Expert Analytics provides specialized data science and analytical consulting se…" at bounding box center [168, 145] width 317 height 33
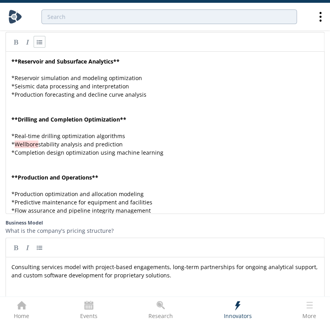
scroll to position [1123, 0]
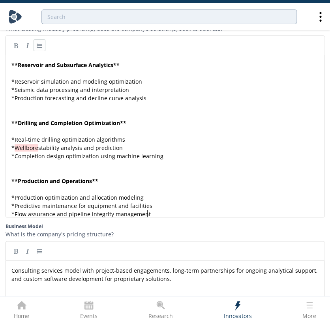
click at [180, 210] on pre "* Flow assurance and pipeline integrity management" at bounding box center [168, 214] width 317 height 8
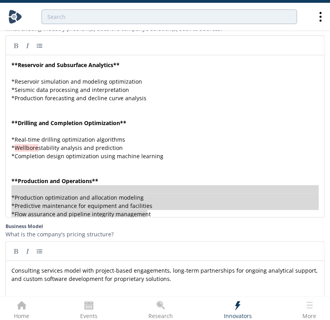
type textarea "* Production optimization and allocation modeling * Predictive maintenance for …"
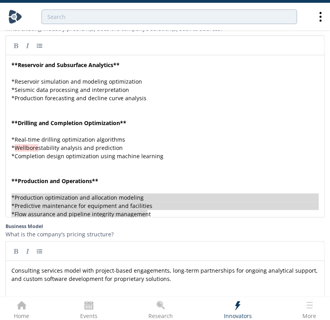
drag, startPoint x: 163, startPoint y: 210, endPoint x: 8, endPoint y: 195, distance: 155.8
paste textarea
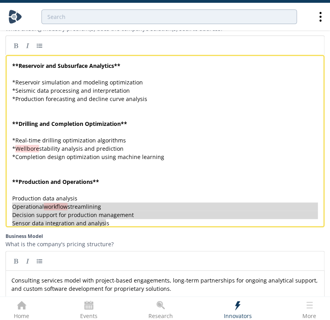
type textarea "Production data analysis Operational workflow streamlining Decision support for…"
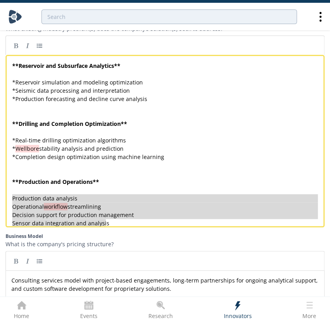
drag, startPoint x: 109, startPoint y: 221, endPoint x: 5, endPoint y: 197, distance: 106.8
click at [38, 45] on link at bounding box center [40, 45] width 12 height 12
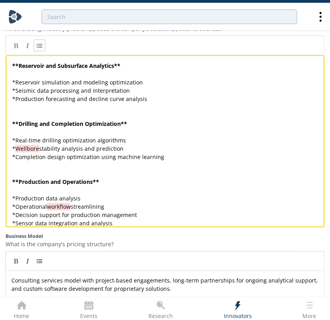
click at [97, 257] on div at bounding box center [165, 260] width 319 height 19
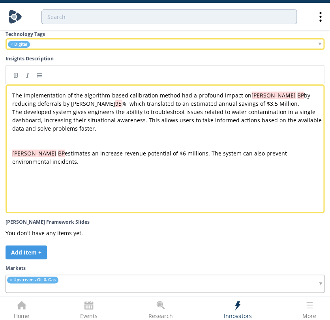
scroll to position [2018, 0]
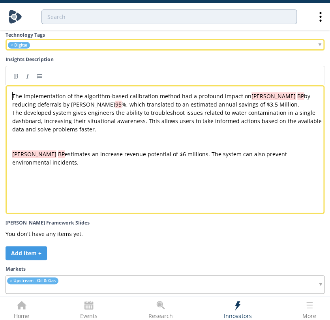
click at [13, 98] on div "xxxxxxxxxx The implementation of the algorithm-based calibration method had a p…" at bounding box center [168, 129] width 315 height 75
click at [14, 99] on span "The implementation of the algorithm-based calibration method had a profound imp…" at bounding box center [162, 100] width 300 height 16
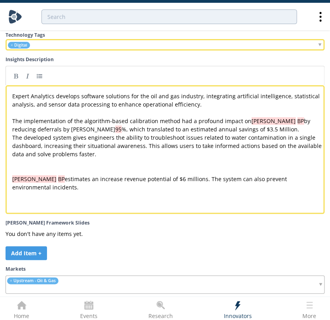
click at [207, 109] on pre "Expert Analytics develops software solutions for the oil and gas industry, inte…" at bounding box center [168, 100] width 315 height 17
paste textarea
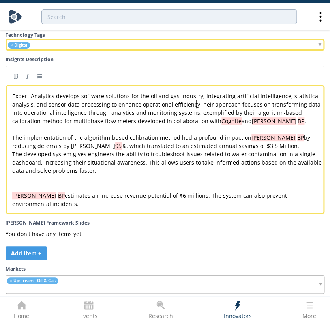
click at [197, 105] on div "xxxxxxxxxx Expert Analytics develops software solutions for the oil and gas ind…" at bounding box center [168, 150] width 315 height 116
click at [60, 129] on pre "​" at bounding box center [168, 129] width 315 height 8
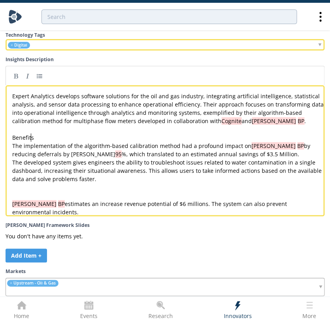
click at [31, 138] on div "xxxxxxxxxx Expert Analytics develops software solutions for the oil and gas ind…" at bounding box center [168, 154] width 315 height 124
type textarea "Benefits"
click at [16, 81] on link at bounding box center [16, 76] width 12 height 12
click at [13, 147] on div "x Expert Analytics develops software solutions for the oil and gas industry, in…" at bounding box center [168, 154] width 315 height 124
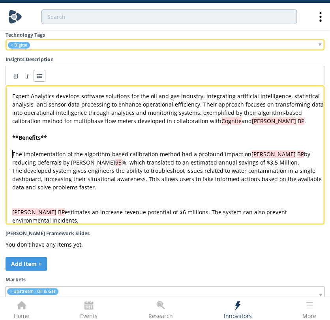
click at [38, 82] on link at bounding box center [40, 76] width 12 height 12
click at [74, 133] on pre "​" at bounding box center [168, 129] width 315 height 8
click at [17, 152] on span "The implementation of the algorithm-based calibration method had a profound imp…" at bounding box center [134, 154] width 239 height 8
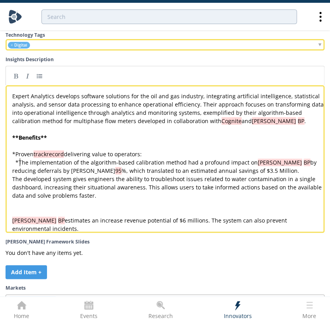
click at [240, 175] on pre "* The implementation of the algorithm-based calibration method had a profound i…" at bounding box center [168, 166] width 315 height 17
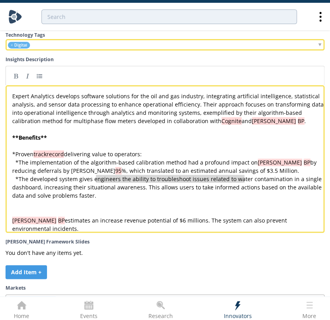
drag, startPoint x: 96, startPoint y: 181, endPoint x: 243, endPoint y: 183, distance: 146.9
type textarea "ngineers the ability to troubleshoot issues related to wate"
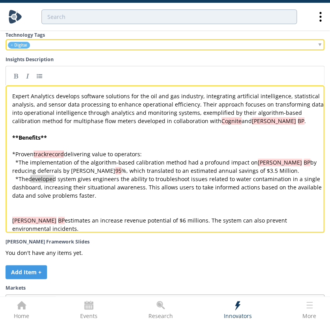
type textarea "developed"
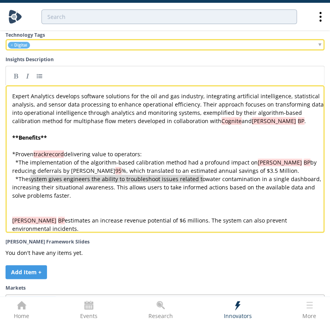
drag, startPoint x: 205, startPoint y: 182, endPoint x: 32, endPoint y: 184, distance: 173.3
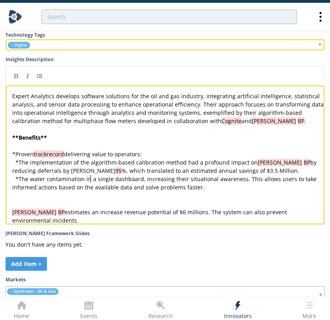
click at [89, 182] on span "The water contamination in a single dashboard, increasing their situational awa…" at bounding box center [165, 183] width 306 height 16
click at [184, 200] on pre "​" at bounding box center [168, 195] width 315 height 8
click at [186, 190] on pre "* The water contamination dashboard increases situational awareness. This allow…" at bounding box center [168, 183] width 315 height 17
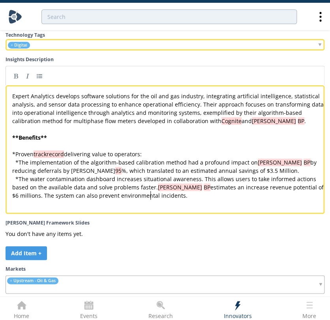
click at [177, 196] on pre "* The water contamination dashboard increases situational awareness. This allow…" at bounding box center [168, 187] width 315 height 25
drag, startPoint x: 176, startPoint y: 197, endPoint x: 9, endPoint y: 194, distance: 166.2
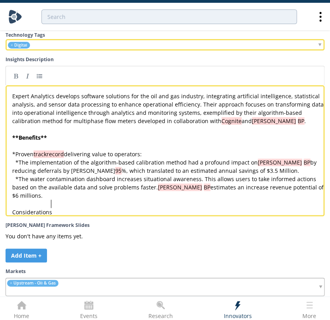
click at [29, 212] on div "x Expert Analytics develops software solutions for the oil and gas industry, in…" at bounding box center [171, 156] width 321 height 133
click at [22, 210] on div "x Expert Analytics develops software solutions for the oil and gas industry, in…" at bounding box center [168, 154] width 315 height 128
click at [18, 81] on link at bounding box center [16, 76] width 12 height 12
click at [159, 256] on div "You don't have any items yet. Add Item +" at bounding box center [94, 247] width 177 height 30
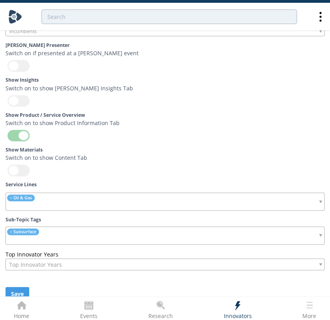
scroll to position [2345, 0]
click at [15, 290] on button "Save" at bounding box center [18, 294] width 24 height 14
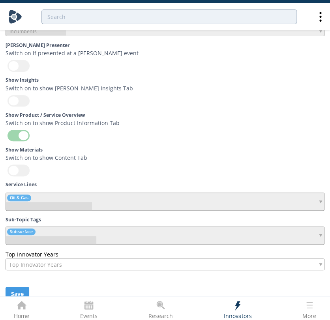
scroll to position [2341, 0]
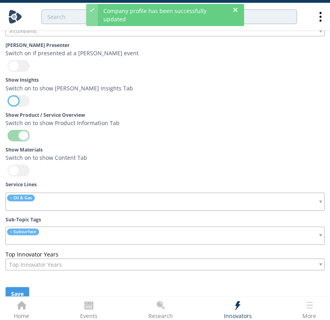
click at [15, 103] on div at bounding box center [19, 100] width 22 height 11
click at [0, 0] on input "checkbox" at bounding box center [0, 0] width 0 height 0
click at [25, 174] on div at bounding box center [19, 170] width 22 height 11
click at [0, 0] on input "checkbox" at bounding box center [0, 0] width 0 height 0
click at [19, 292] on button "Save" at bounding box center [18, 294] width 24 height 14
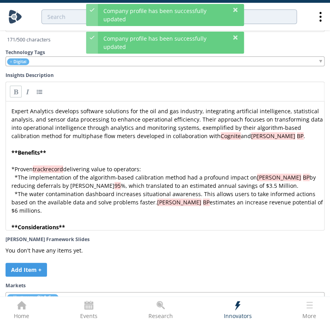
scroll to position [2094, 0]
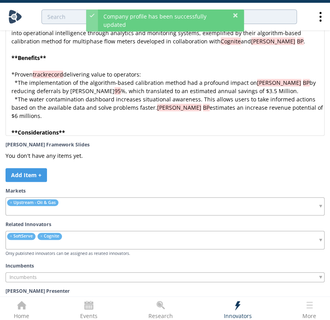
click at [92, 128] on pre "** Considerations **" at bounding box center [168, 132] width 317 height 8
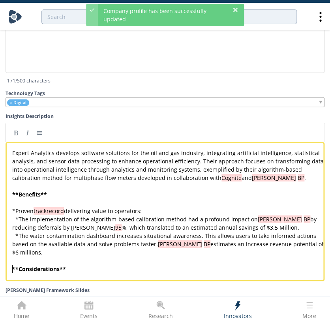
scroll to position [1955, 0]
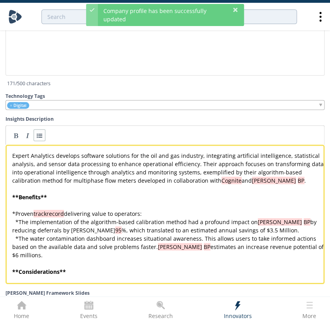
click at [41, 135] on link at bounding box center [40, 135] width 12 height 12
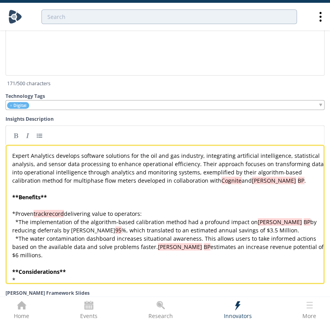
click at [139, 222] on div "x Expert Analytics develops software solutions for the oil and gas industry, in…" at bounding box center [168, 218] width 315 height 133
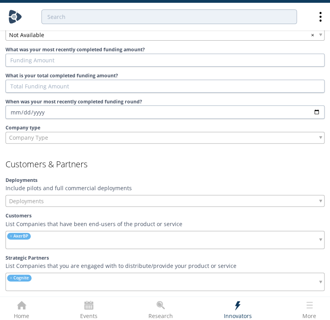
scroll to position [555, 0]
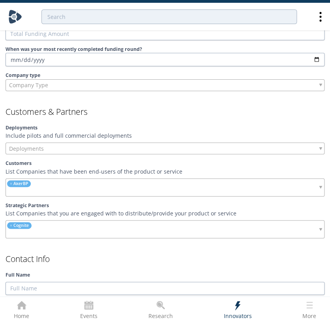
click at [51, 222] on ul "× Cognite" at bounding box center [49, 229] width 86 height 17
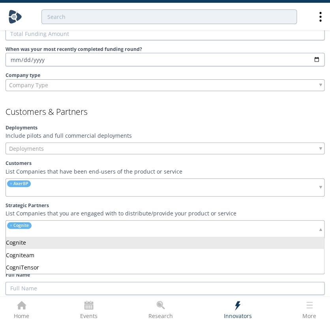
click at [71, 191] on input "search" at bounding box center [49, 192] width 86 height 8
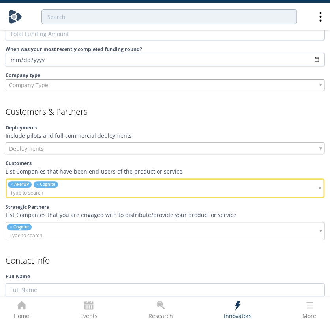
click at [155, 194] on div "× AkerBP × Cognite" at bounding box center [165, 188] width 319 height 20
click at [166, 187] on div "× AkerBP × Cognite" at bounding box center [165, 188] width 319 height 20
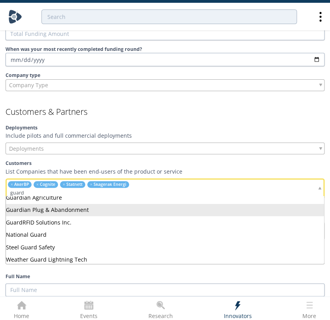
scroll to position [56, 0]
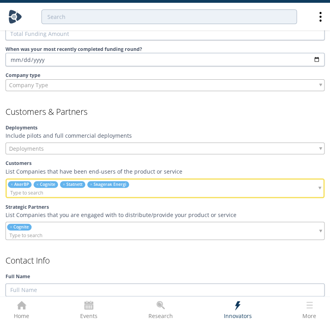
click at [205, 231] on div "× Cognite" at bounding box center [165, 231] width 319 height 18
click at [224, 192] on div "× AkerBP × Cognite × Statnett × Skagerak Energi" at bounding box center [165, 188] width 319 height 20
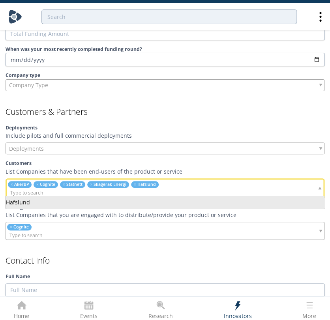
click at [250, 237] on div "× Cognite" at bounding box center [165, 231] width 319 height 18
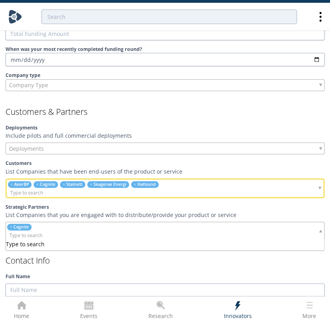
click at [280, 215] on p "List Companies that you are engaged with to distribute/provide your product or …" at bounding box center [165, 215] width 319 height 8
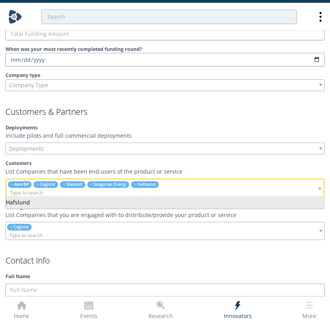
click at [185, 189] on input "search" at bounding box center [113, 193] width 213 height 8
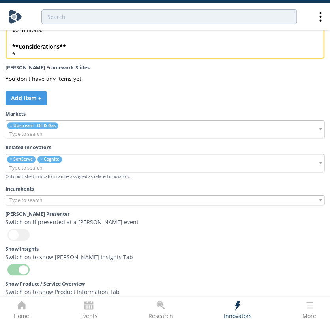
scroll to position [2352, 0]
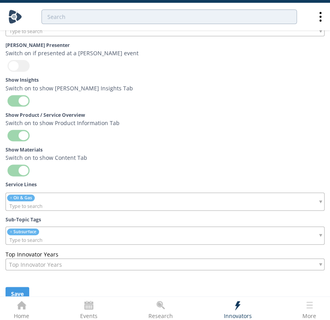
click at [15, 288] on button "Save" at bounding box center [18, 294] width 24 height 14
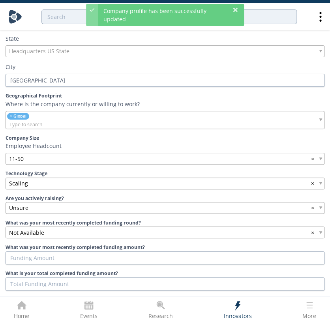
scroll to position [0, 0]
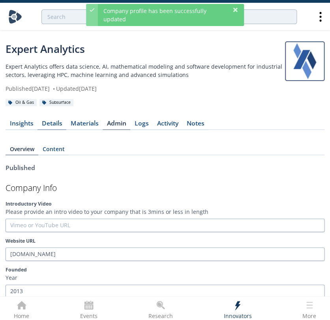
click at [56, 126] on div "Details" at bounding box center [52, 123] width 21 height 6
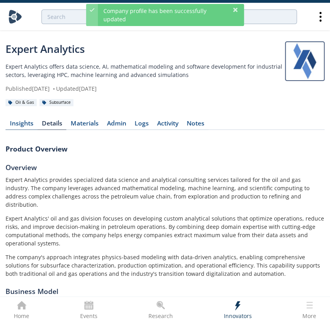
click at [34, 124] on link "Insights" at bounding box center [22, 124] width 32 height 9
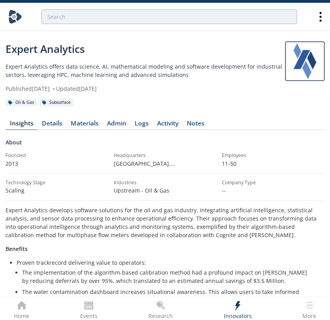
click at [44, 137] on div "About Founded 2013 Headquarters Oslo , Norway Employees 11-50 Technology Stage …" at bounding box center [165, 302] width 319 height 334
click at [49, 126] on div "Details" at bounding box center [52, 123] width 21 height 6
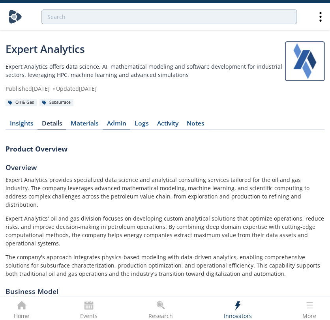
click at [114, 125] on link "Admin" at bounding box center [117, 124] width 28 height 9
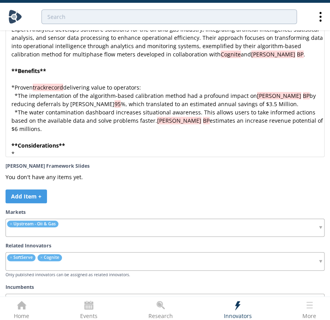
scroll to position [2078, 0]
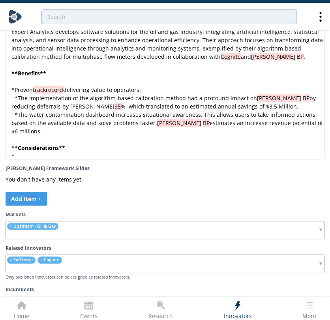
click at [106, 152] on pre "*" at bounding box center [168, 156] width 317 height 8
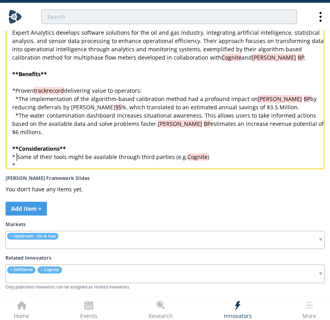
click at [99, 146] on pre "** Considerations **" at bounding box center [168, 148] width 315 height 8
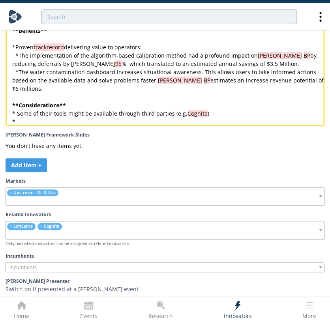
scroll to position [2114, 0]
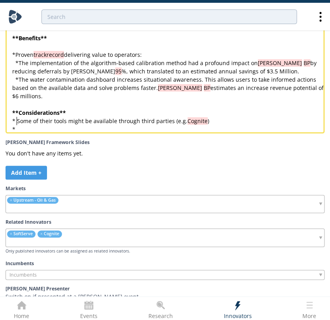
click at [30, 125] on pre "*" at bounding box center [168, 129] width 315 height 8
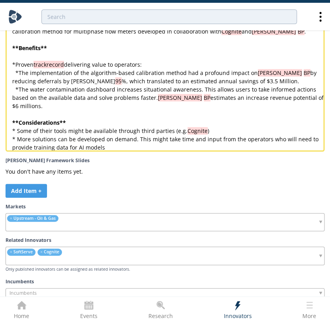
scroll to position [2367, 0]
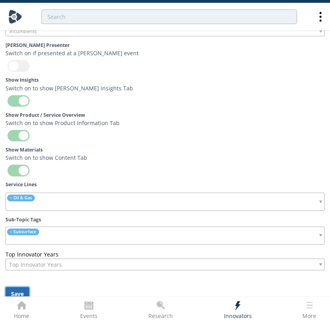
click at [21, 288] on button "Save" at bounding box center [18, 294] width 24 height 14
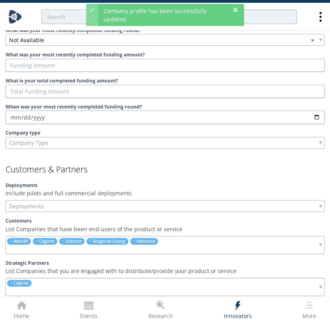
scroll to position [347, 0]
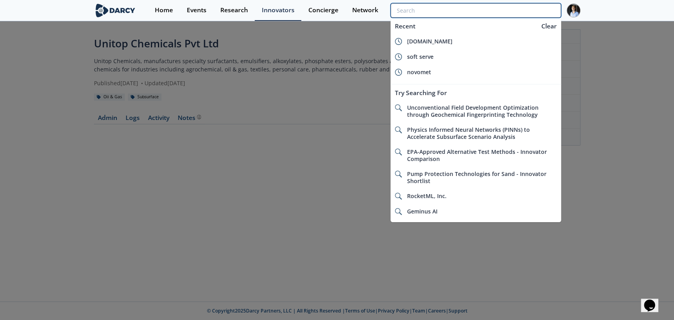
click at [537, 8] on input "search" at bounding box center [475, 10] width 170 height 15
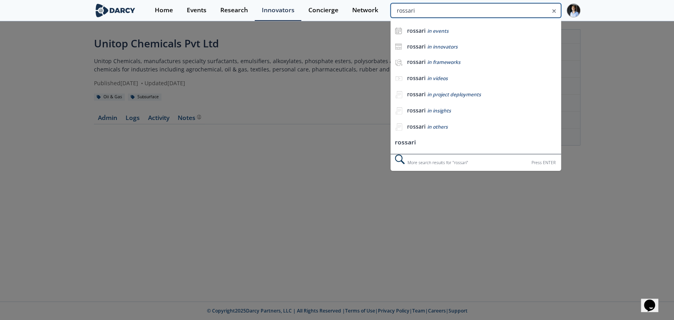
type input "rossari"
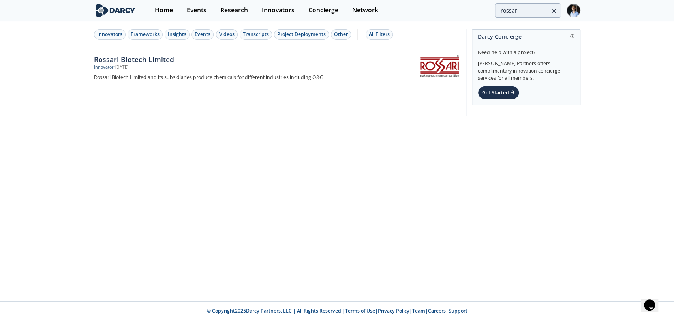
click at [124, 61] on div "Rossari Biotech Limited" at bounding box center [224, 59] width 261 height 10
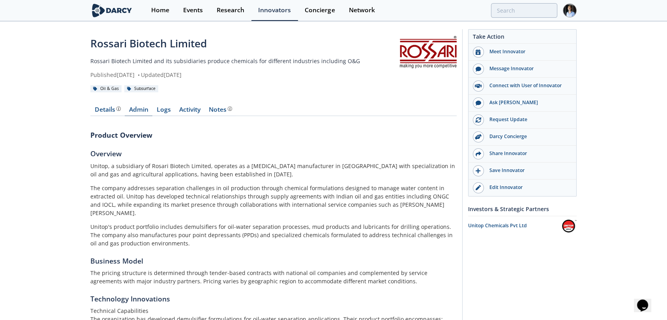
click at [148, 107] on link "Admin" at bounding box center [139, 111] width 28 height 9
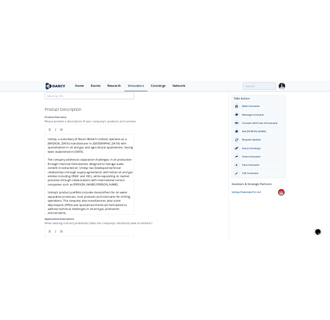
scroll to position [3, 0]
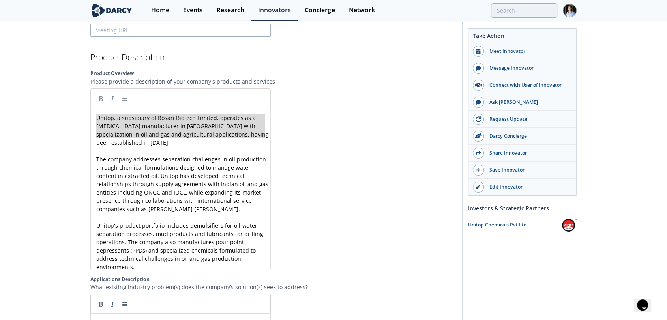
type textarea "Unitop, a subsidiary of Rosari Biotech Limited, operates as a [MEDICAL_DATA] ma…"
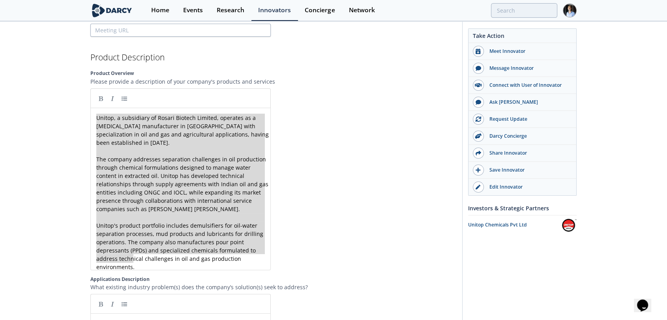
drag, startPoint x: 98, startPoint y: 118, endPoint x: 238, endPoint y: 309, distance: 237.6
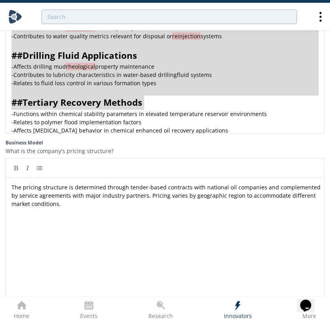
scroll to position [1206, 0]
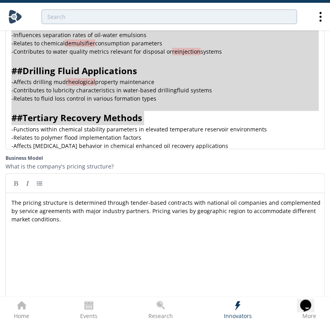
type textarea "## [MEDICAL_DATA] Production Operations - Contributes to separation efficiency …"
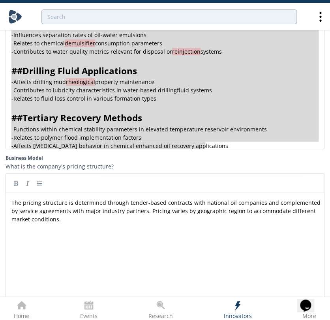
type textarea "The pricing structure is determined through tender-based contracts with nationa…"
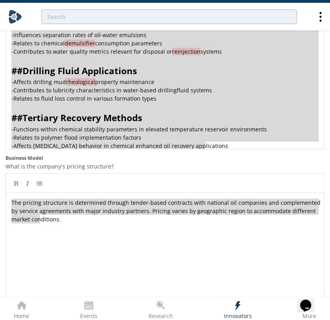
drag, startPoint x: 50, startPoint y: 228, endPoint x: -28, endPoint y: 184, distance: 89.8
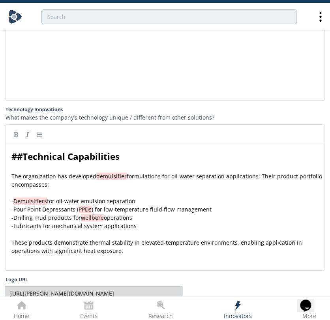
type textarea "## Technical Capabilities The organization has developed demulsifier formulatio…"
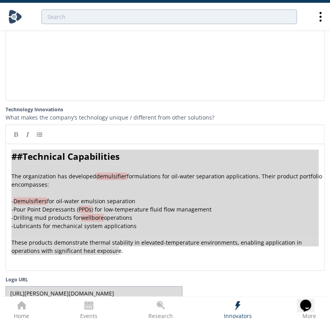
drag, startPoint x: 10, startPoint y: 150, endPoint x: 336, endPoint y: 340, distance: 377.5
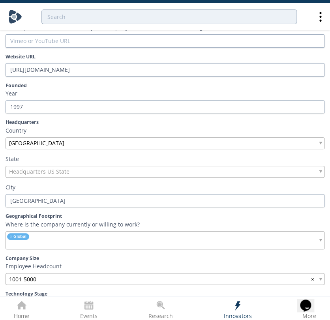
scroll to position [197, 0]
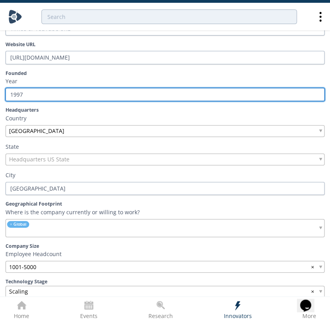
drag, startPoint x: 29, startPoint y: 85, endPoint x: -21, endPoint y: 77, distance: 51.1
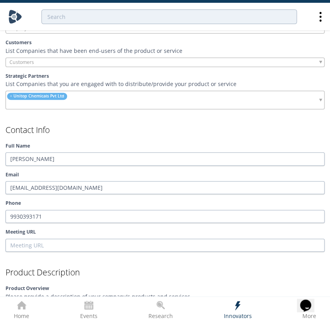
scroll to position [679, 0]
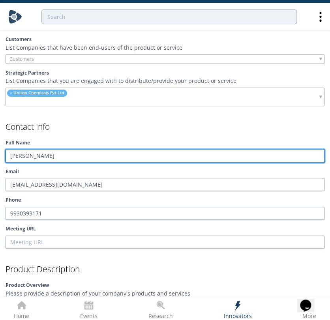
drag, startPoint x: 79, startPoint y: 149, endPoint x: -29, endPoint y: 143, distance: 108.0
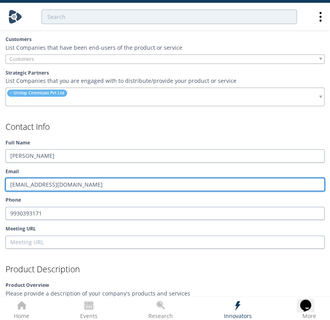
drag, startPoint x: 88, startPoint y: 174, endPoint x: -7, endPoint y: 169, distance: 95.7
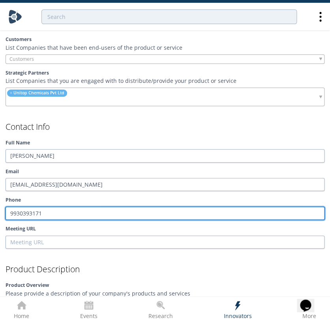
drag, startPoint x: 37, startPoint y: 198, endPoint x: -13, endPoint y: 198, distance: 49.3
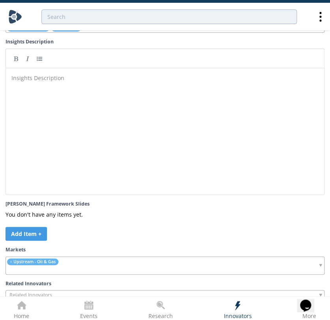
scroll to position [2330, 0]
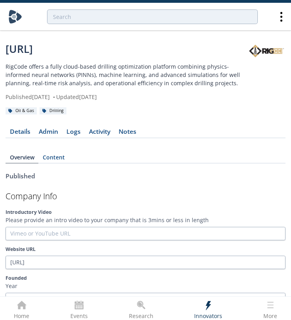
drag, startPoint x: 28, startPoint y: 130, endPoint x: 294, endPoint y: 250, distance: 291.7
click at [28, 130] on div "Details" at bounding box center [20, 132] width 21 height 6
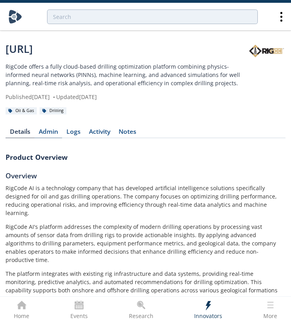
click at [49, 134] on link "Admin" at bounding box center [48, 133] width 28 height 9
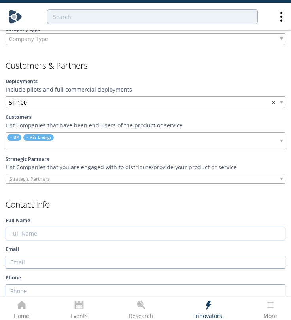
scroll to position [614, 0]
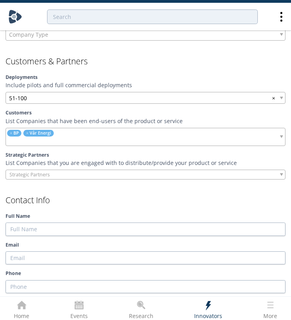
click at [139, 38] on div "Company Type" at bounding box center [145, 35] width 279 height 12
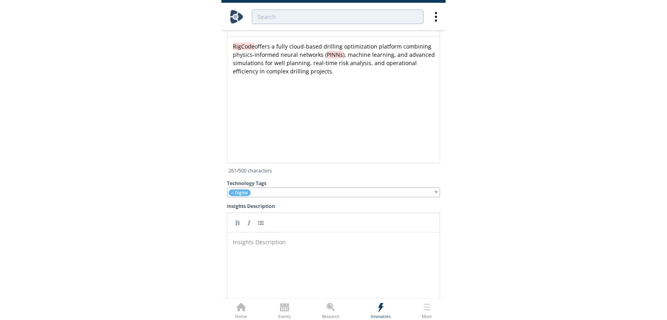
scroll to position [1930, 0]
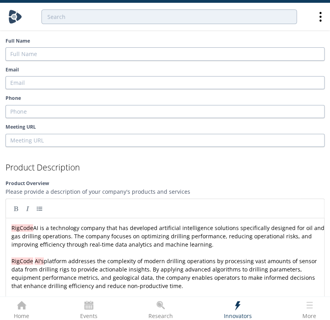
scroll to position [822, 0]
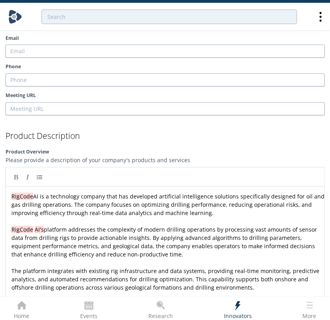
type textarea "RigCode AI is a technology company that has developed artificial intelligence s…"
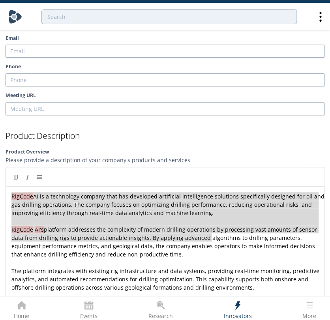
scroll to position [3, 0]
drag, startPoint x: 210, startPoint y: 235, endPoint x: 107, endPoint y: 134, distance: 144.3
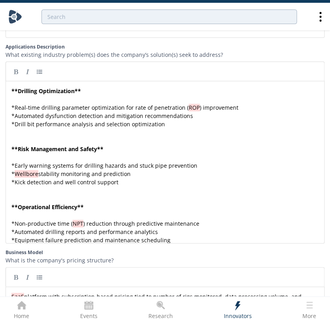
scroll to position [1176, 0]
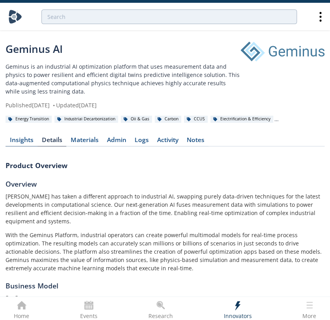
click at [19, 139] on div "Insights" at bounding box center [22, 140] width 24 height 6
